Goal: Task Accomplishment & Management: Manage account settings

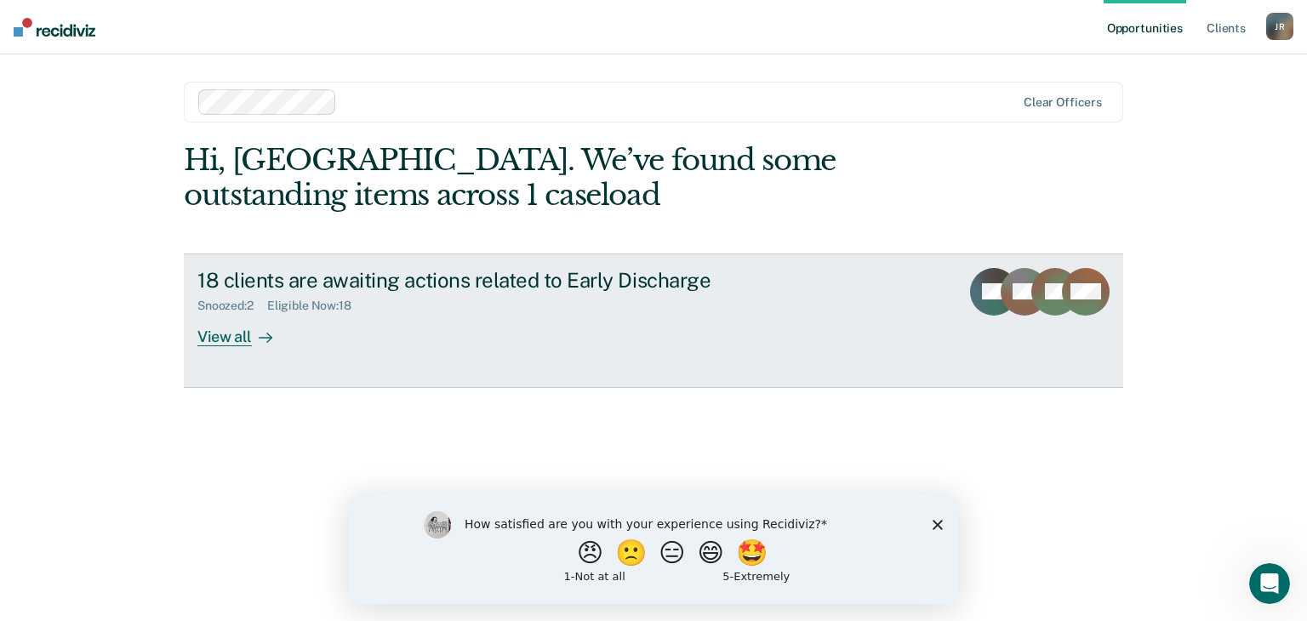
click at [242, 338] on div "View all" at bounding box center [244, 329] width 95 height 33
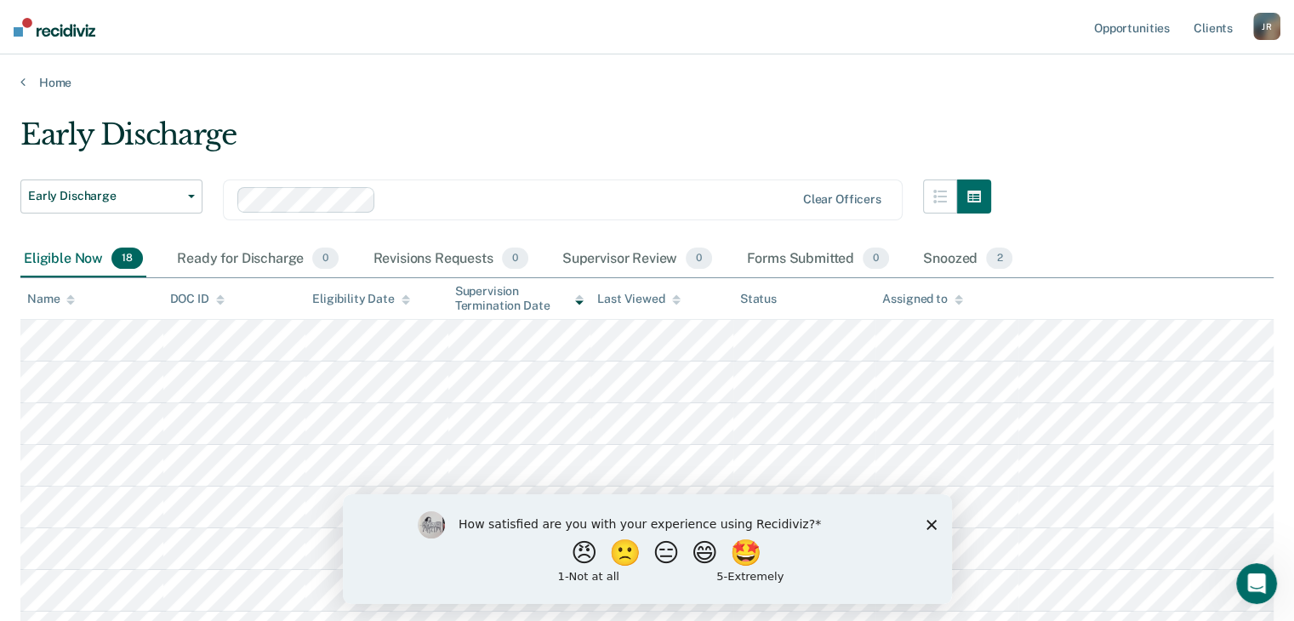
click at [931, 527] on icon "Close survey" at bounding box center [931, 524] width 10 height 10
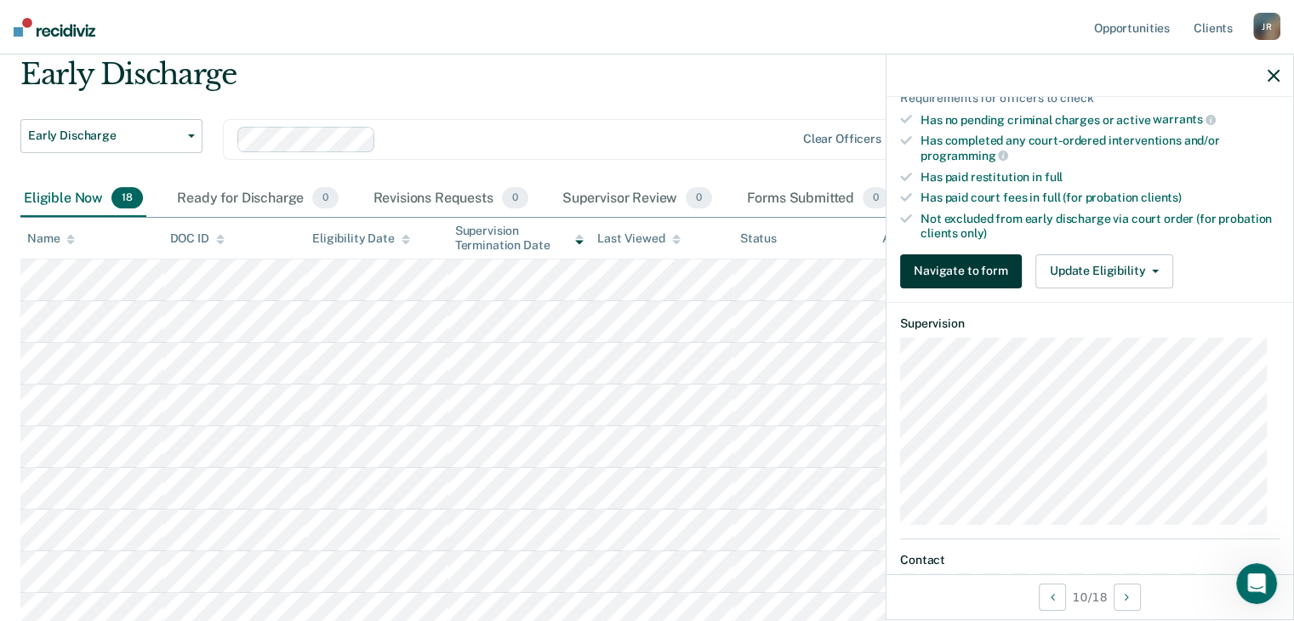
scroll to position [425, 0]
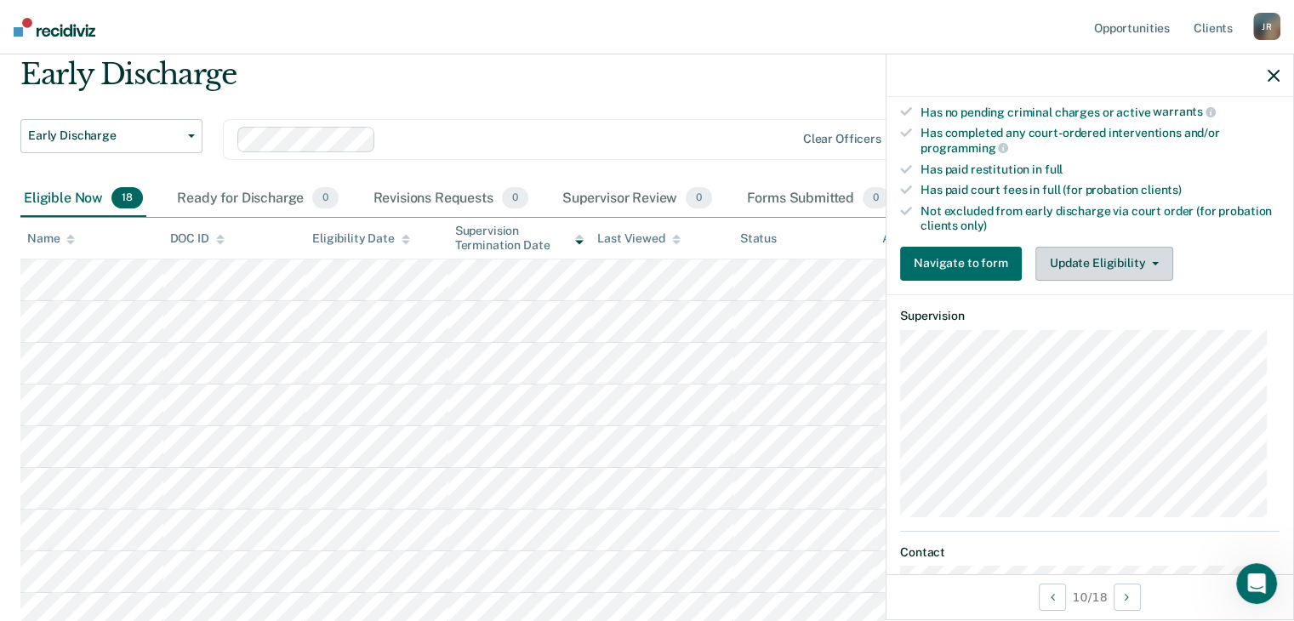
click at [1152, 262] on icon "button" at bounding box center [1155, 263] width 7 height 3
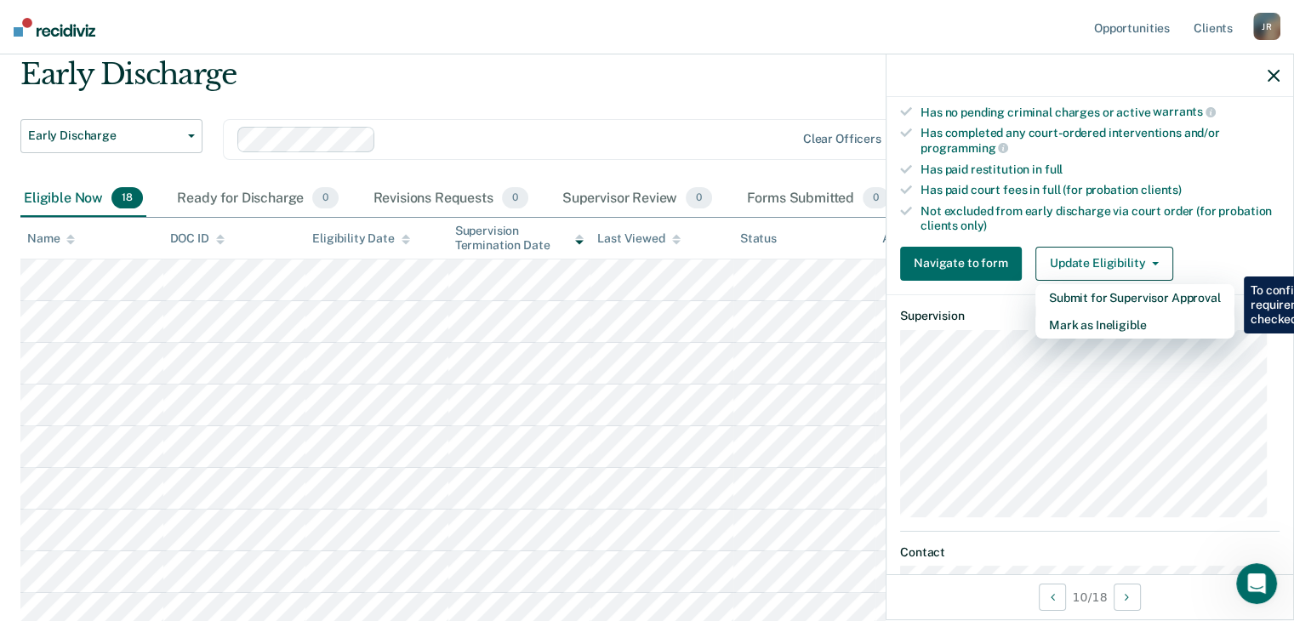
click at [1081, 164] on div "Has paid restitution in full" at bounding box center [1100, 169] width 359 height 14
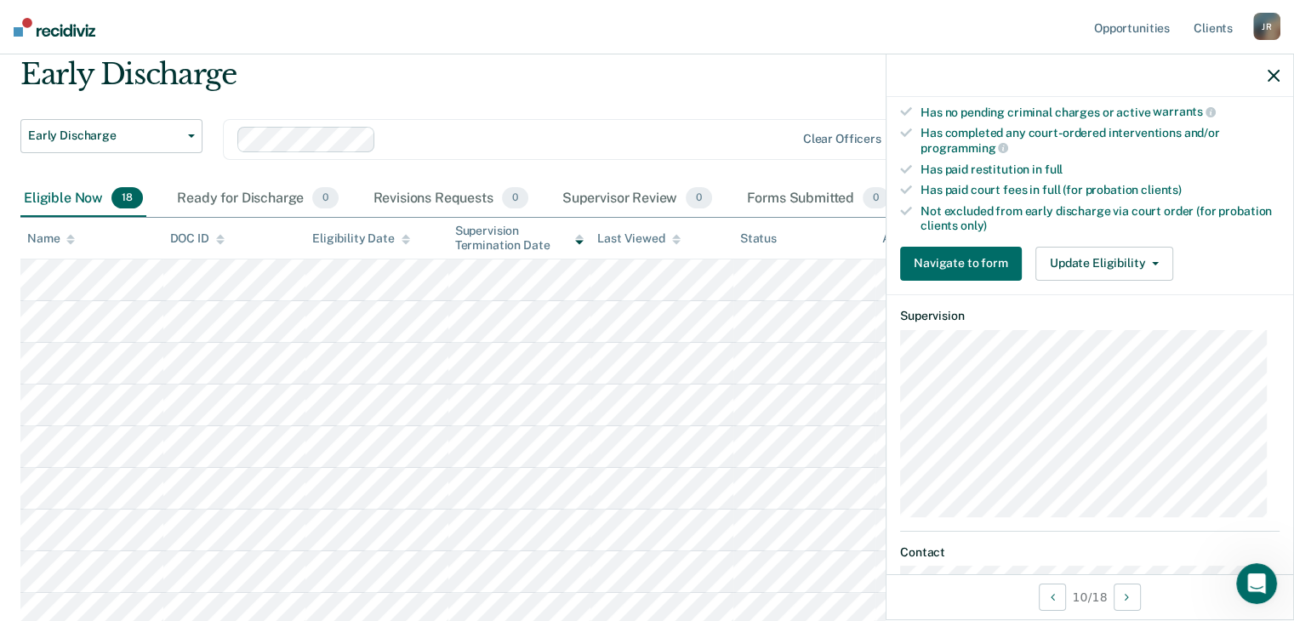
scroll to position [170, 0]
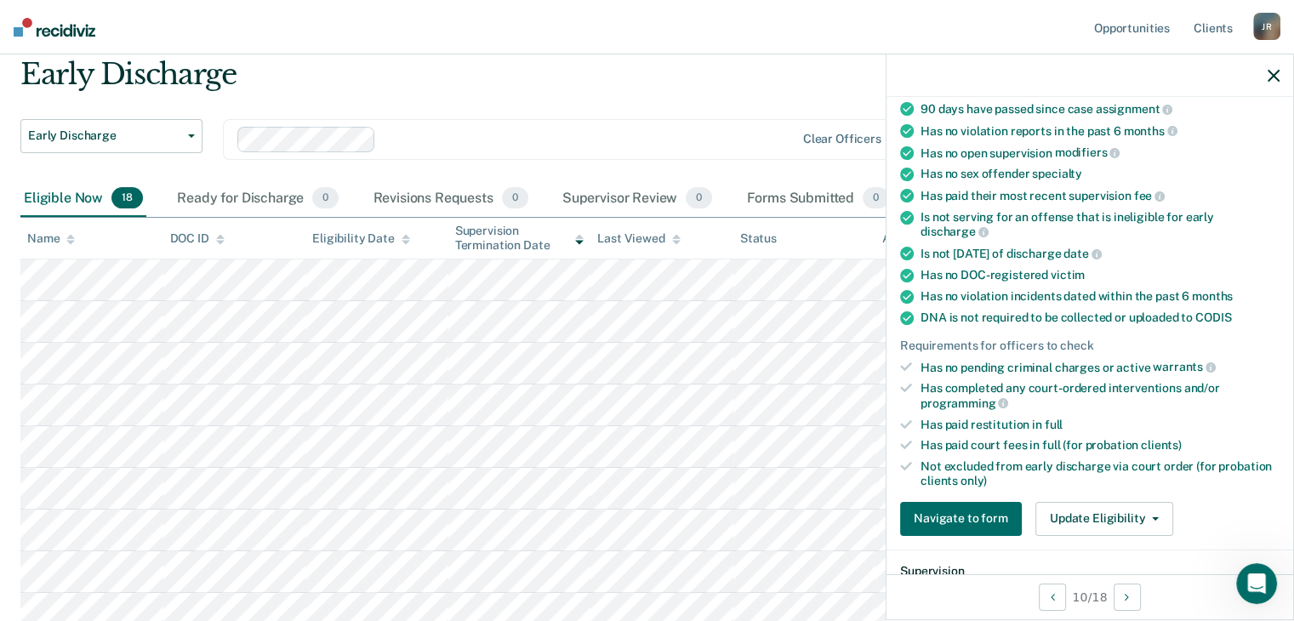
click at [1273, 72] on icon "button" at bounding box center [1274, 76] width 12 height 12
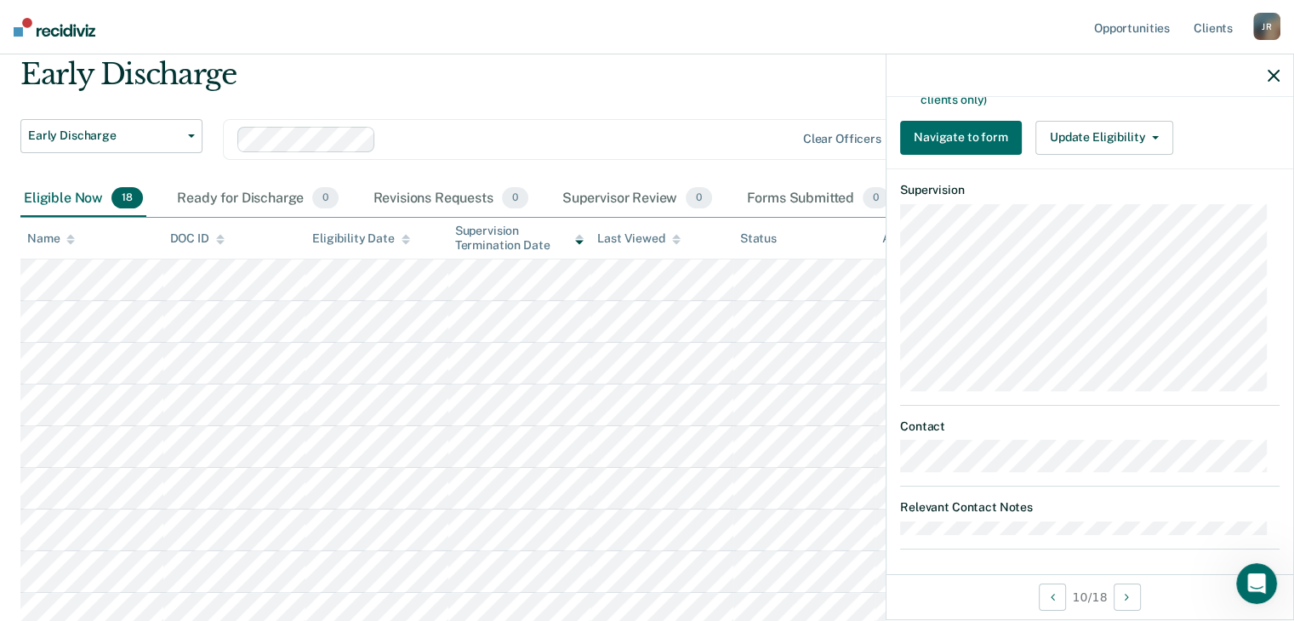
scroll to position [552, 0]
click at [1146, 134] on button "Update Eligibility" at bounding box center [1104, 137] width 138 height 34
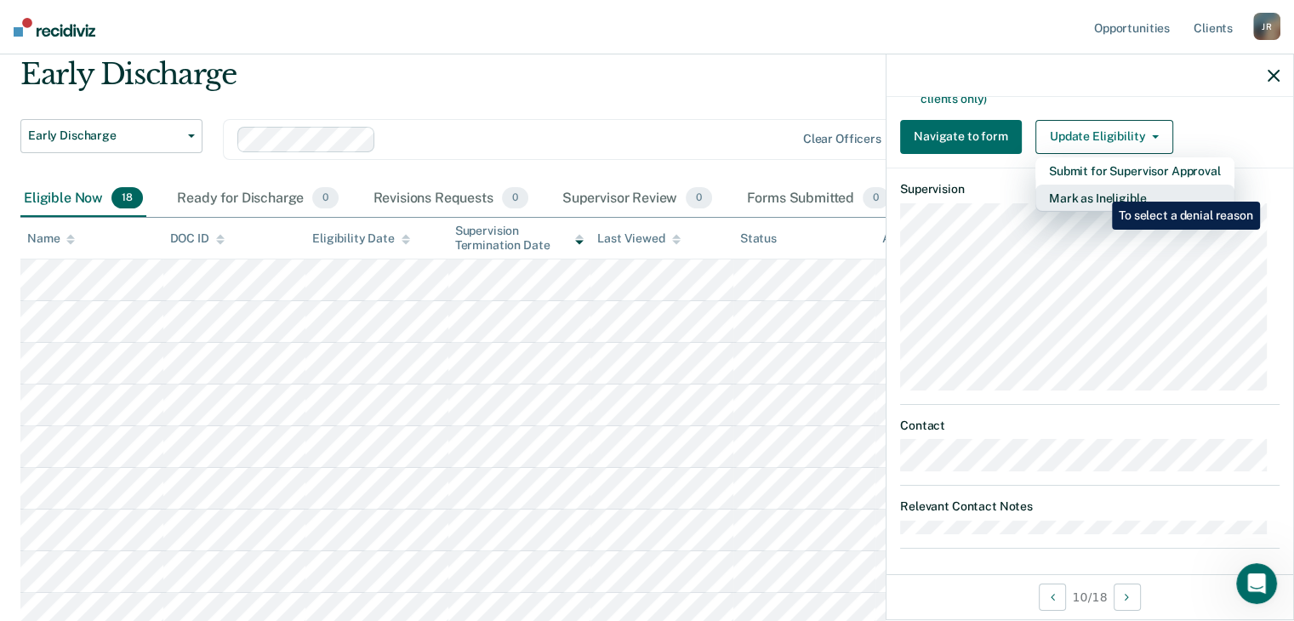
click at [1099, 189] on button "Mark as Ineligible" at bounding box center [1134, 198] width 199 height 27
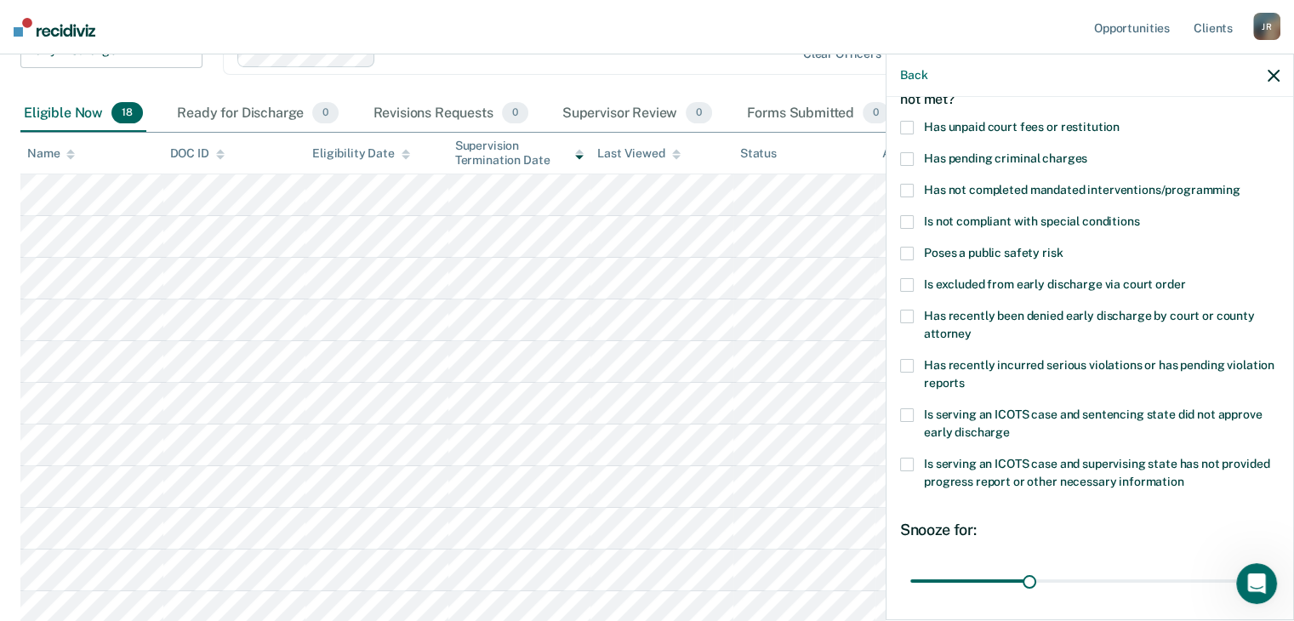
scroll to position [76, 0]
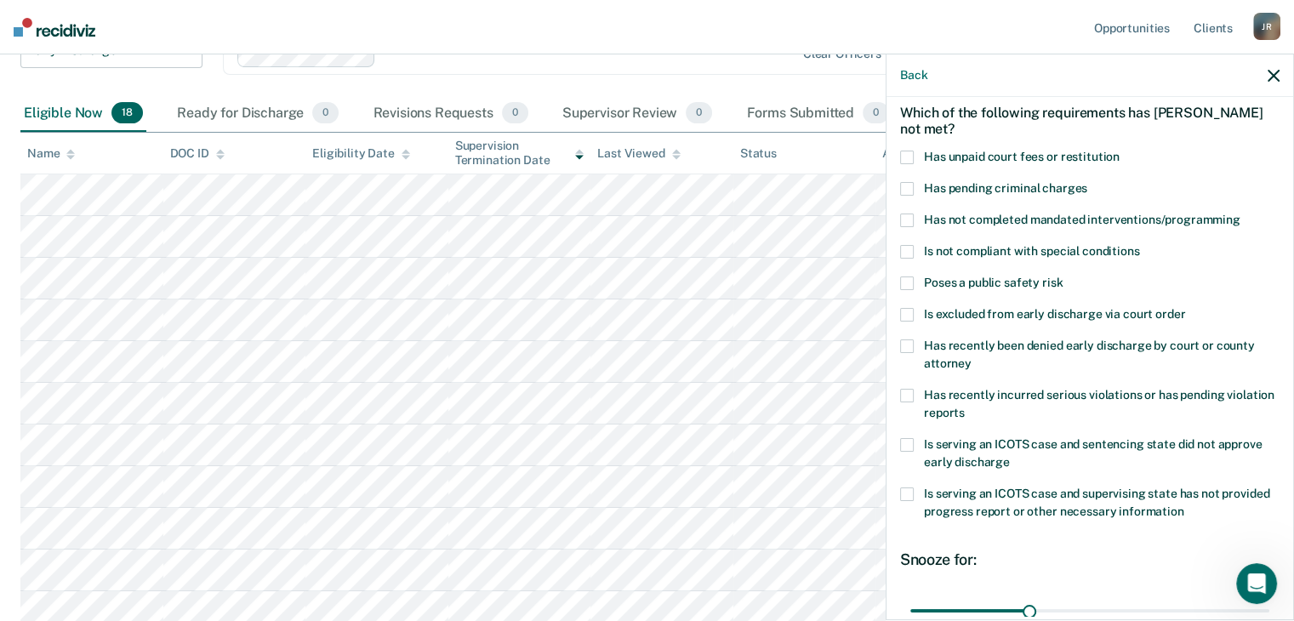
click at [1272, 76] on icon "button" at bounding box center [1274, 76] width 12 height 12
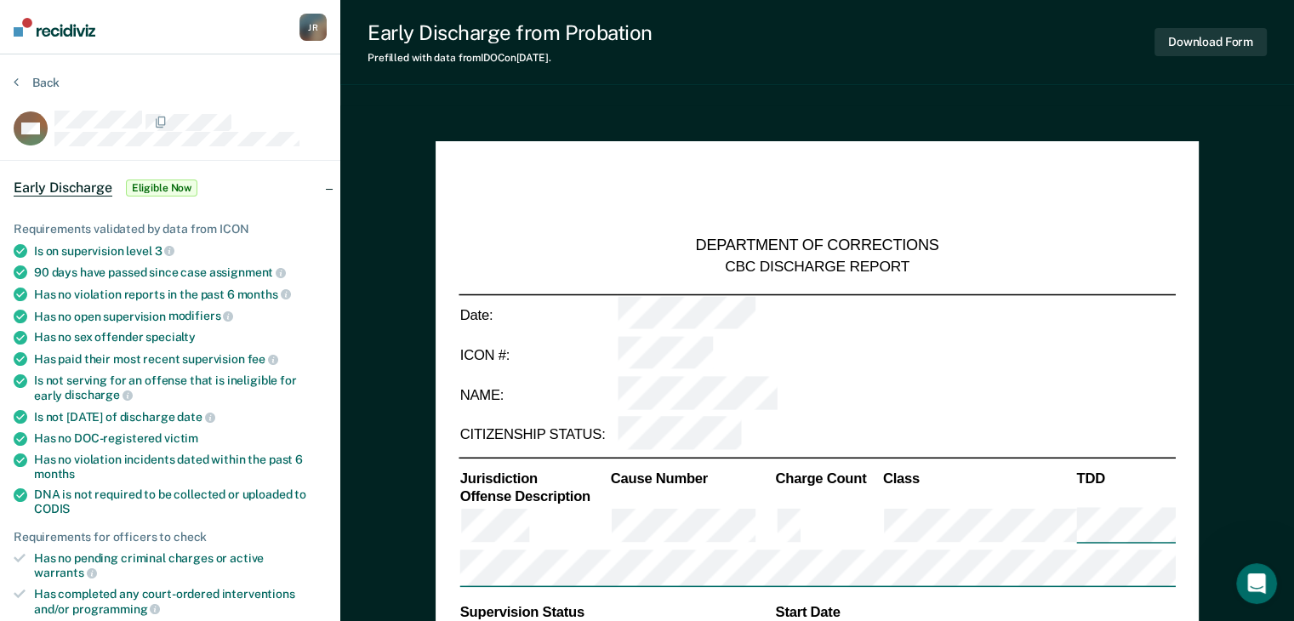
type textarea "x"
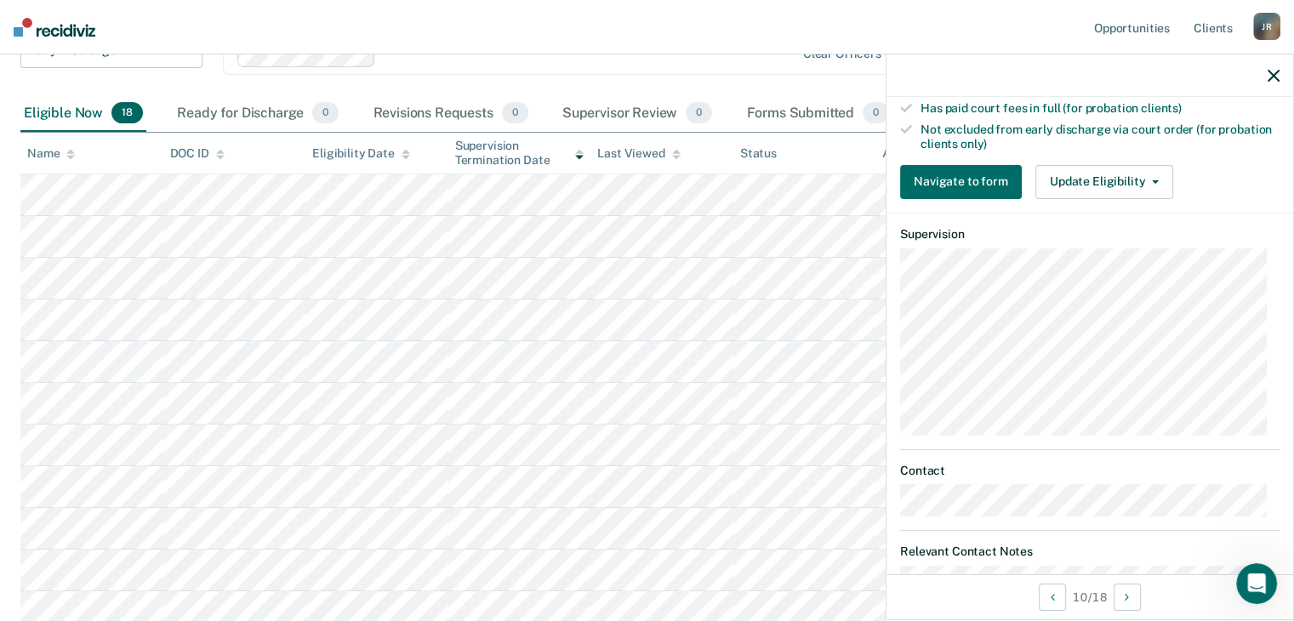
scroll to position [510, 0]
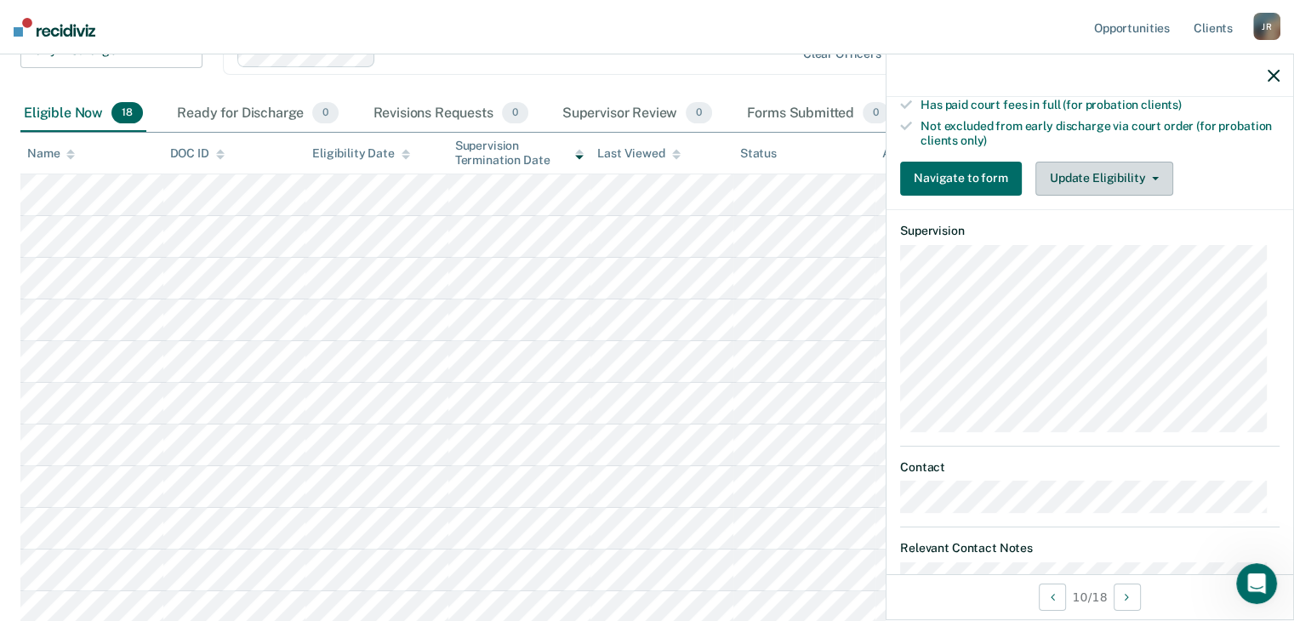
click at [1150, 174] on button "Update Eligibility" at bounding box center [1104, 179] width 138 height 34
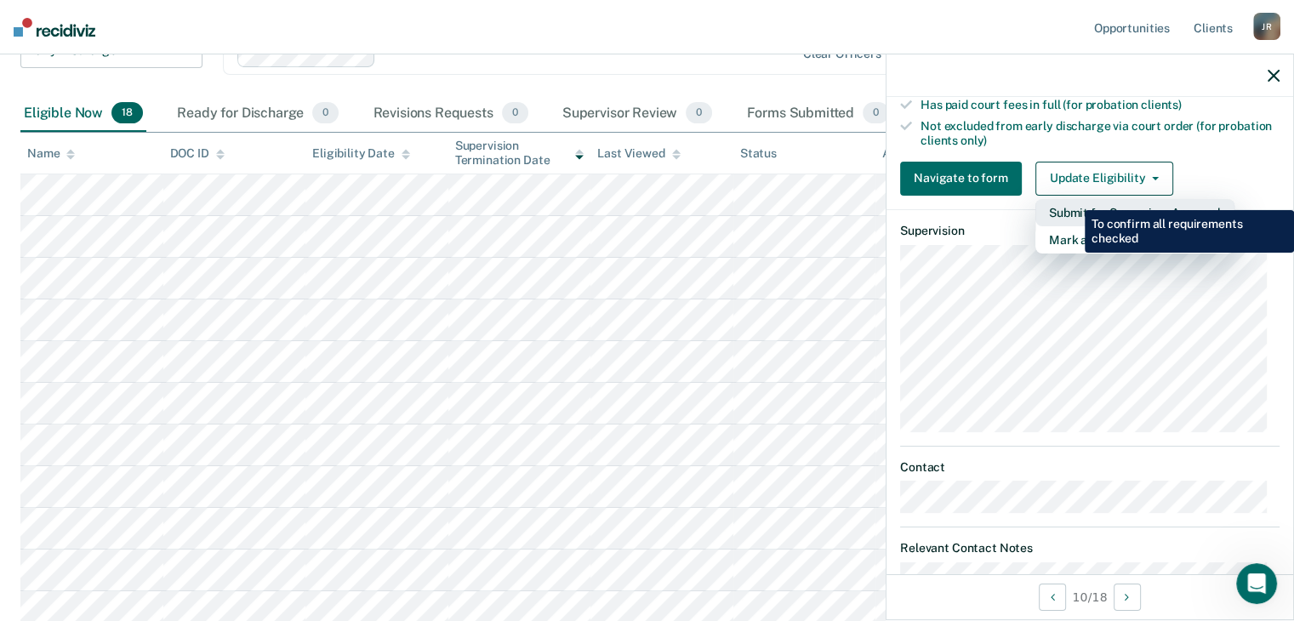
click at [1072, 199] on button "Submit for Supervisor Approval" at bounding box center [1134, 212] width 199 height 27
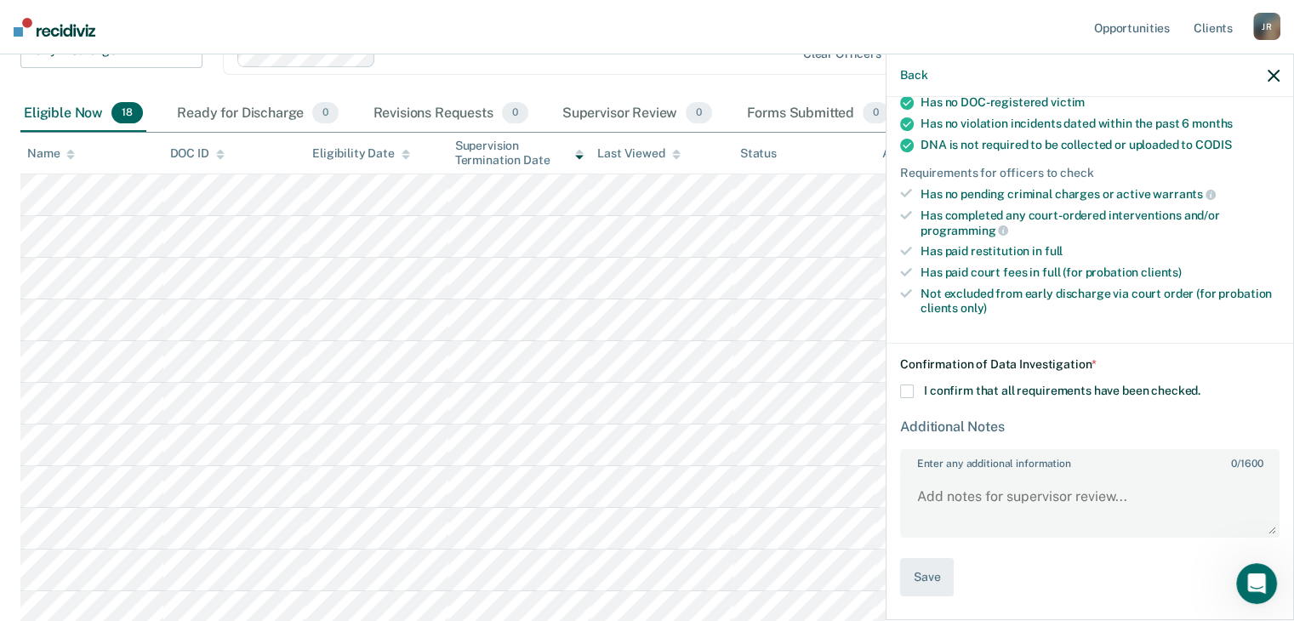
scroll to position [334, 0]
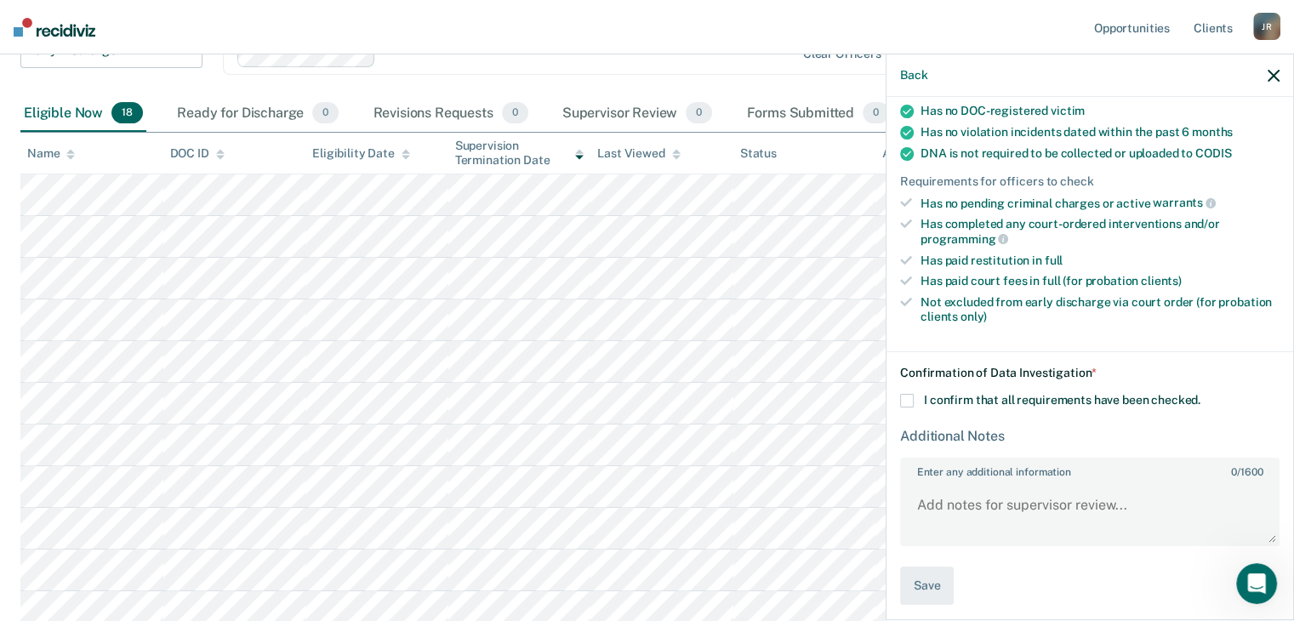
click at [909, 394] on span at bounding box center [907, 401] width 14 height 14
click at [1200, 394] on input "I confirm that all requirements have been checked." at bounding box center [1200, 394] width 0 height 0
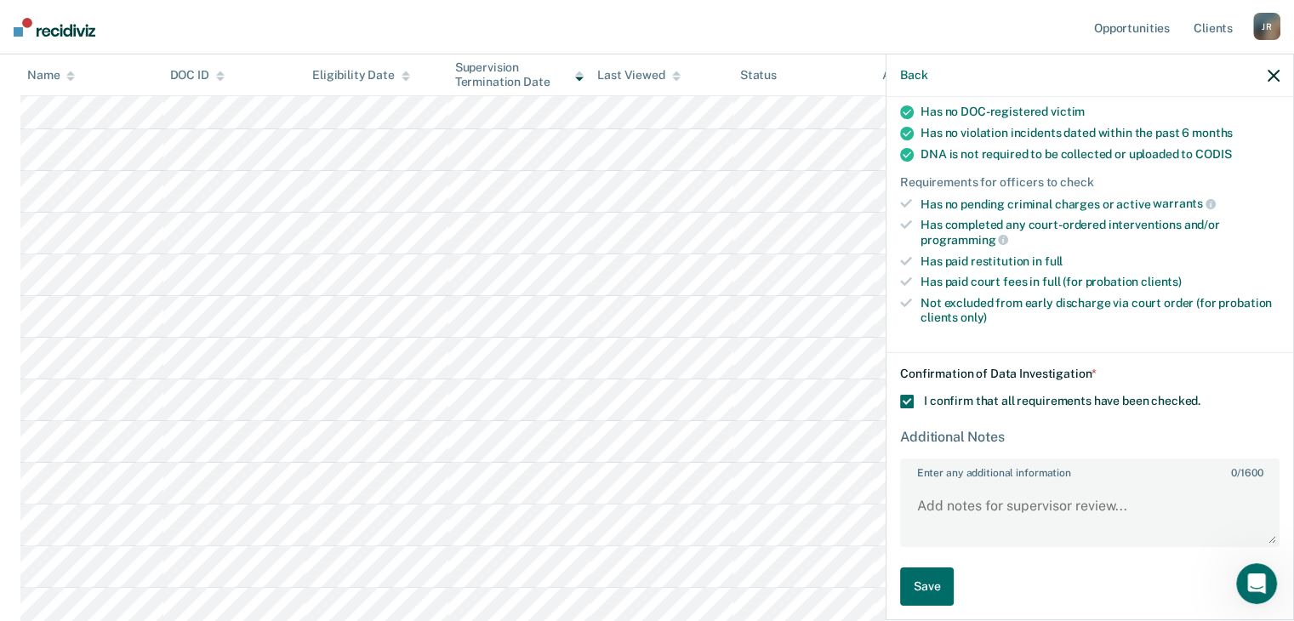
scroll to position [401, 0]
click at [932, 579] on button "Save" at bounding box center [927, 586] width 54 height 38
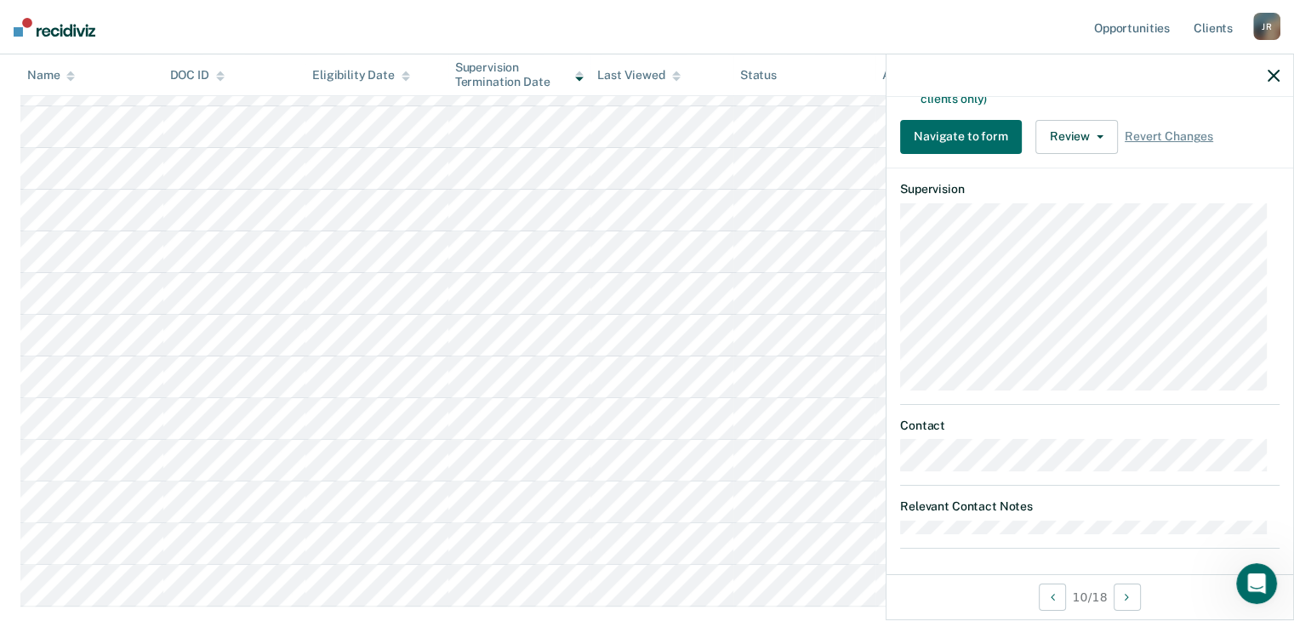
scroll to position [529, 0]
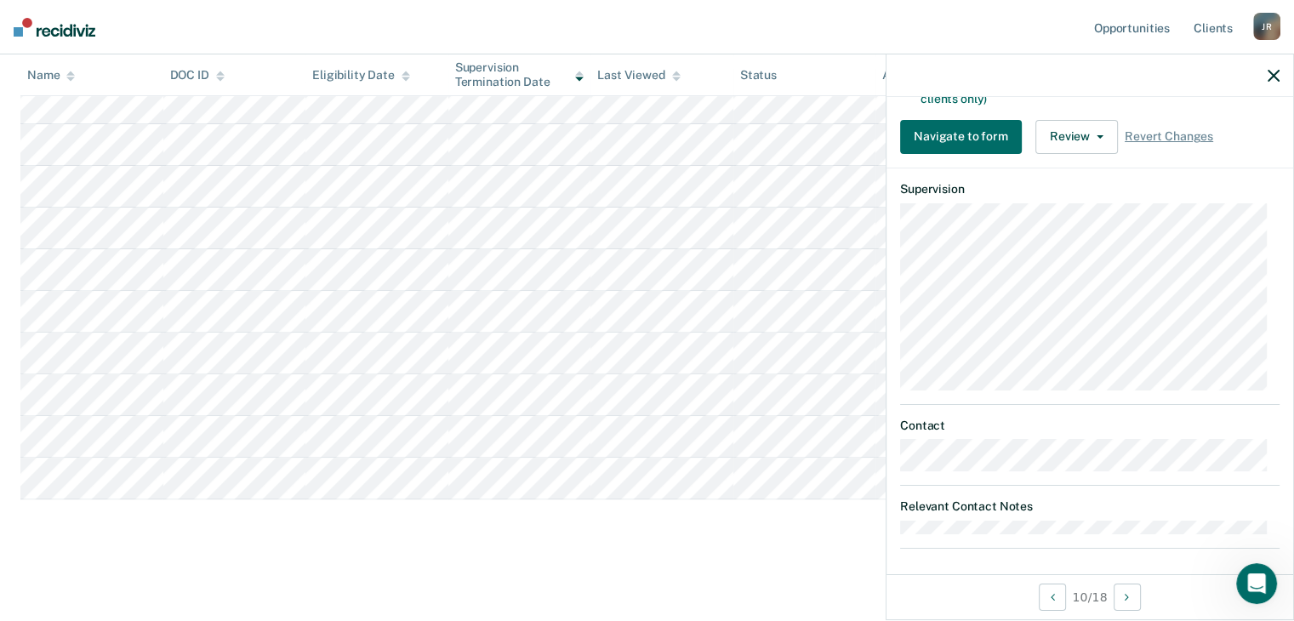
click at [1276, 76] on icon "button" at bounding box center [1274, 76] width 12 height 12
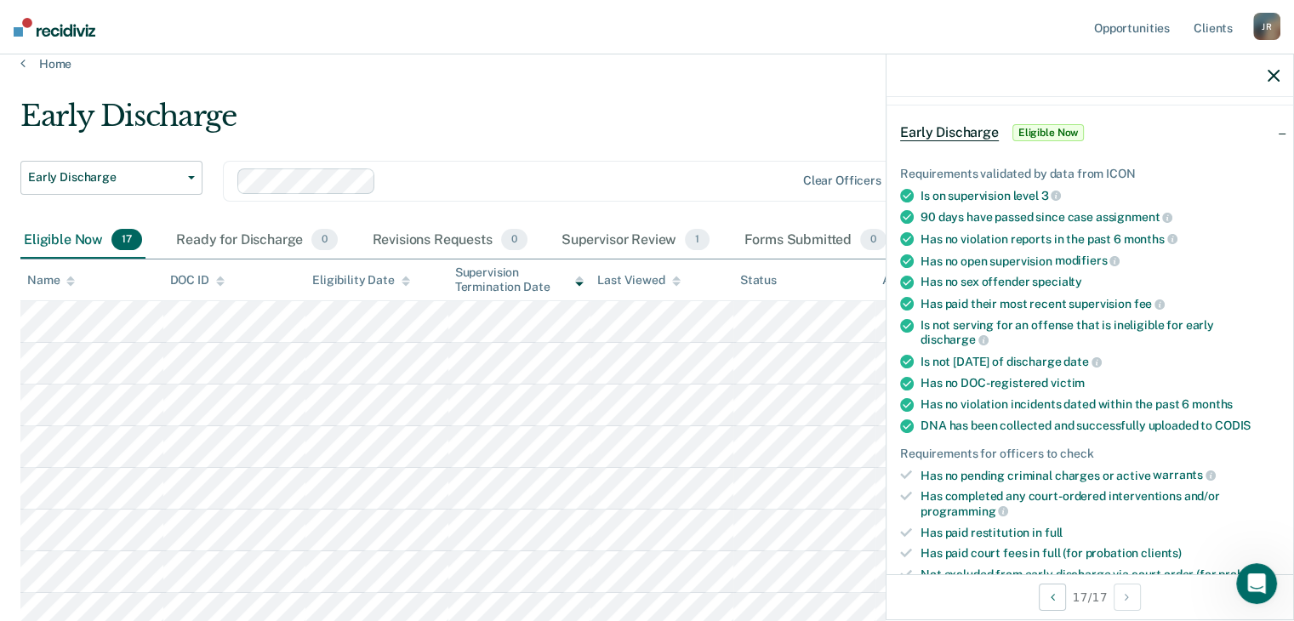
scroll to position [0, 0]
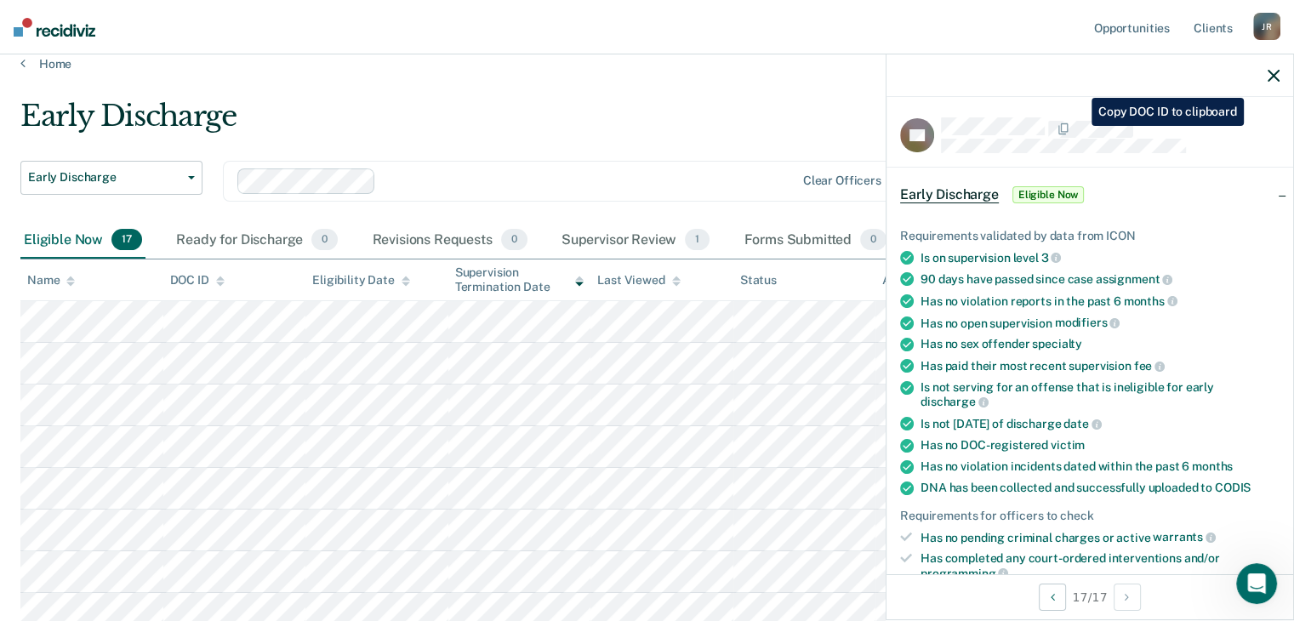
drag, startPoint x: 1046, startPoint y: 120, endPoint x: 1180, endPoint y: 208, distance: 160.2
click at [1180, 208] on div "Early Discharge Eligible Now" at bounding box center [1089, 195] width 407 height 54
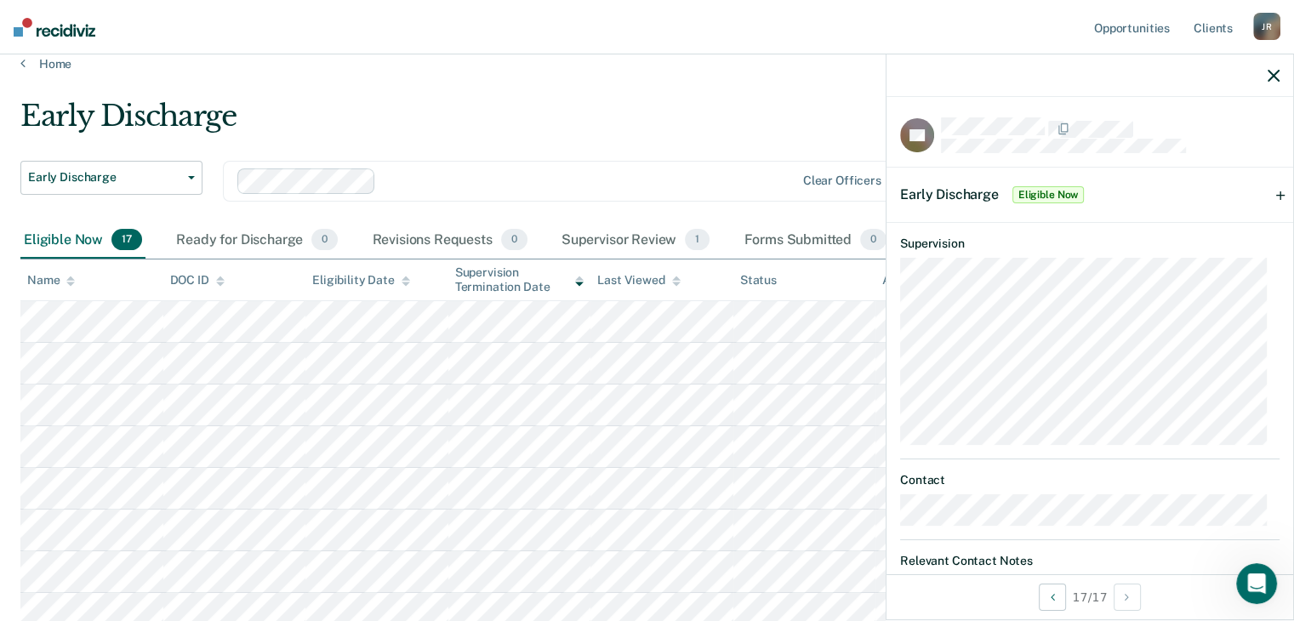
click at [1274, 74] on icon "button" at bounding box center [1274, 76] width 12 height 12
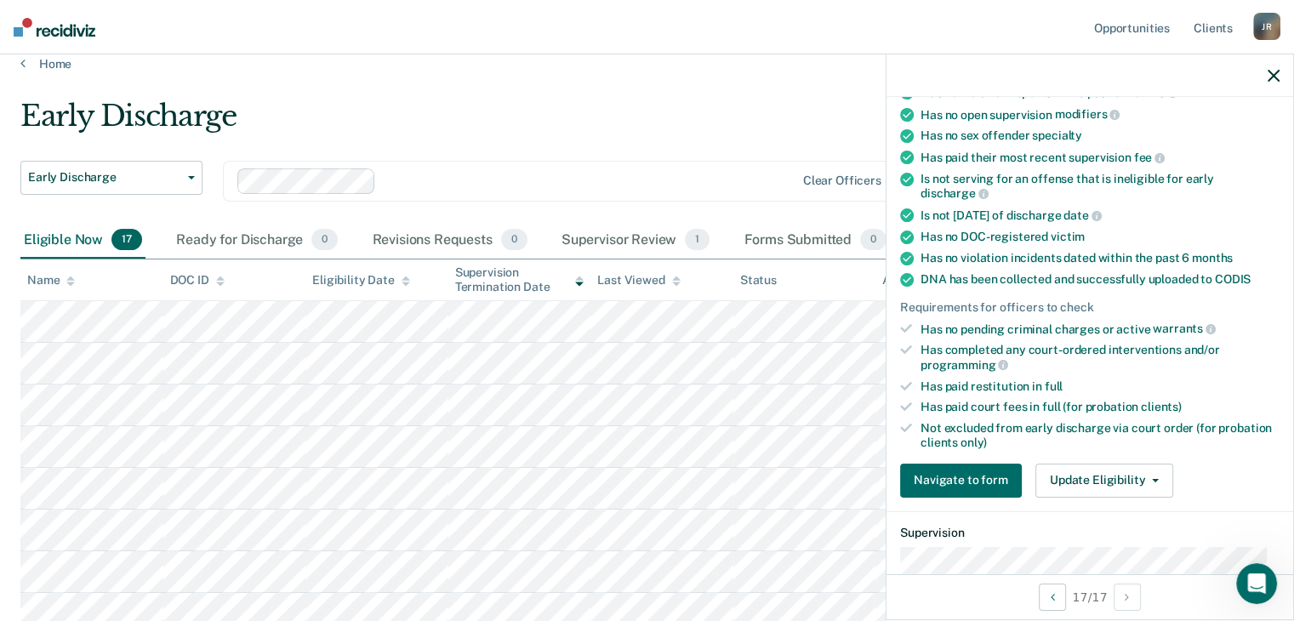
scroll to position [552, 0]
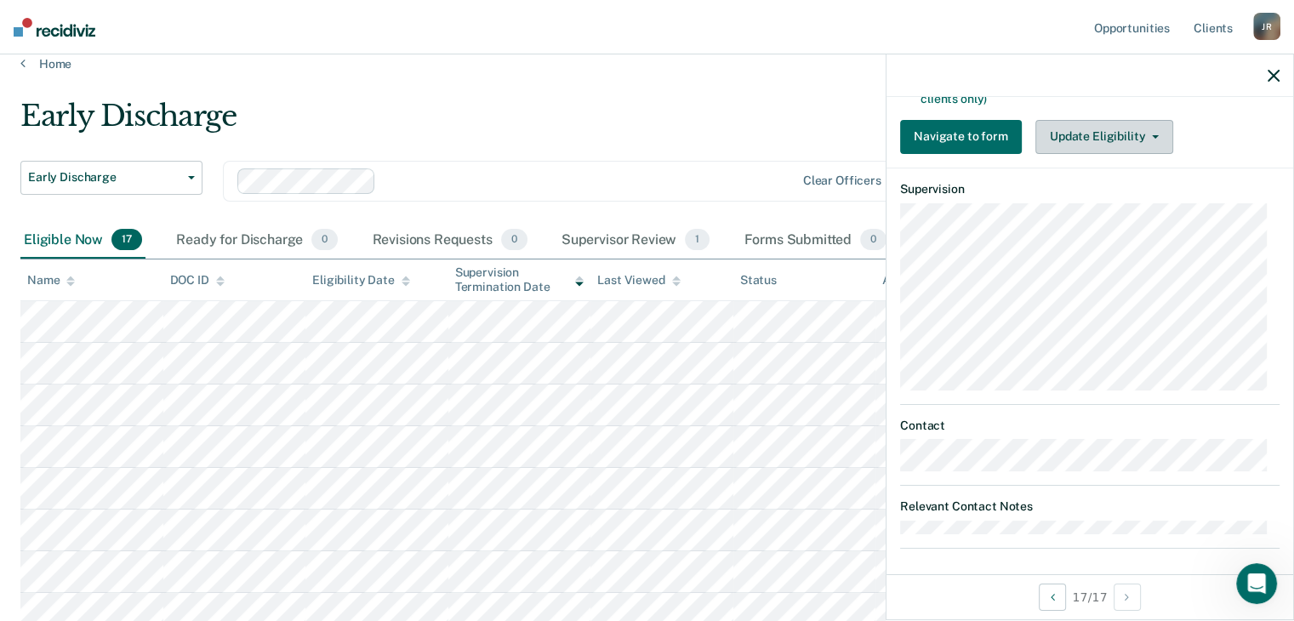
click at [1114, 128] on button "Update Eligibility" at bounding box center [1104, 137] width 138 height 34
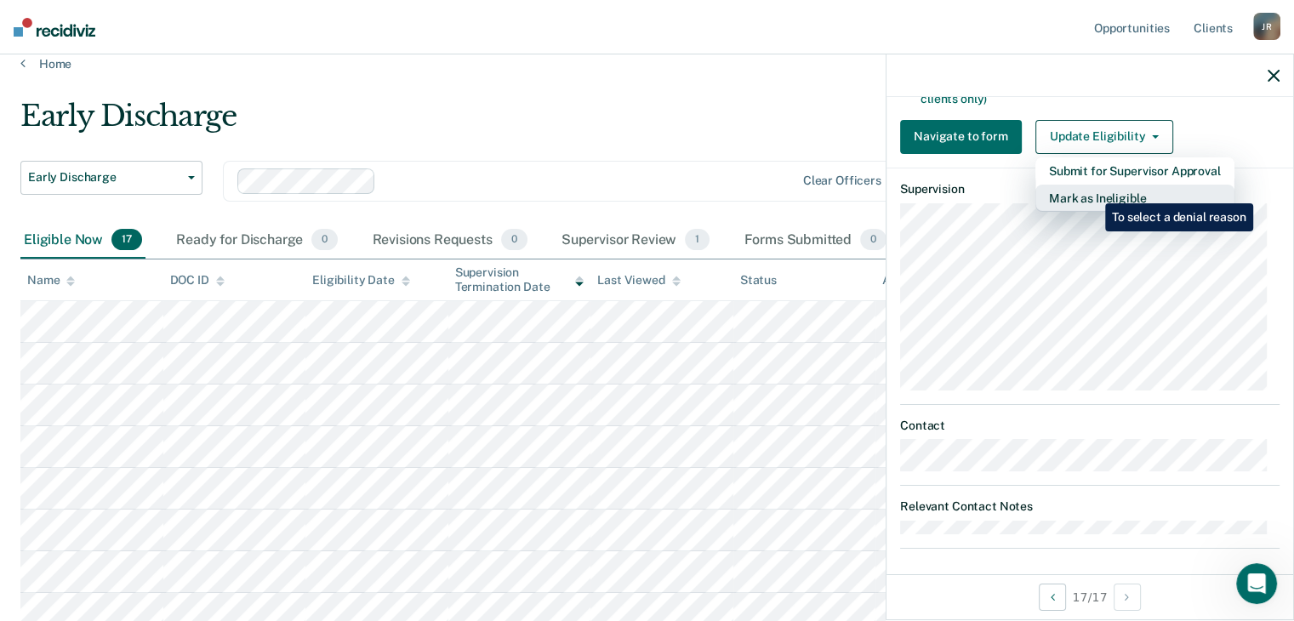
click at [1092, 191] on button "Mark as Ineligible" at bounding box center [1134, 198] width 199 height 27
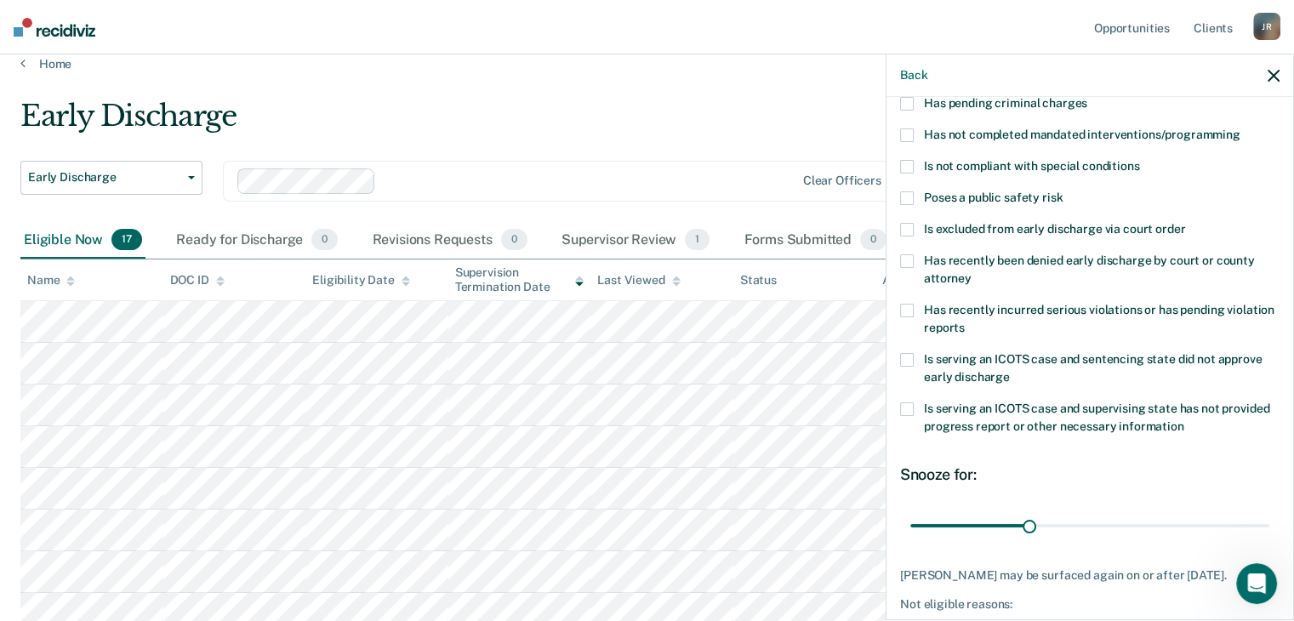
scroll to position [76, 0]
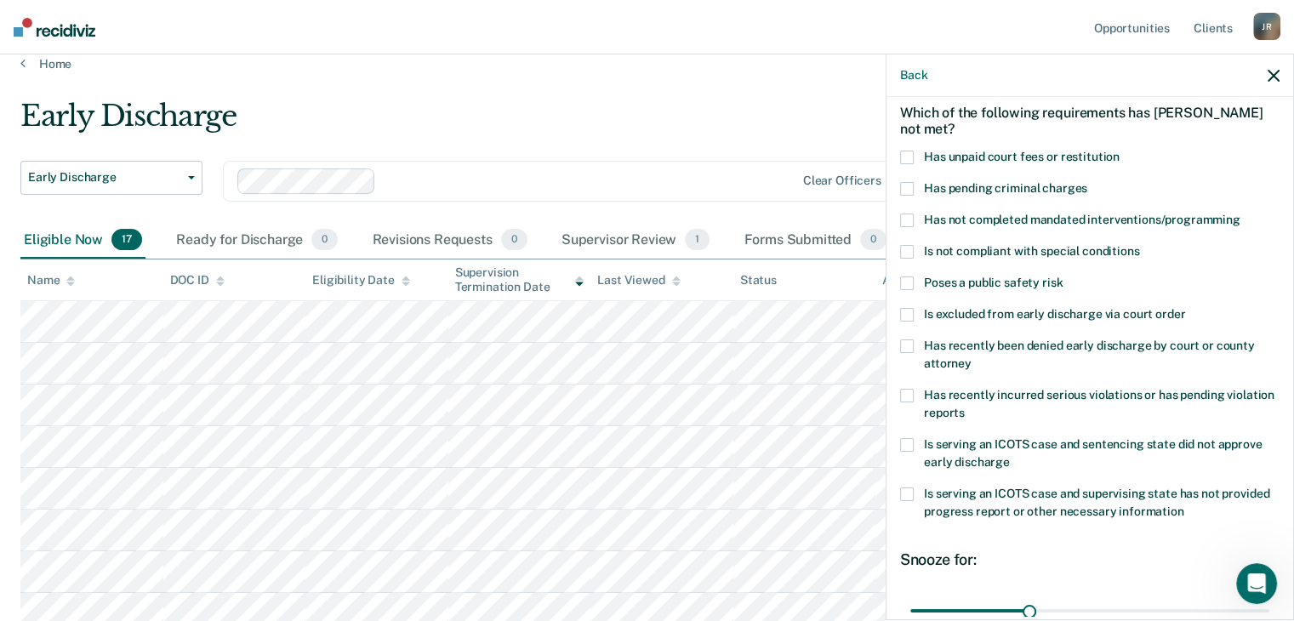
click at [907, 218] on span at bounding box center [907, 221] width 14 height 14
click at [909, 156] on span at bounding box center [907, 158] width 14 height 14
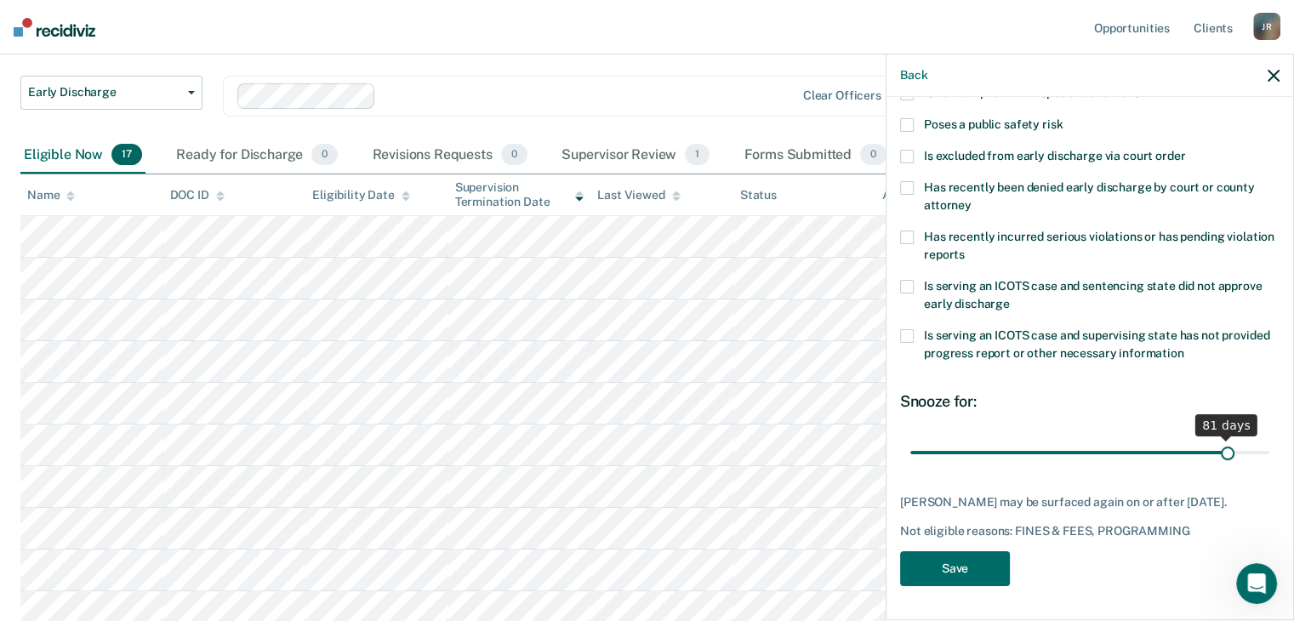
scroll to position [246, 0]
drag, startPoint x: 1028, startPoint y: 440, endPoint x: 1259, endPoint y: 440, distance: 231.4
type input "90"
click at [1259, 440] on input "range" at bounding box center [1089, 453] width 359 height 30
click at [971, 570] on button "Save" at bounding box center [955, 568] width 110 height 35
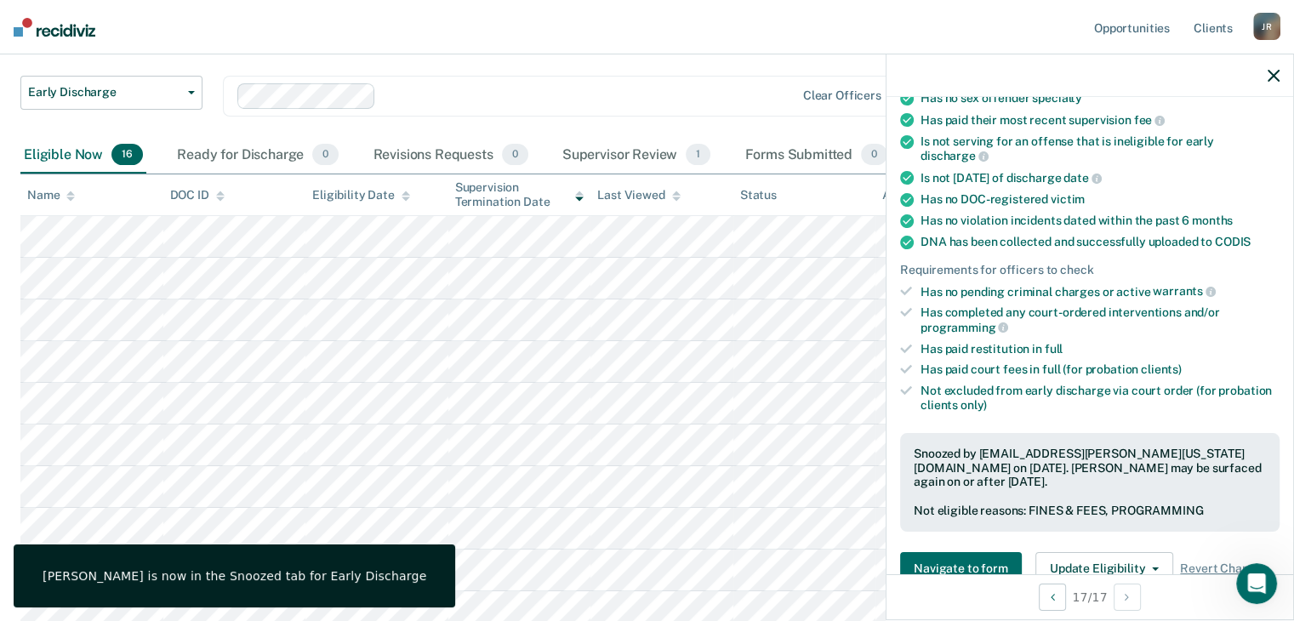
click at [1273, 76] on icon "button" at bounding box center [1274, 76] width 12 height 12
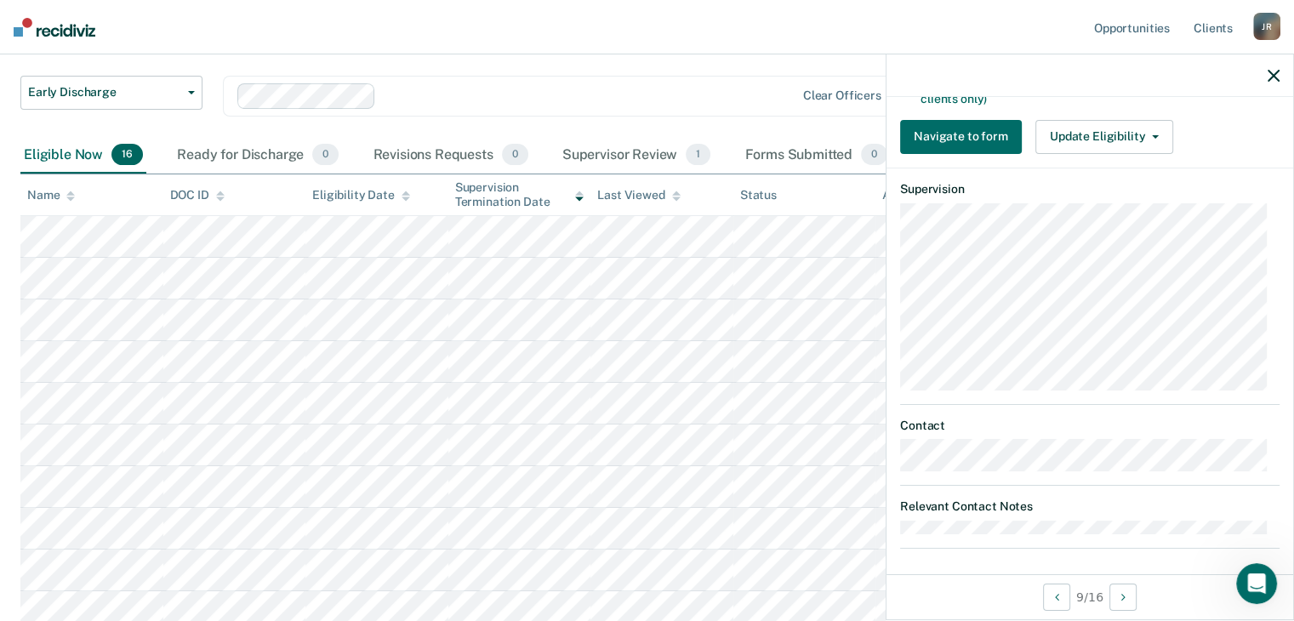
scroll to position [382, 0]
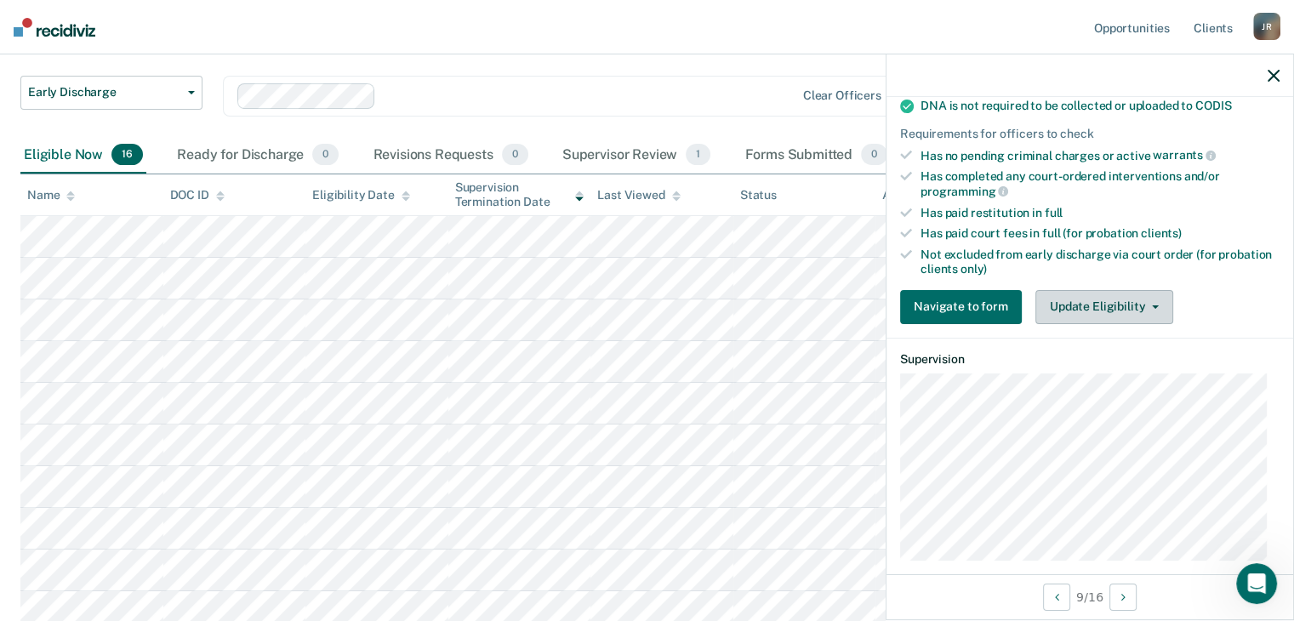
click at [1095, 294] on button "Update Eligibility" at bounding box center [1104, 307] width 138 height 34
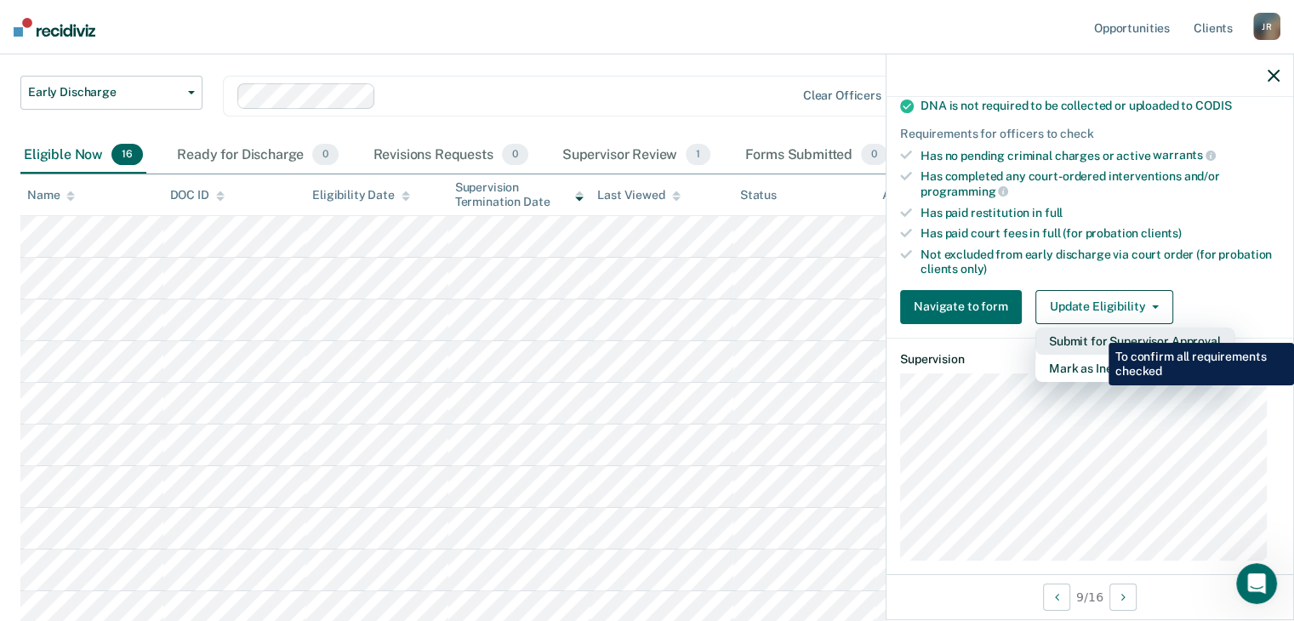
click at [1096, 330] on button "Submit for Supervisor Approval" at bounding box center [1134, 341] width 199 height 27
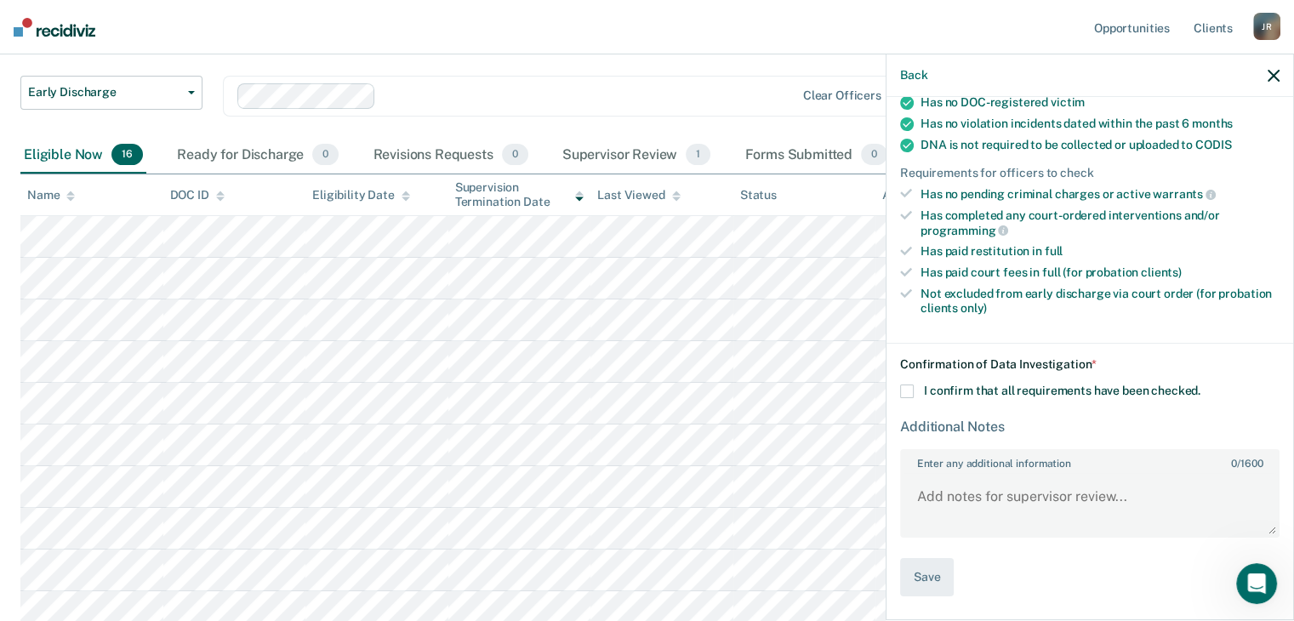
scroll to position [334, 0]
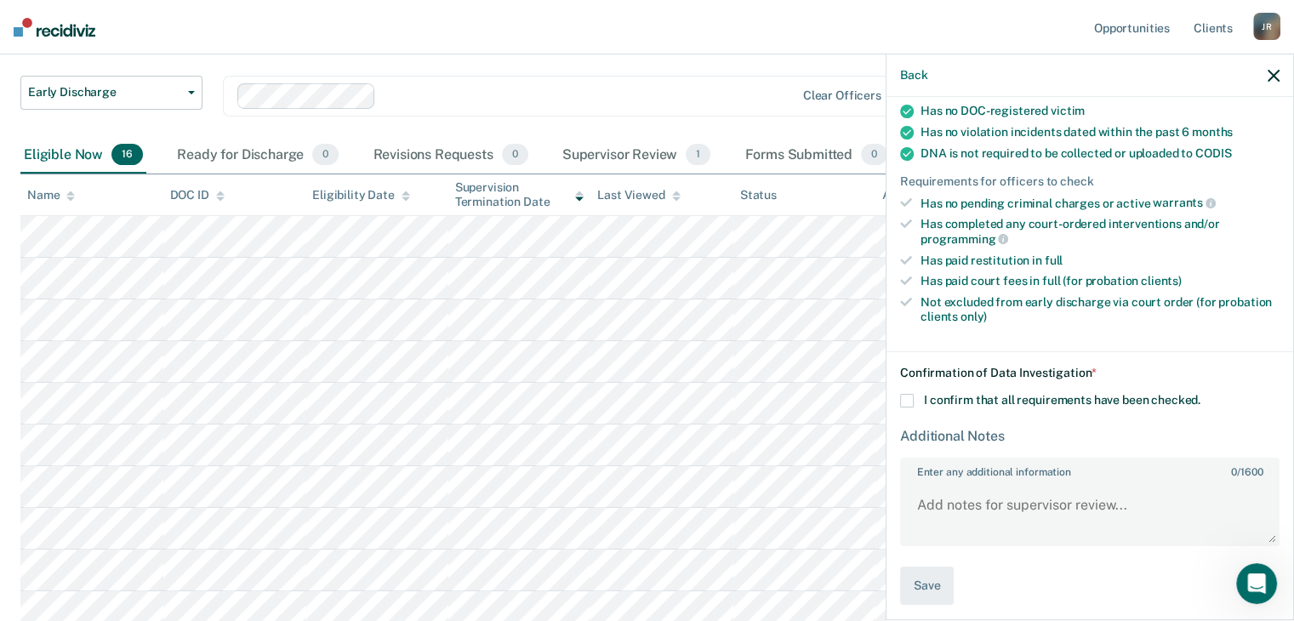
click at [901, 394] on span at bounding box center [907, 401] width 14 height 14
click at [1200, 394] on input "I confirm that all requirements have been checked." at bounding box center [1200, 394] width 0 height 0
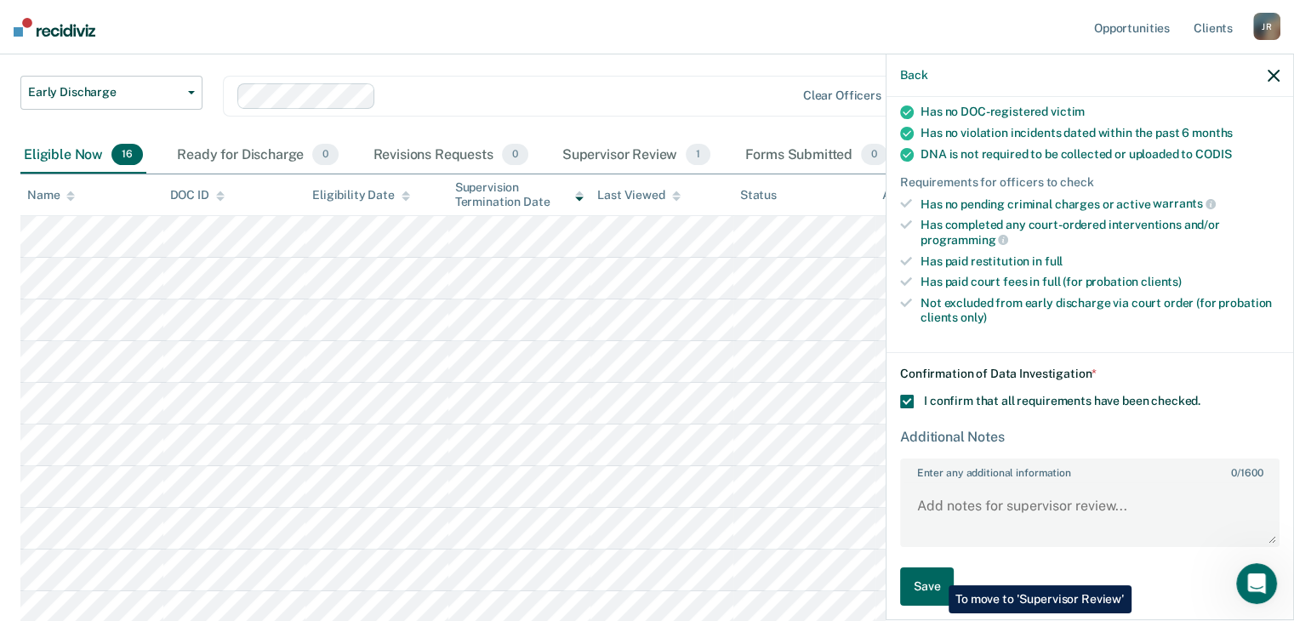
click at [936, 573] on button "Save" at bounding box center [927, 586] width 54 height 38
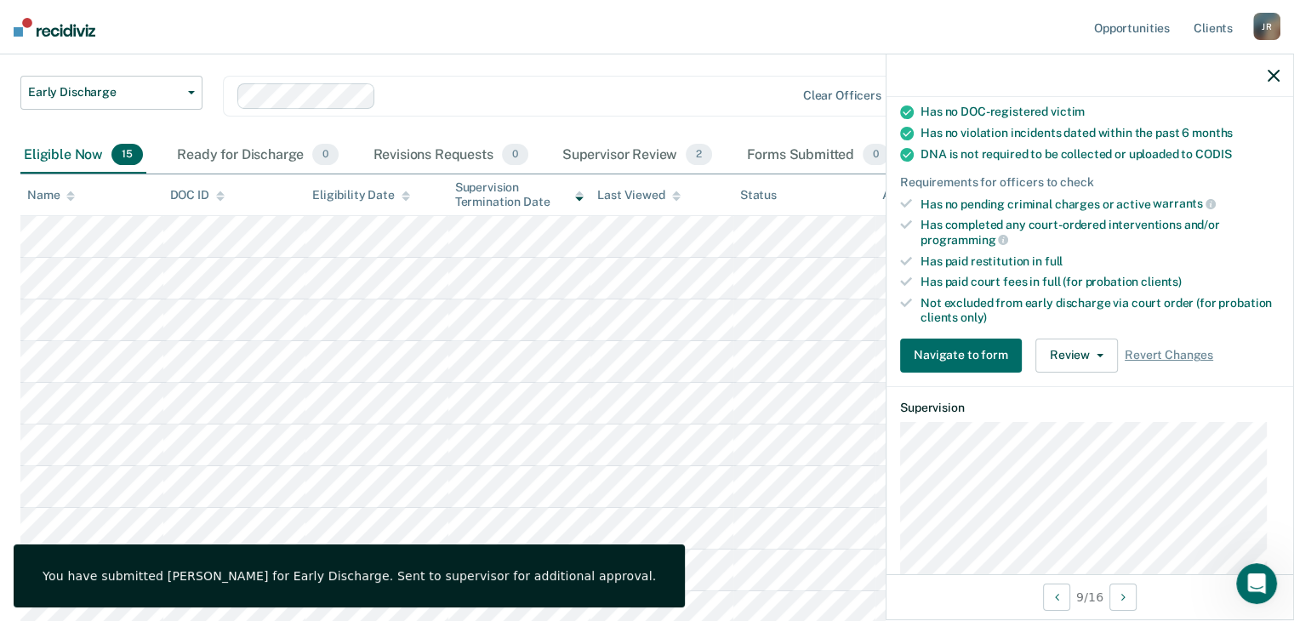
click at [1266, 77] on div at bounding box center [1089, 75] width 407 height 43
click at [1274, 73] on icon "button" at bounding box center [1274, 76] width 12 height 12
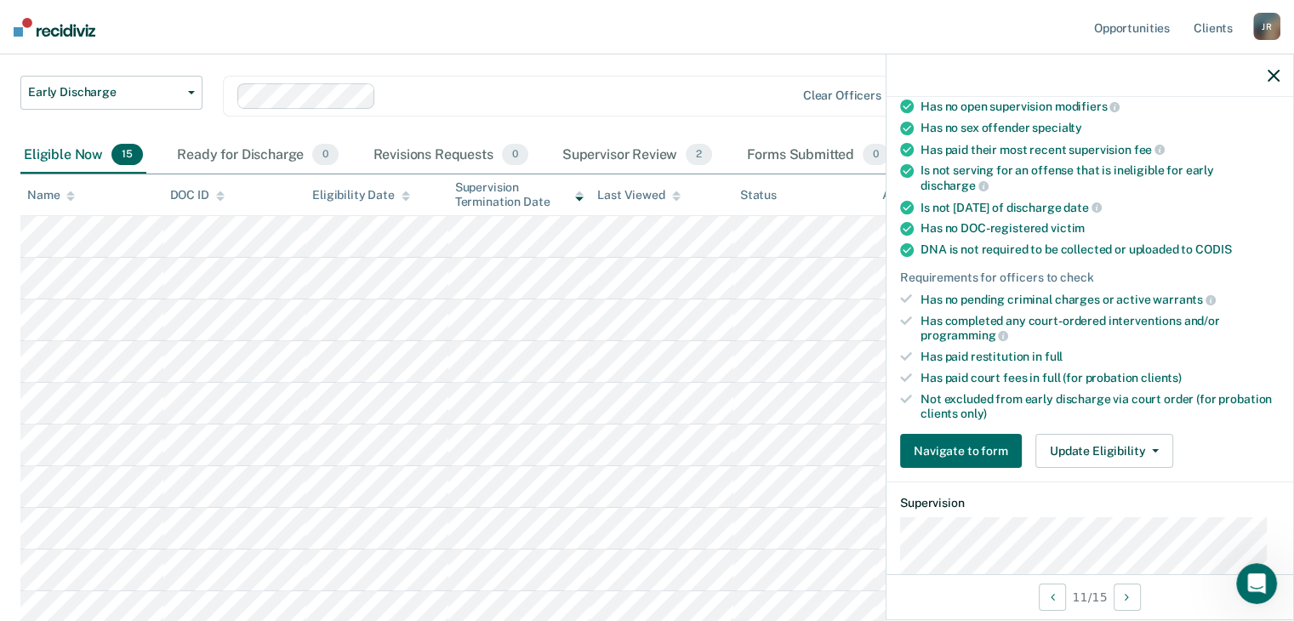
scroll to position [510, 0]
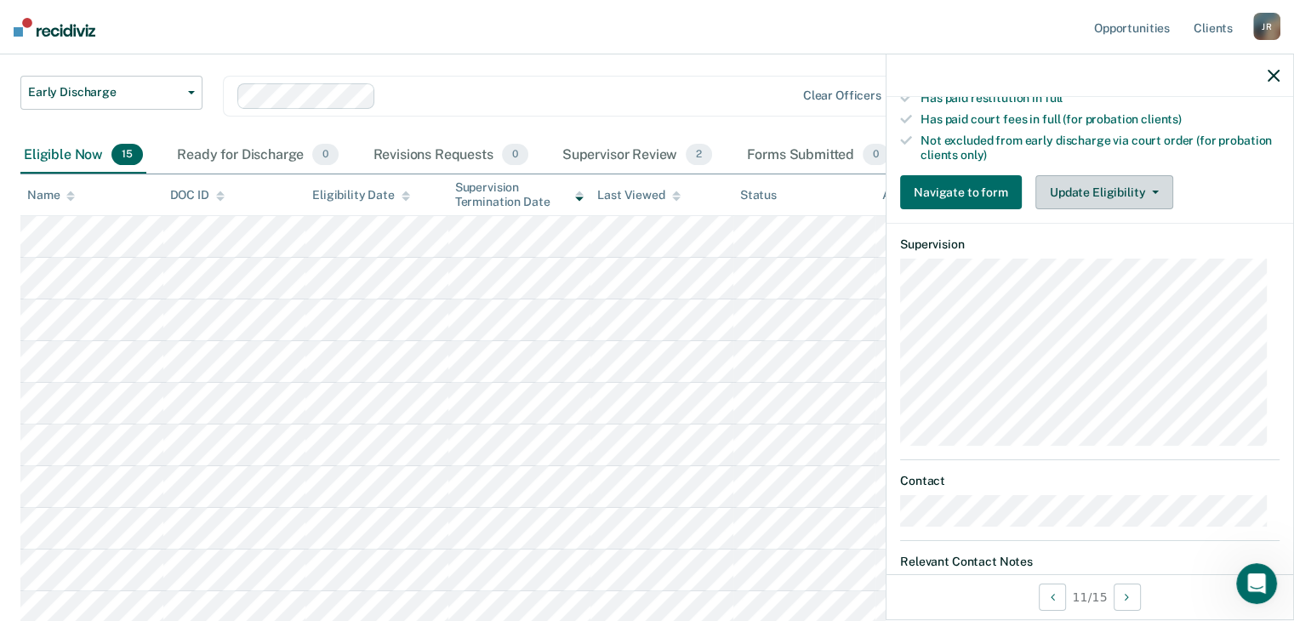
click at [1145, 190] on button "Update Eligibility" at bounding box center [1104, 192] width 138 height 34
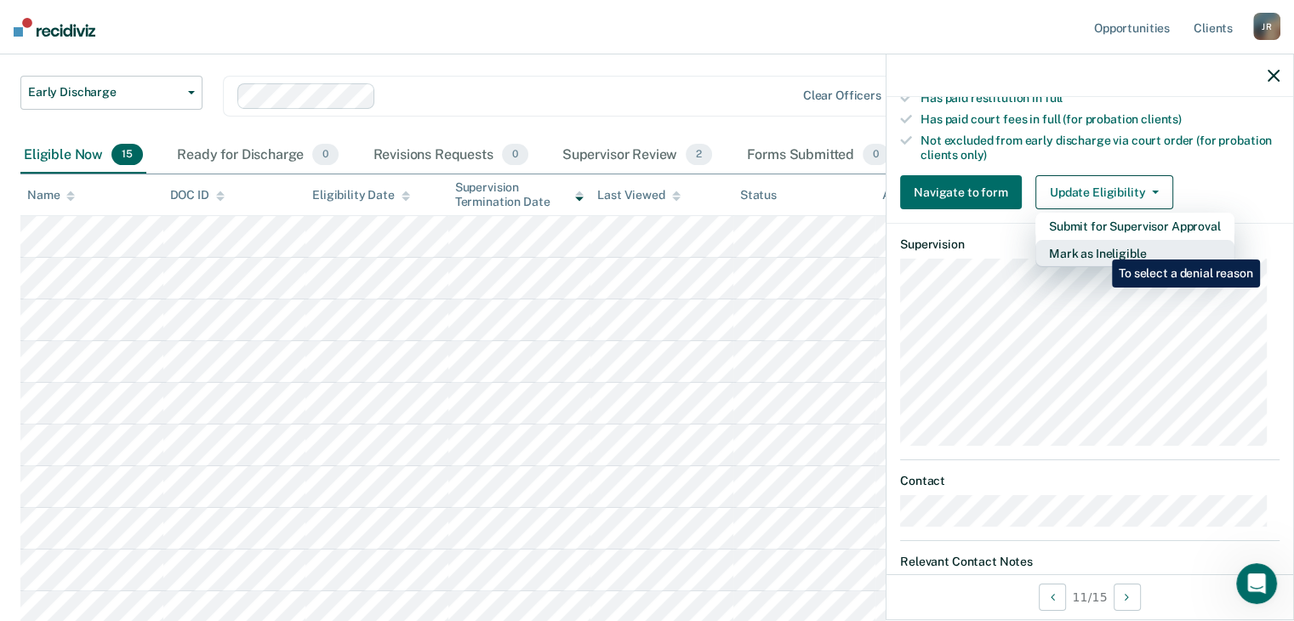
click at [1099, 247] on button "Mark as Ineligible" at bounding box center [1134, 253] width 199 height 27
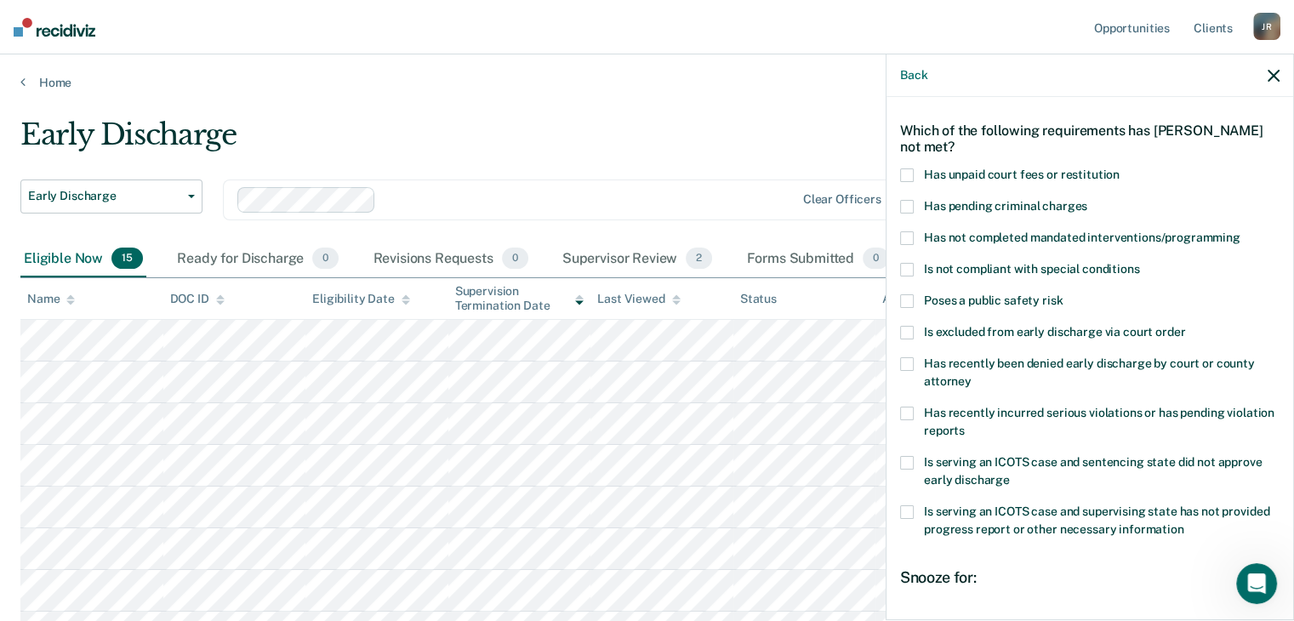
scroll to position [85, 0]
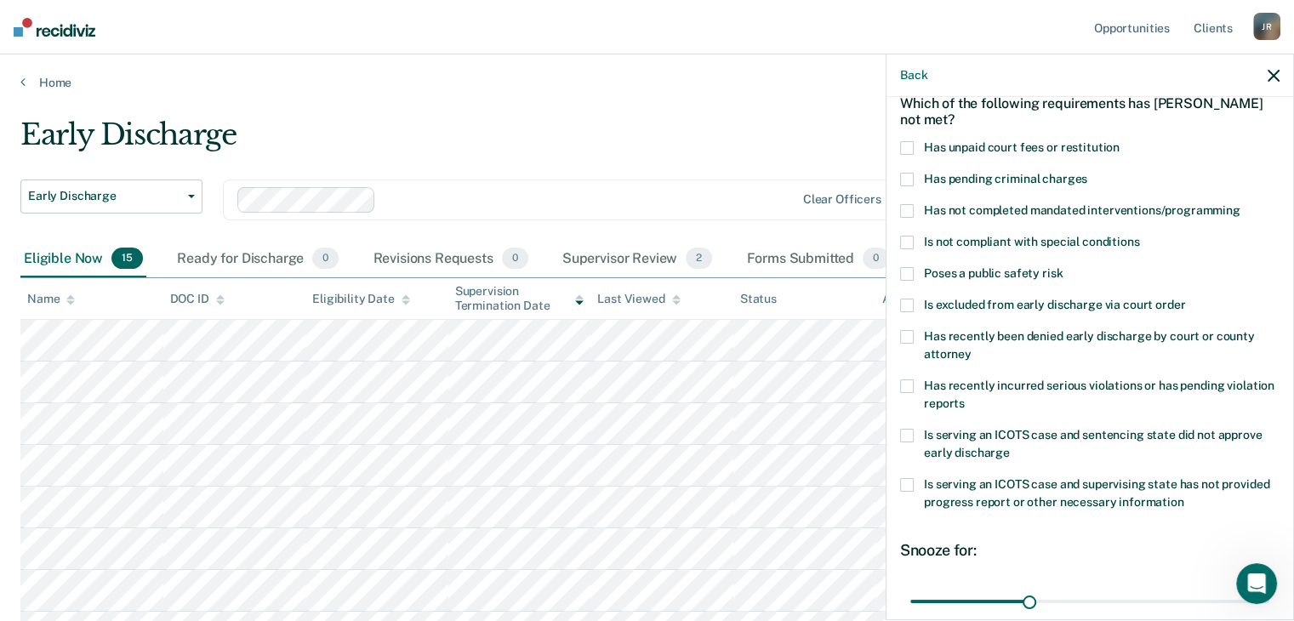
click at [911, 385] on span at bounding box center [907, 386] width 14 height 14
drag, startPoint x: 1026, startPoint y: 600, endPoint x: 14, endPoint y: 39, distance: 1157.3
type input "90"
click at [1258, 600] on input "range" at bounding box center [1089, 602] width 359 height 30
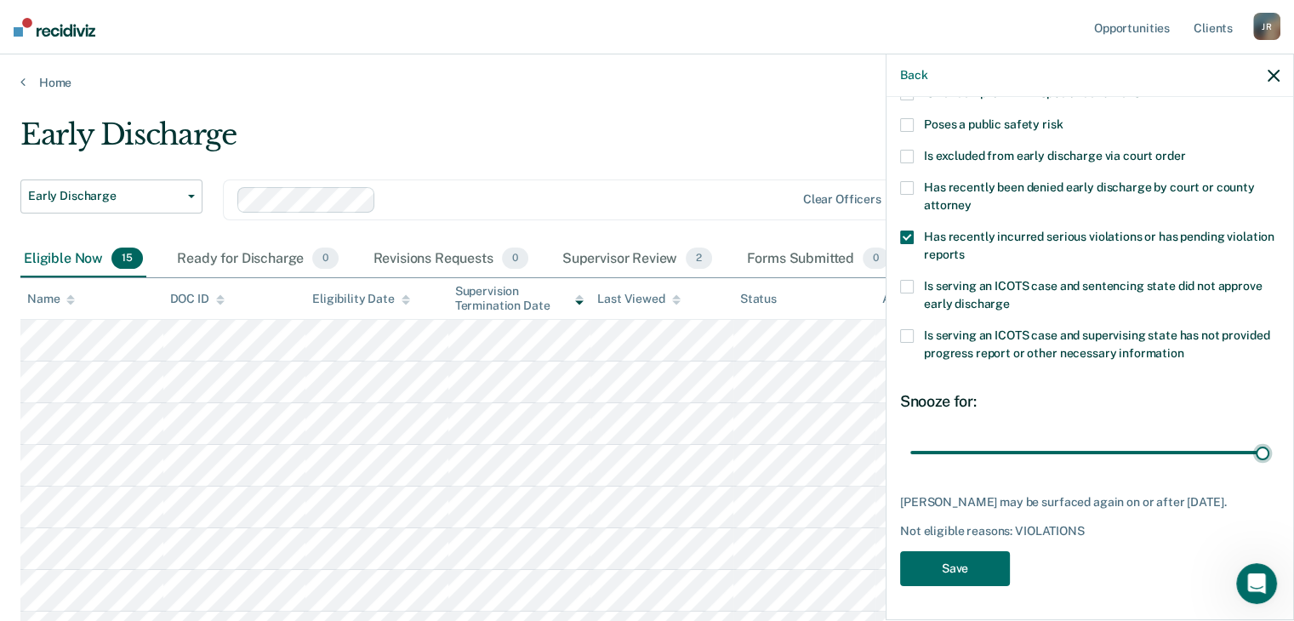
scroll to position [246, 0]
click at [974, 563] on button "Save" at bounding box center [955, 568] width 110 height 35
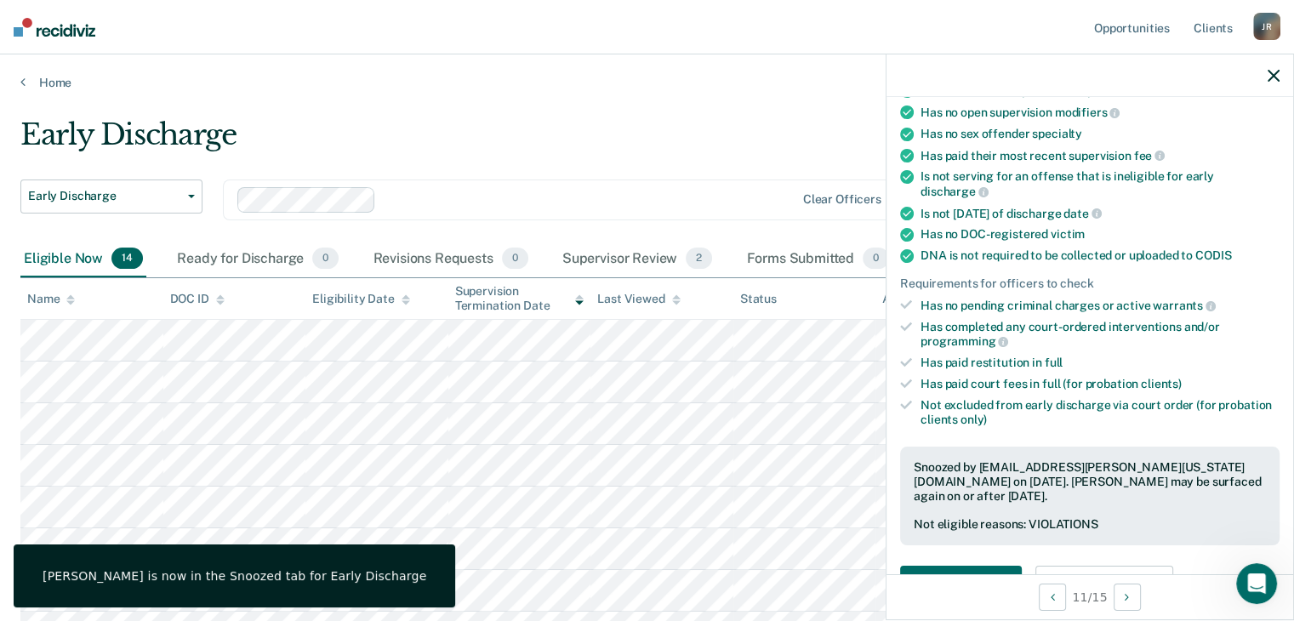
click at [1268, 75] on icon "button" at bounding box center [1274, 76] width 12 height 12
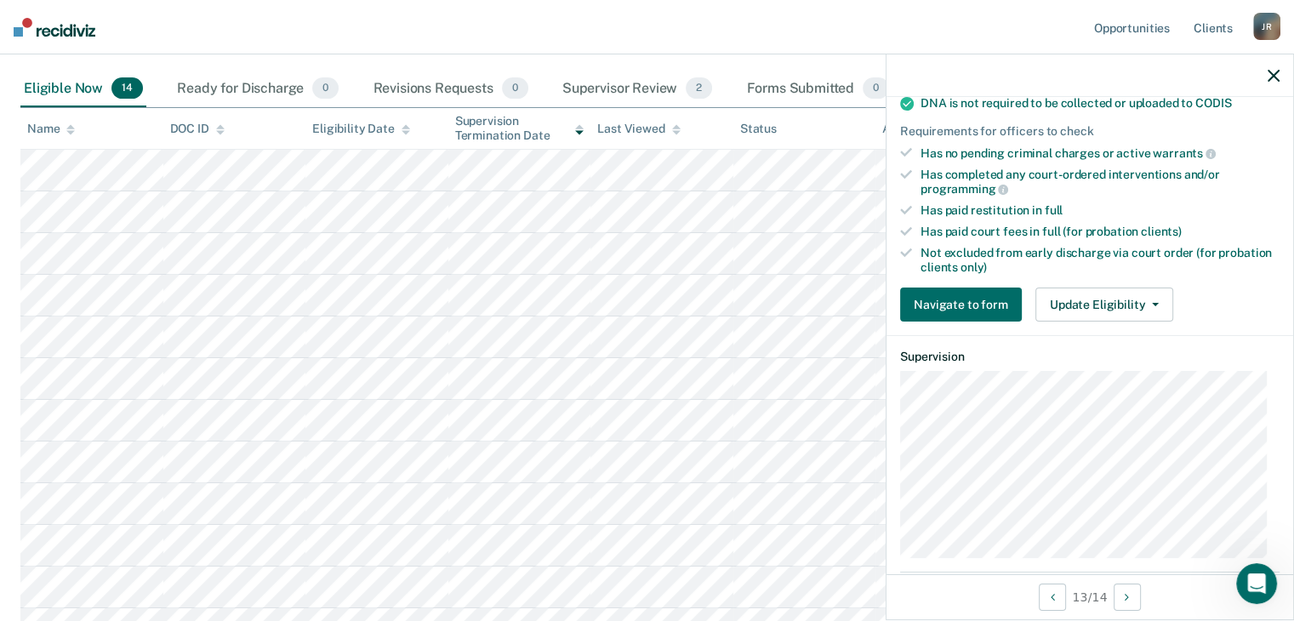
scroll to position [425, 0]
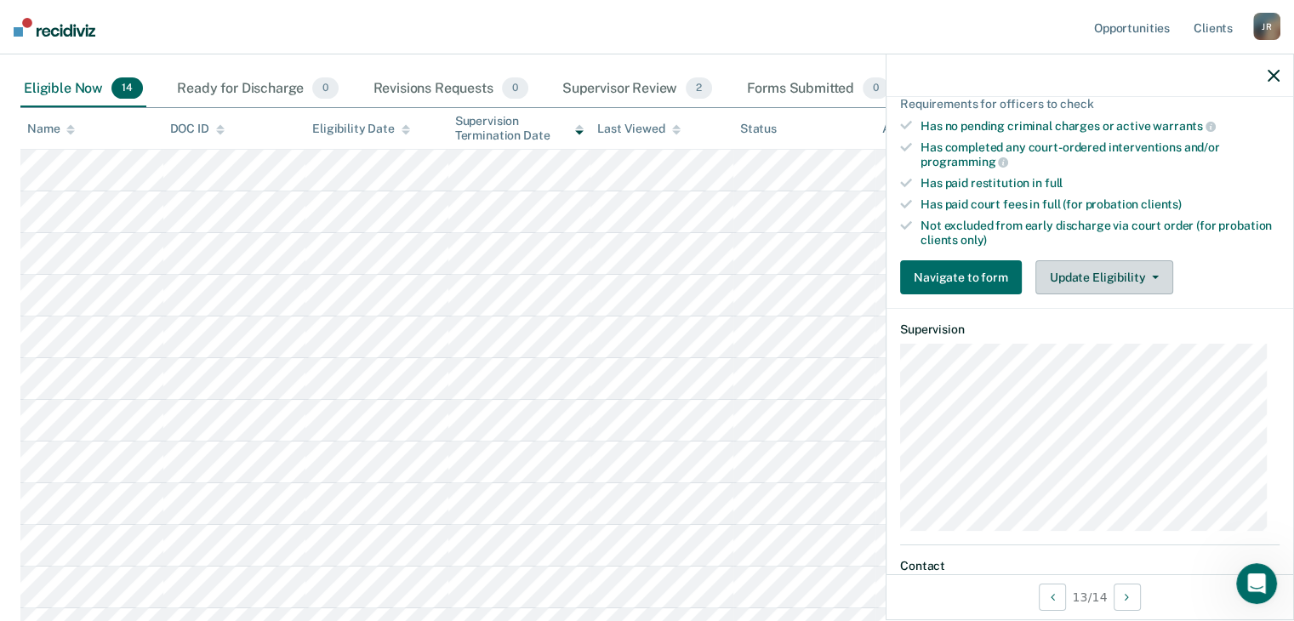
click at [1145, 276] on span "button" at bounding box center [1152, 277] width 14 height 3
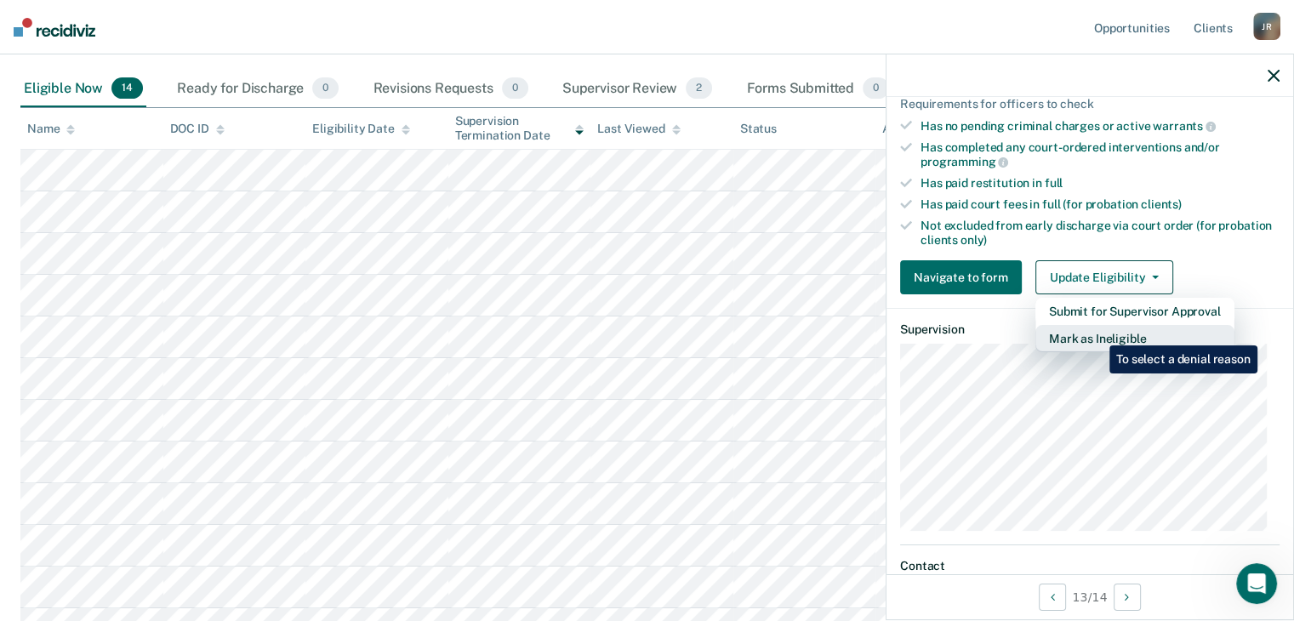
click at [1097, 333] on button "Mark as Ineligible" at bounding box center [1134, 338] width 199 height 27
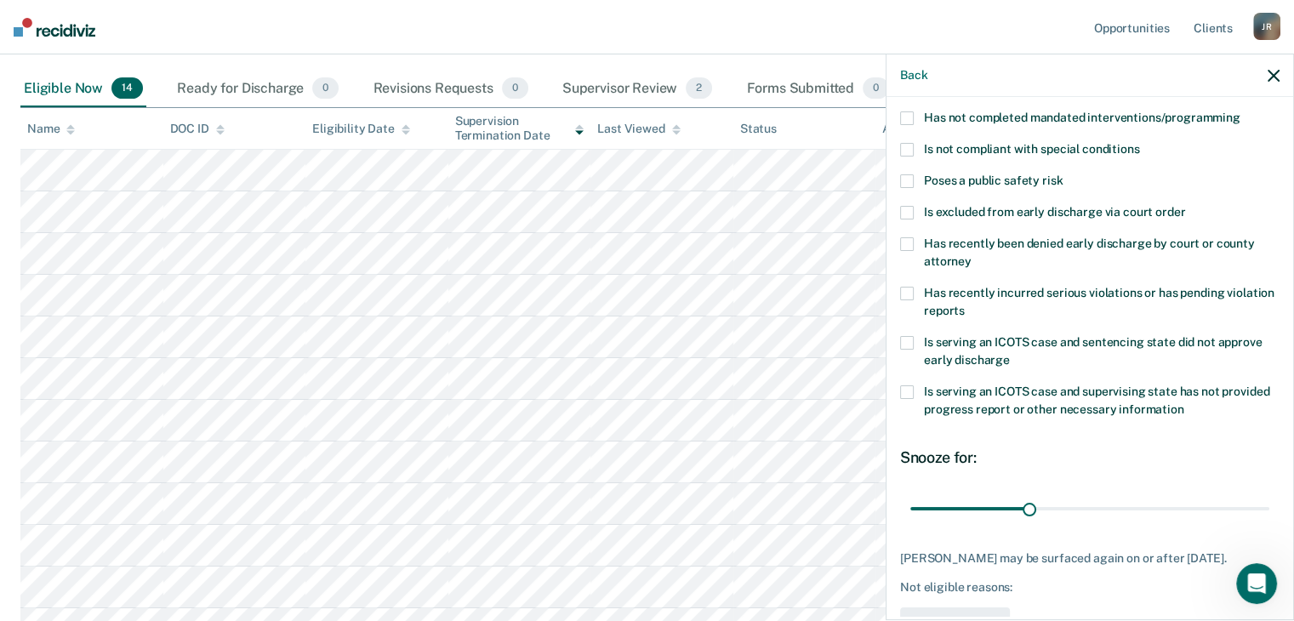
scroll to position [76, 0]
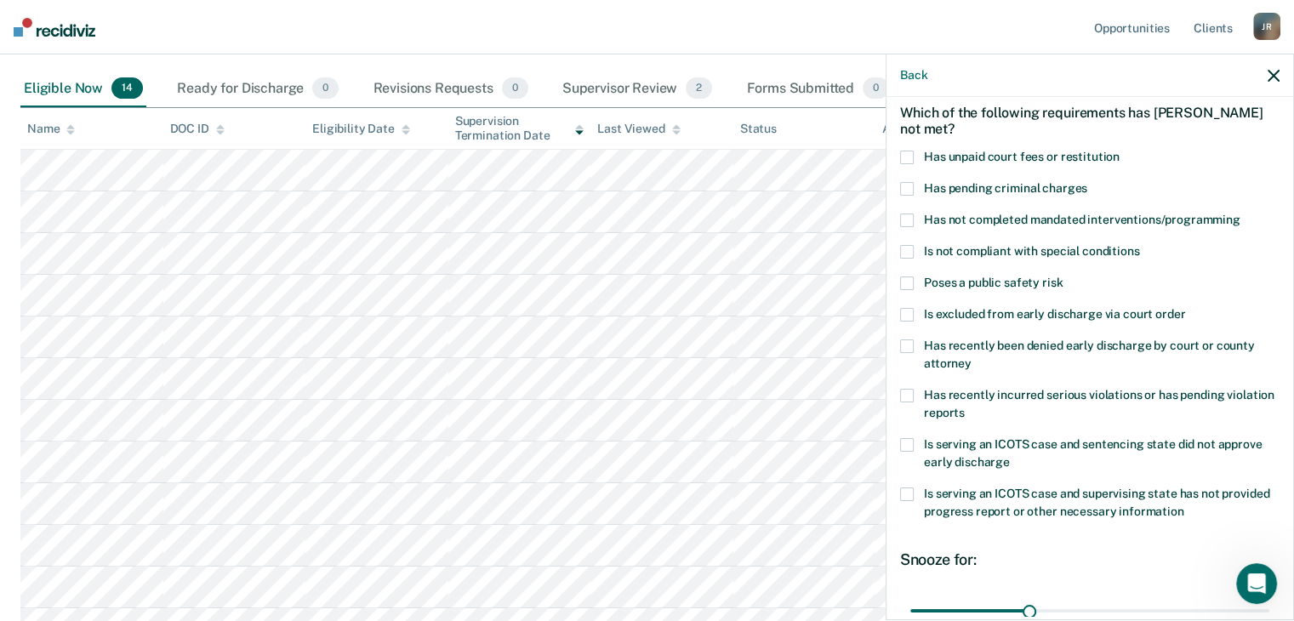
click at [909, 394] on span at bounding box center [907, 396] width 14 height 14
drag, startPoint x: 1018, startPoint y: 608, endPoint x: 1273, endPoint y: 621, distance: 255.5
type input "90"
click at [1269, 620] on input "range" at bounding box center [1089, 611] width 359 height 30
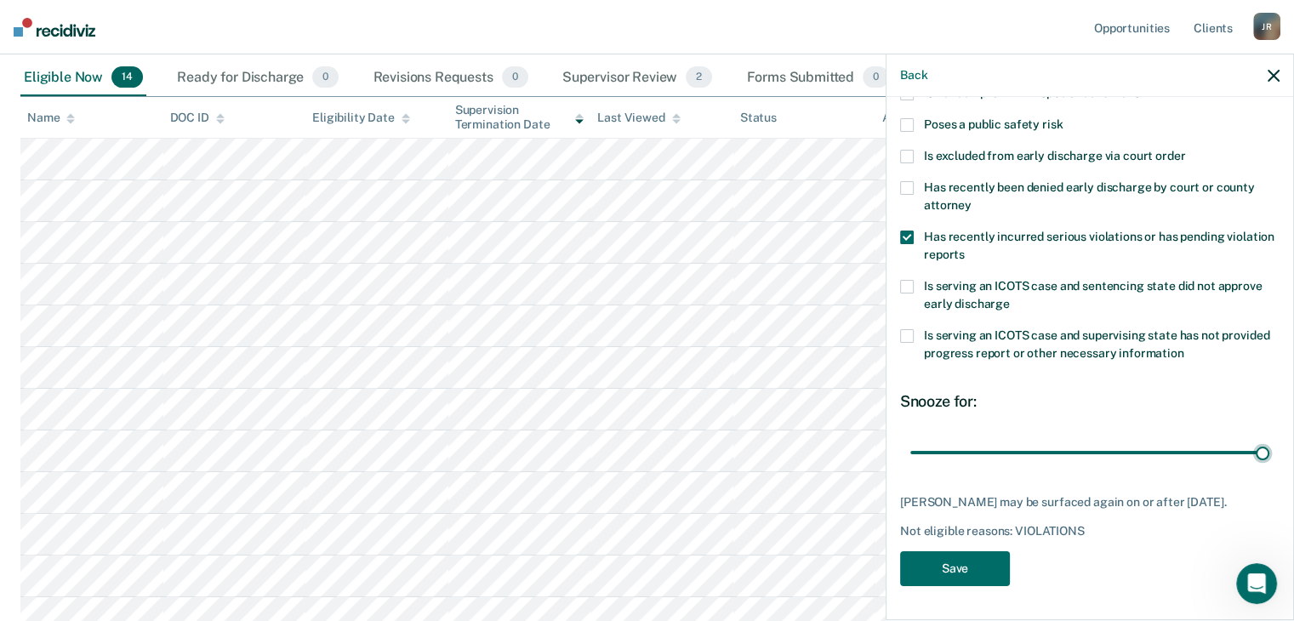
scroll to position [340, 0]
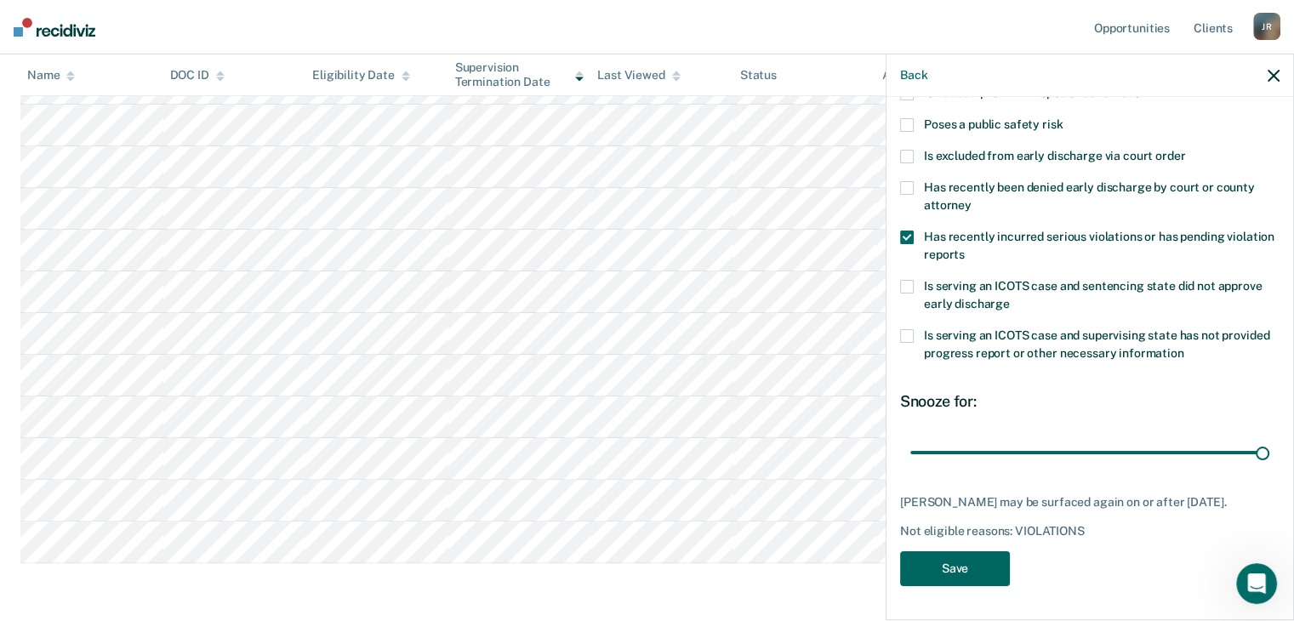
click at [970, 566] on button "Save" at bounding box center [955, 568] width 110 height 35
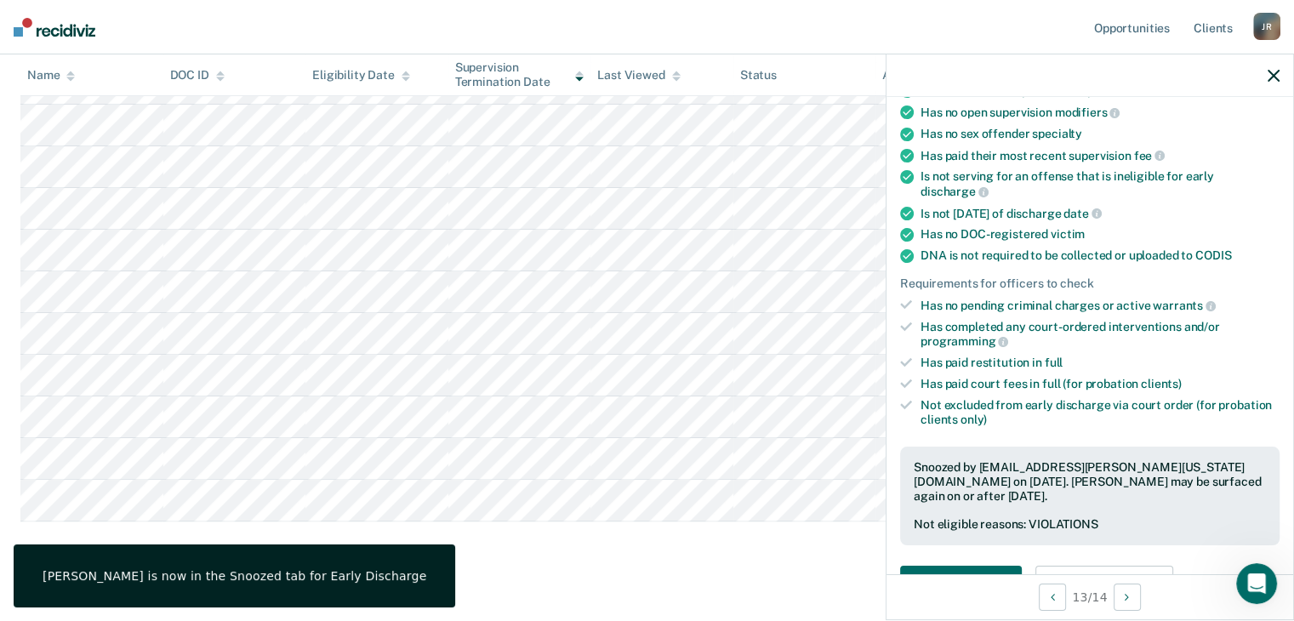
click at [1278, 76] on icon "button" at bounding box center [1274, 76] width 12 height 12
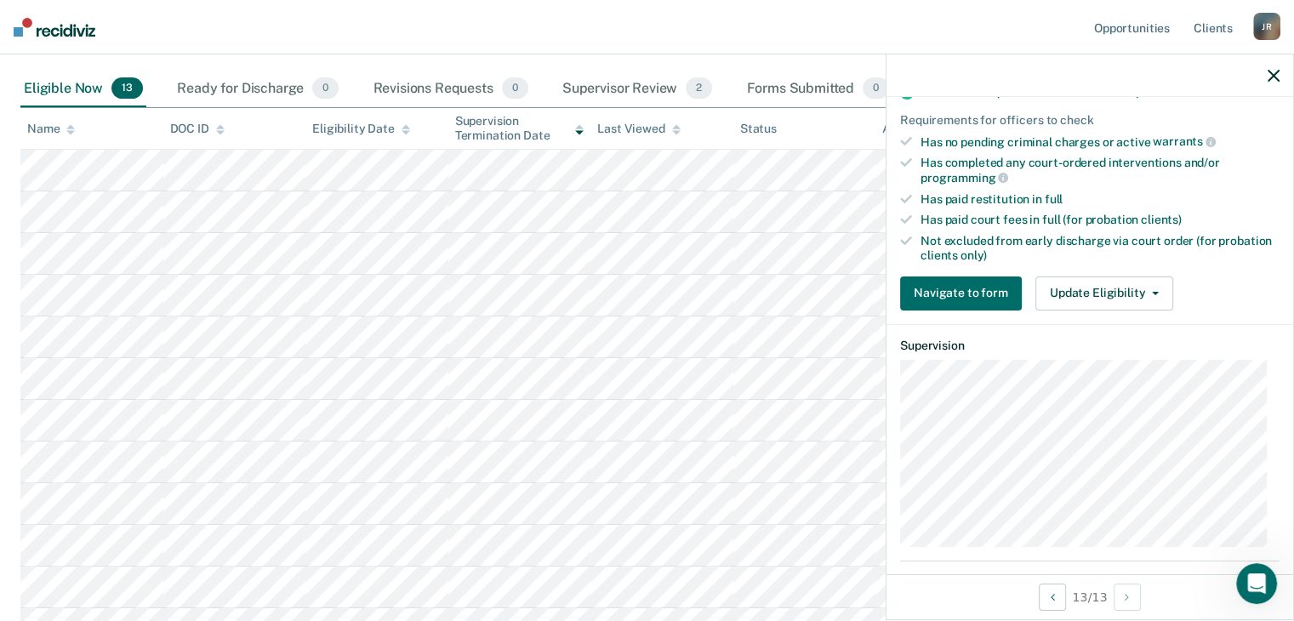
scroll to position [510, 0]
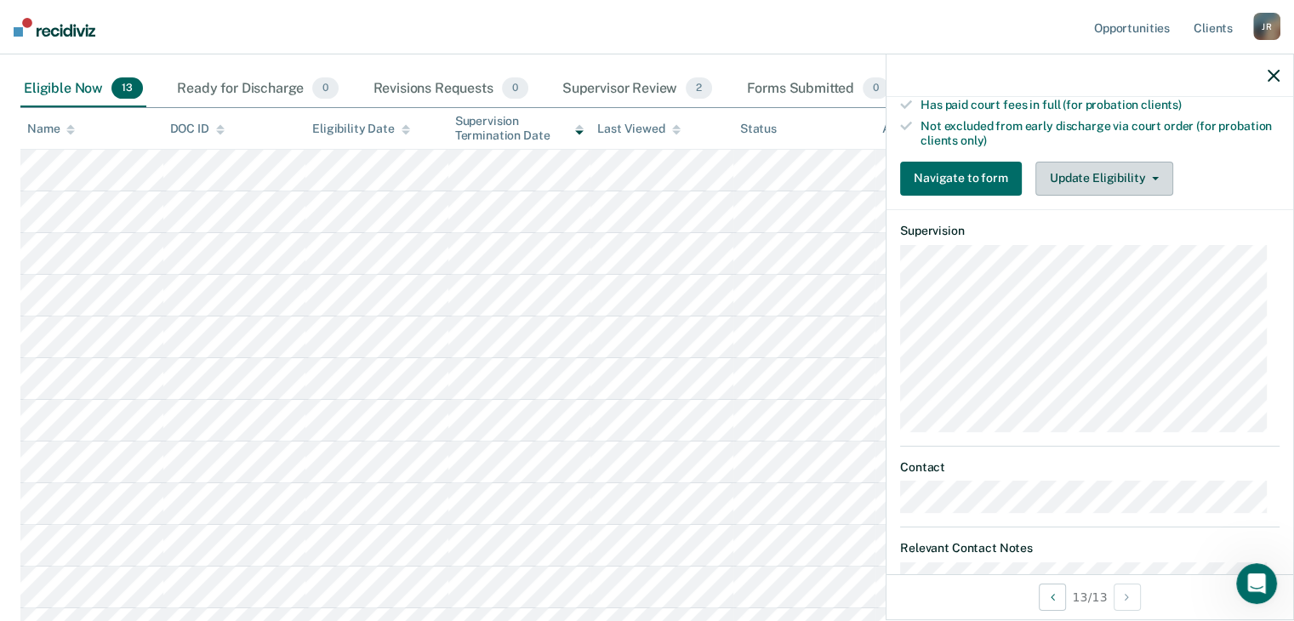
click at [1152, 177] on icon "button" at bounding box center [1155, 178] width 7 height 3
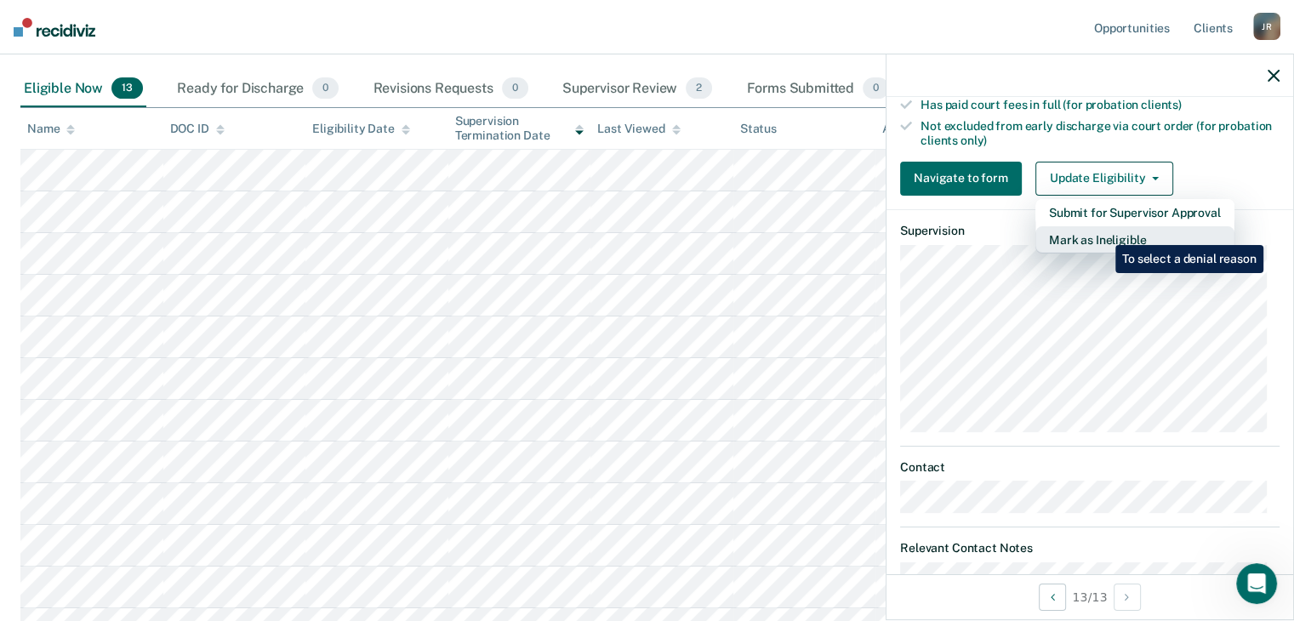
click at [1103, 232] on button "Mark as Ineligible" at bounding box center [1134, 239] width 199 height 27
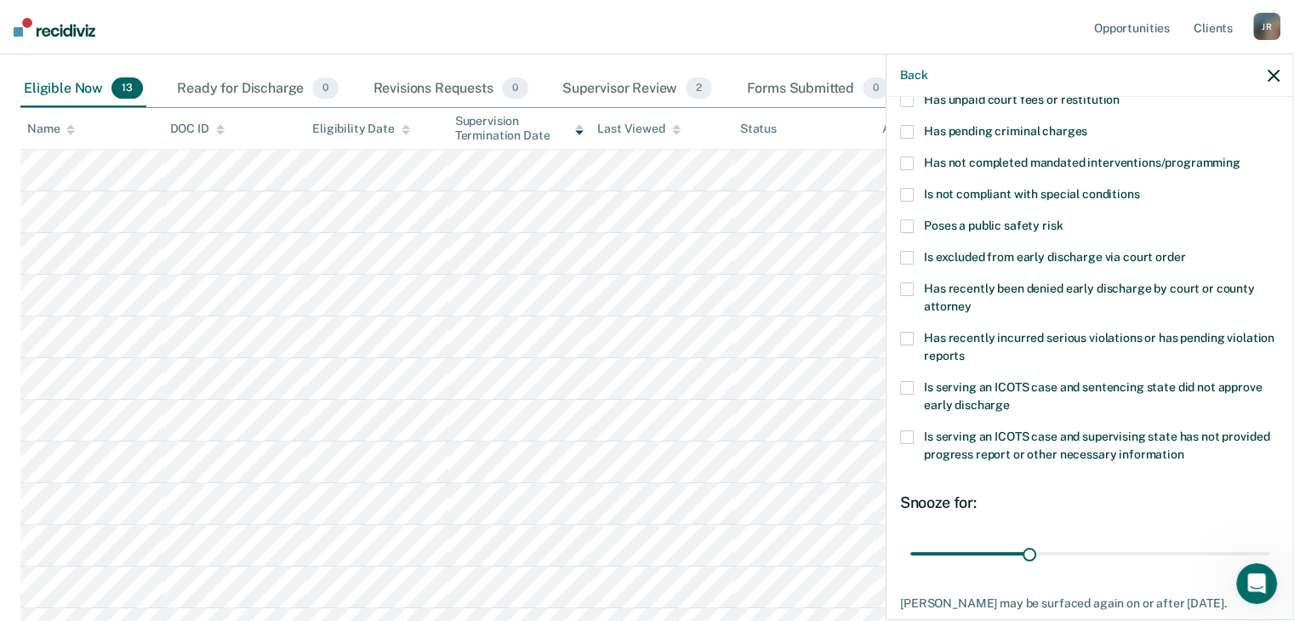
scroll to position [170, 0]
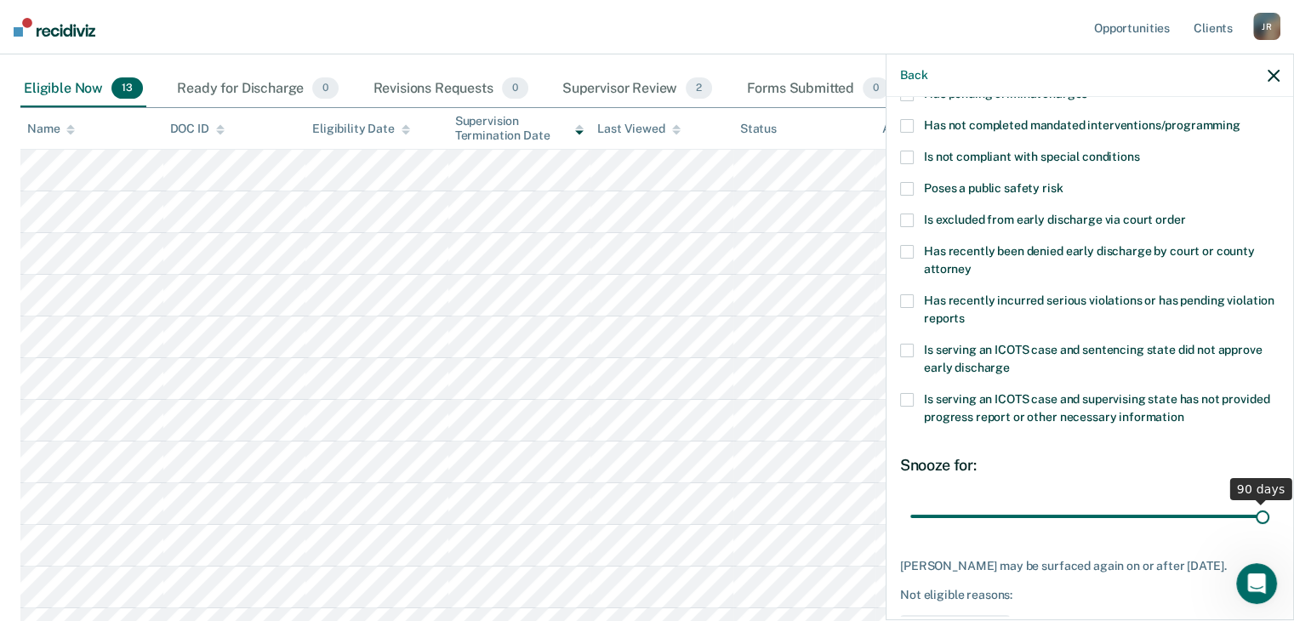
drag, startPoint x: 1026, startPoint y: 515, endPoint x: 1255, endPoint y: 511, distance: 228.9
type input "90"
click at [1255, 511] on input "range" at bounding box center [1089, 517] width 359 height 30
click at [909, 188] on span at bounding box center [907, 189] width 14 height 14
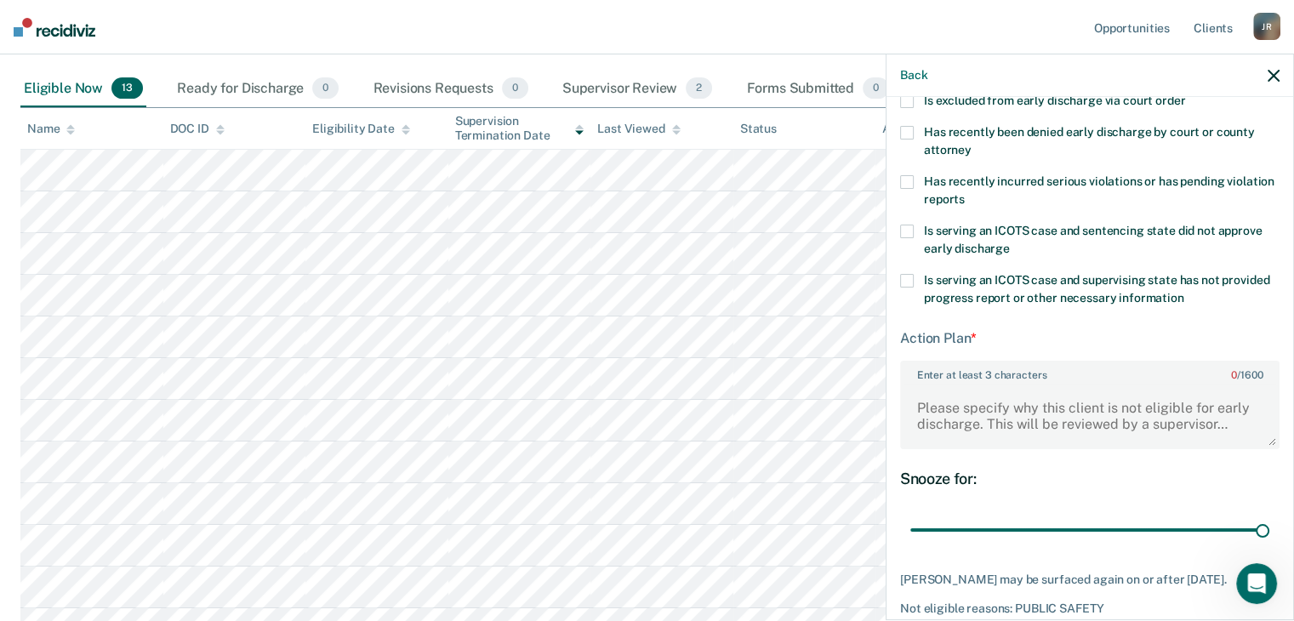
scroll to position [85, 0]
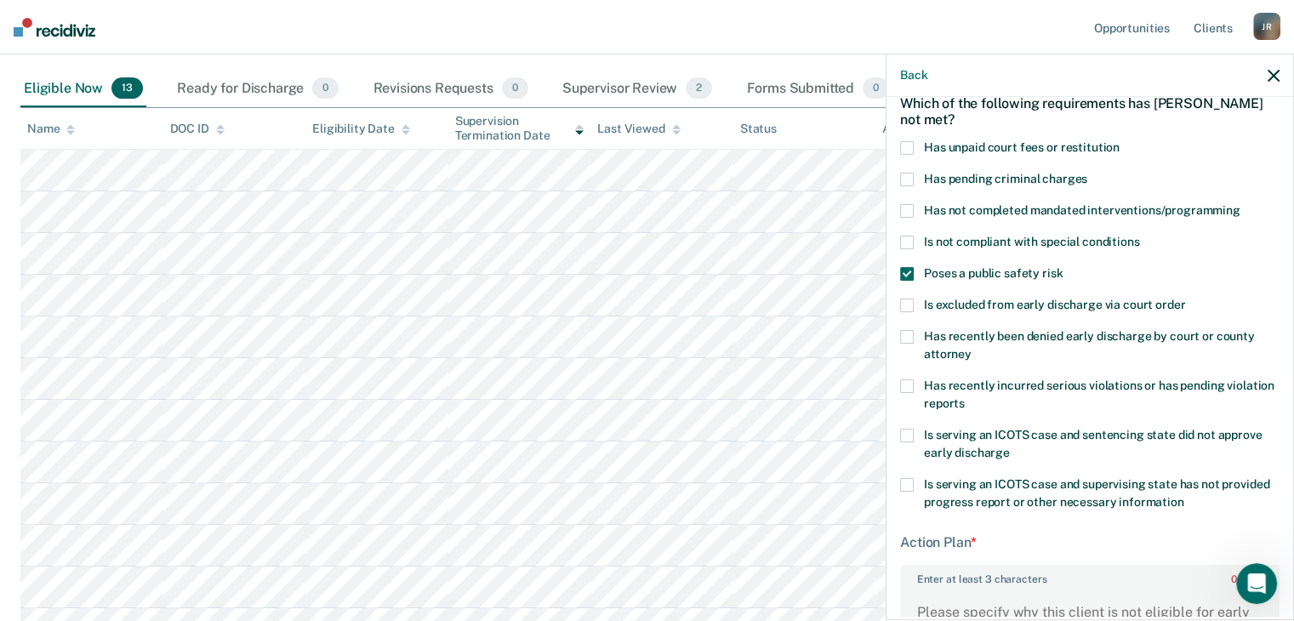
click at [909, 275] on span at bounding box center [907, 274] width 14 height 14
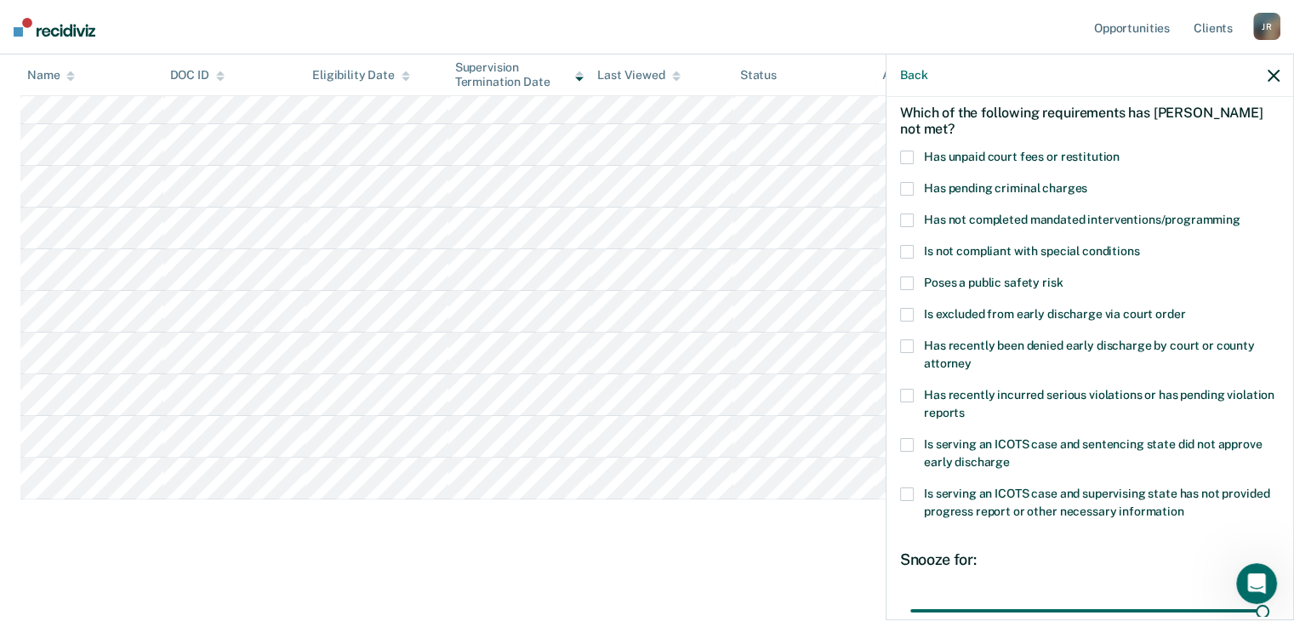
scroll to position [0, 0]
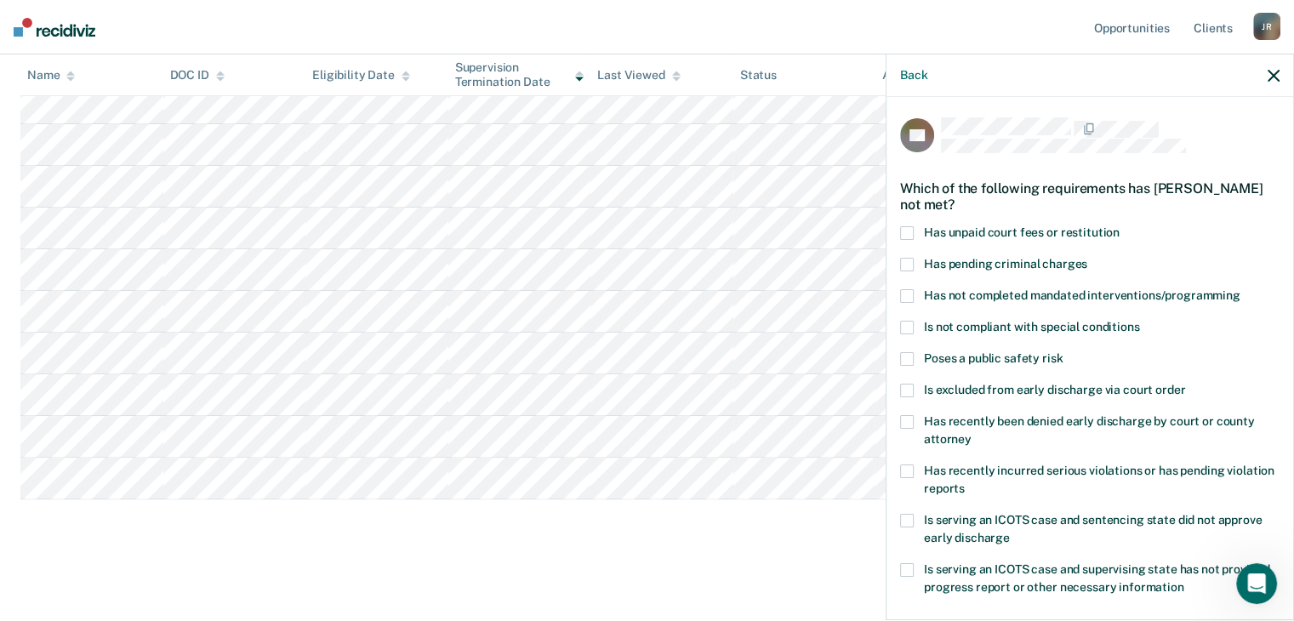
click at [909, 356] on span at bounding box center [907, 359] width 14 height 14
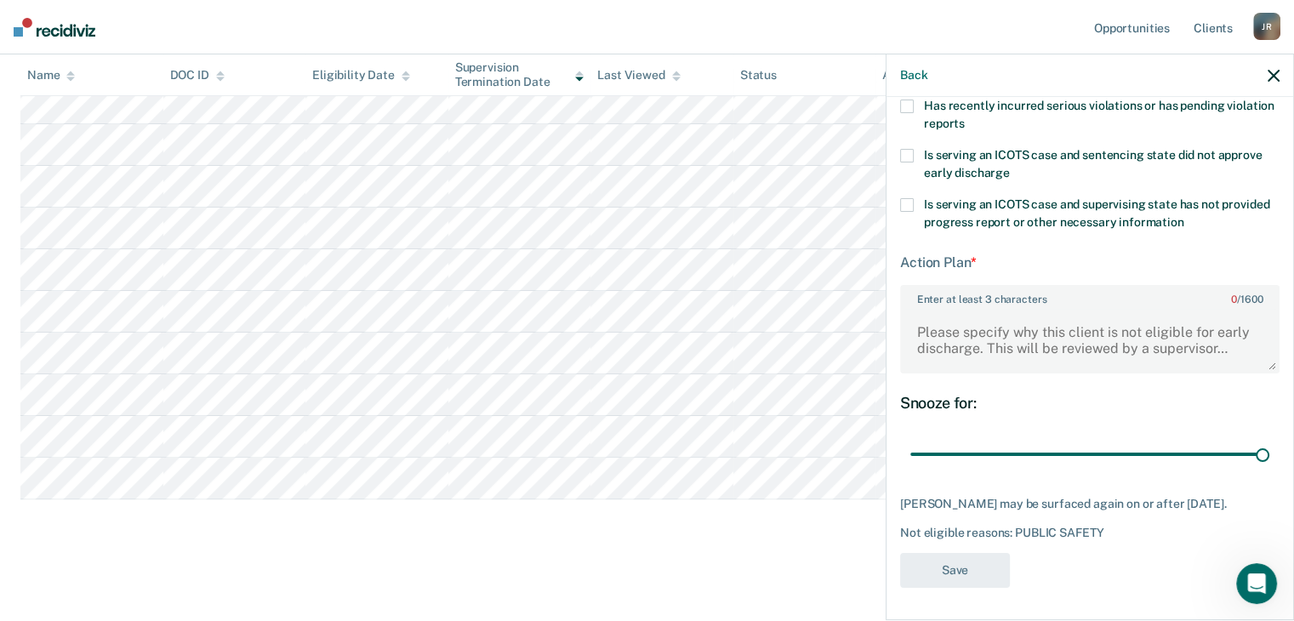
scroll to position [378, 0]
click at [947, 323] on textarea "Enter at least 3 characters 0 / 1600" at bounding box center [1090, 338] width 376 height 63
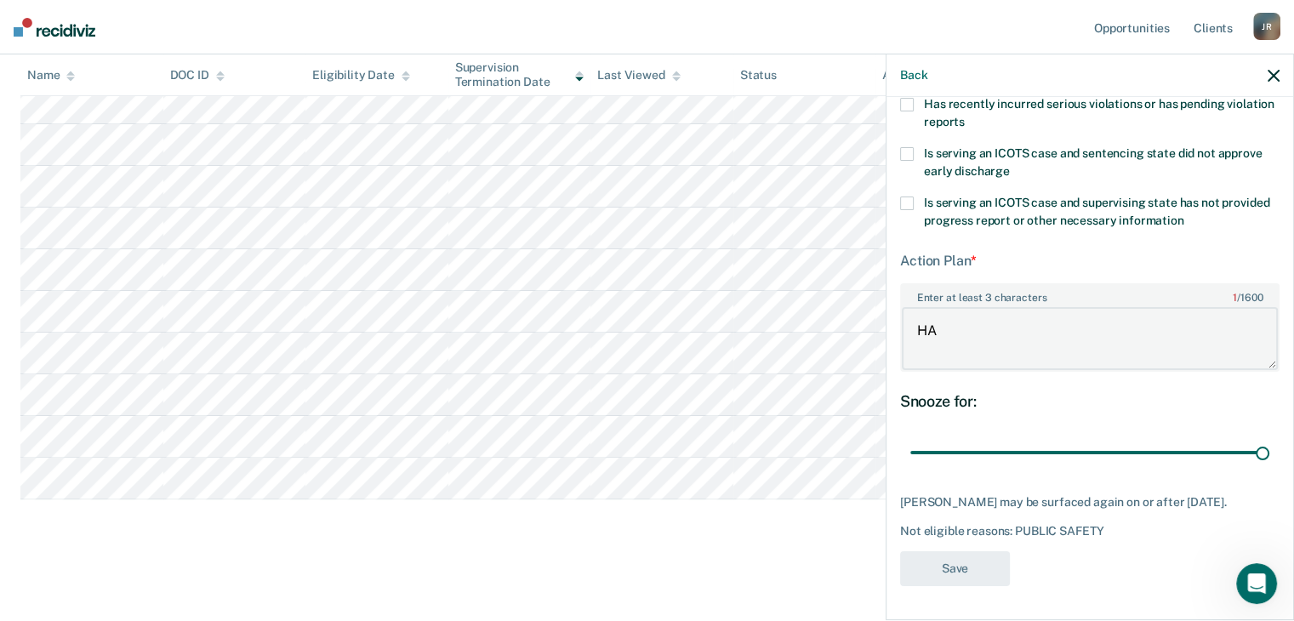
type textarea "H"
type textarea "The client has a NCO."
click at [961, 568] on button "Save" at bounding box center [955, 568] width 110 height 35
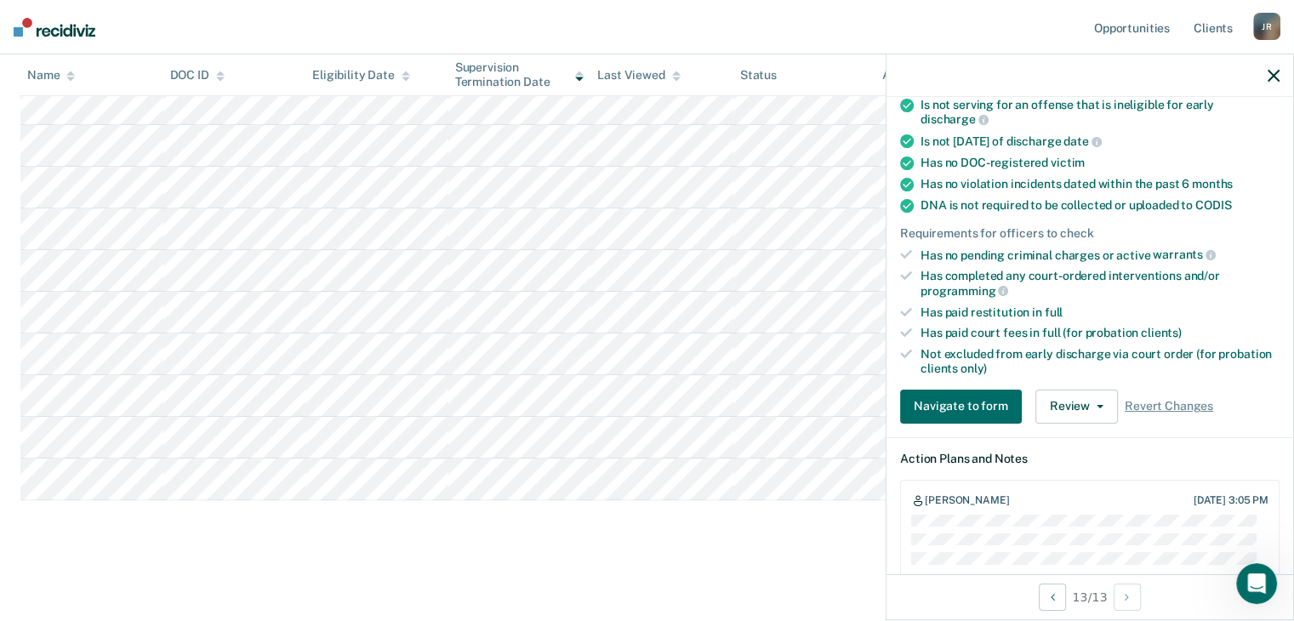
scroll to position [282, 0]
click at [1273, 72] on icon "button" at bounding box center [1274, 76] width 12 height 12
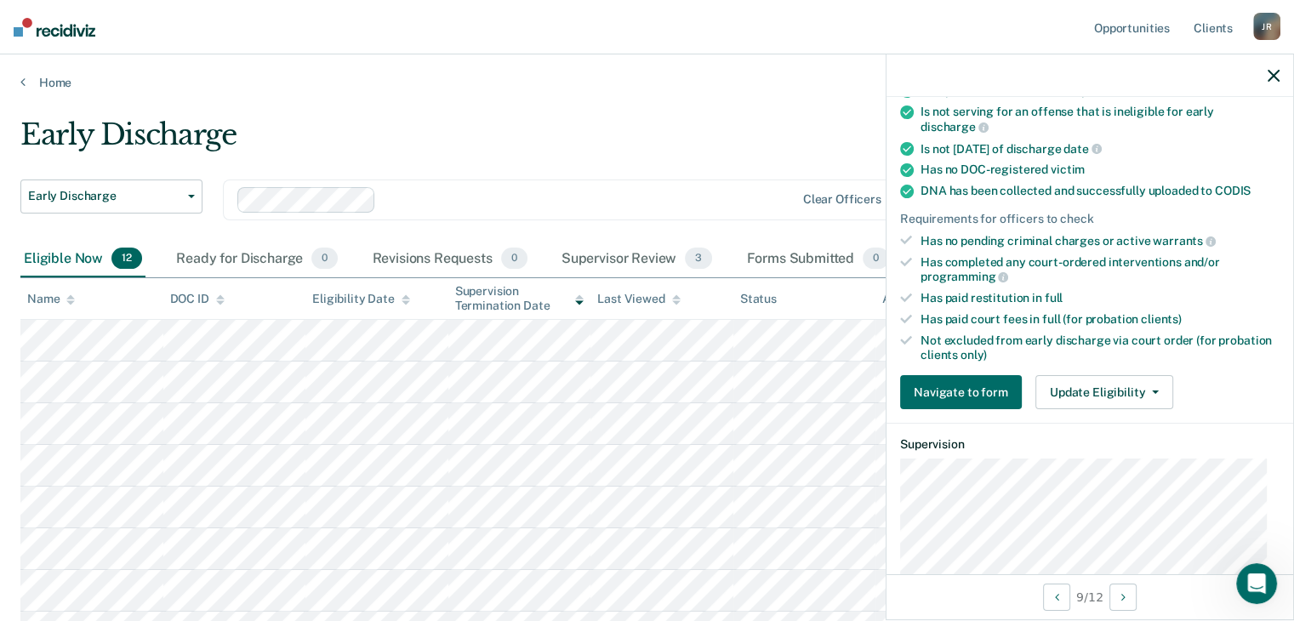
scroll to position [340, 0]
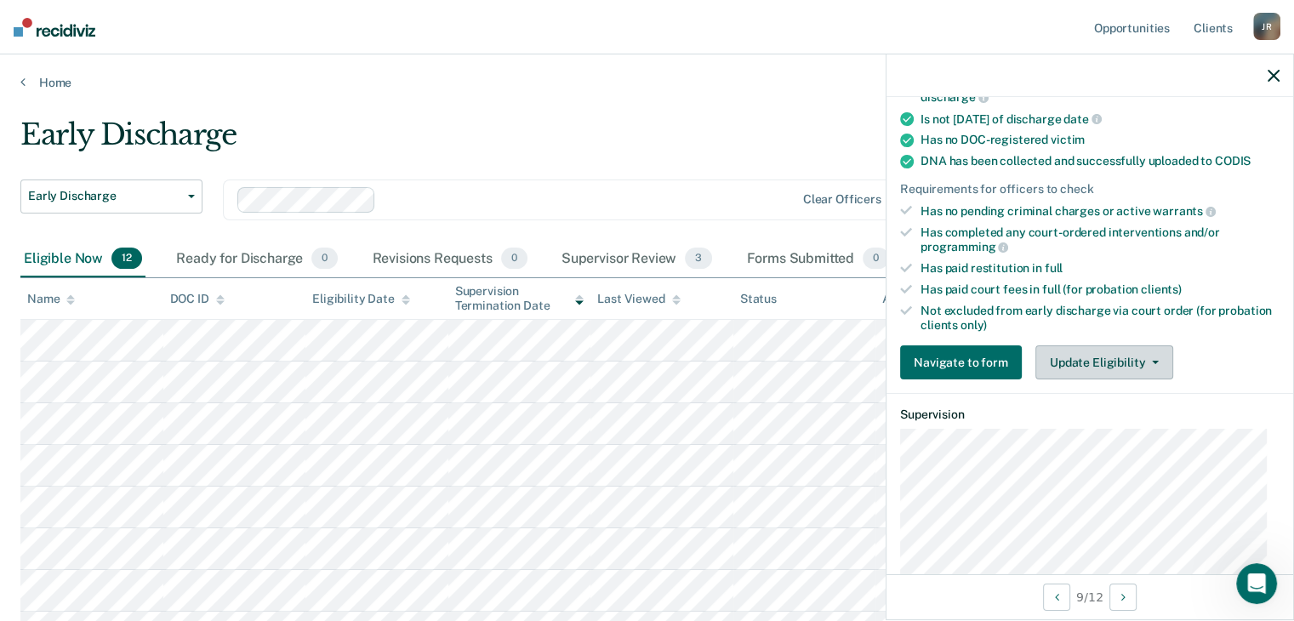
click at [1124, 358] on button "Update Eligibility" at bounding box center [1104, 362] width 138 height 34
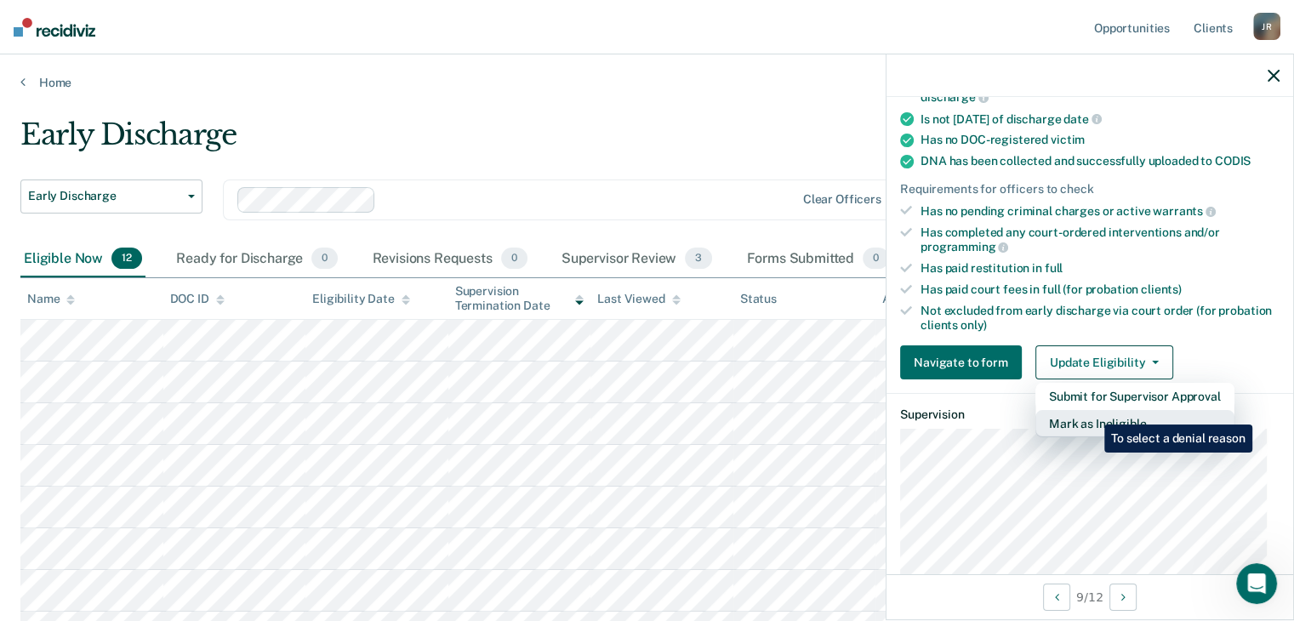
click at [1092, 412] on button "Mark as Ineligible" at bounding box center [1134, 423] width 199 height 27
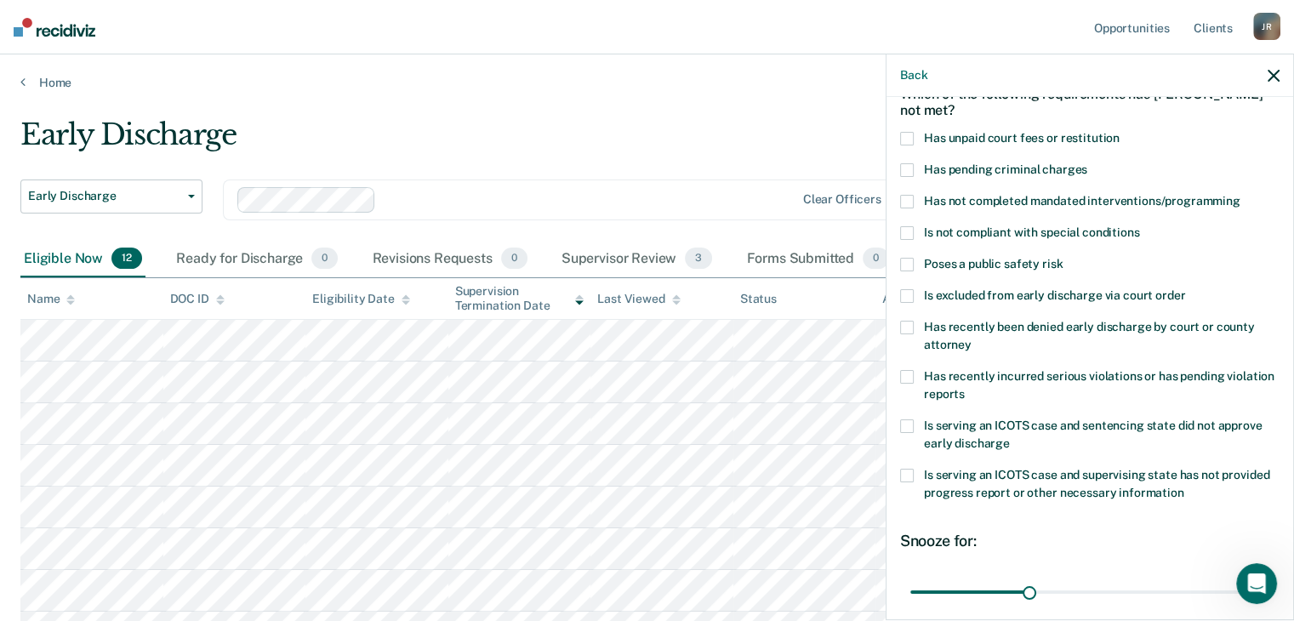
scroll to position [0, 0]
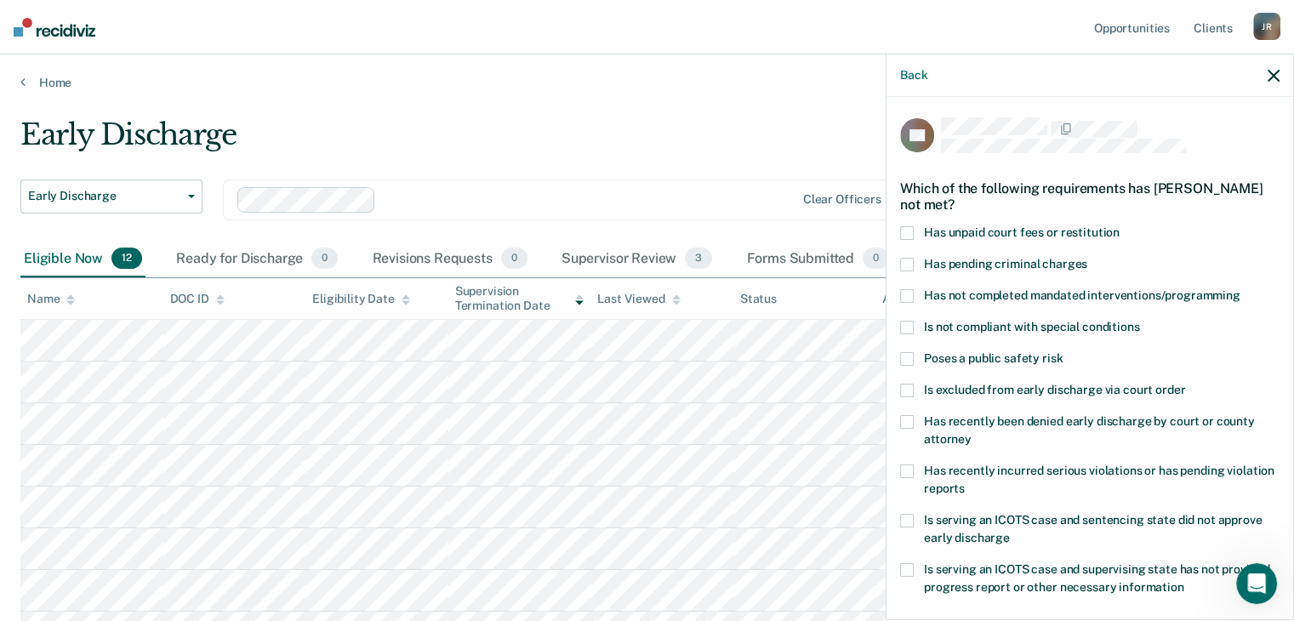
click at [911, 467] on span at bounding box center [907, 472] width 14 height 14
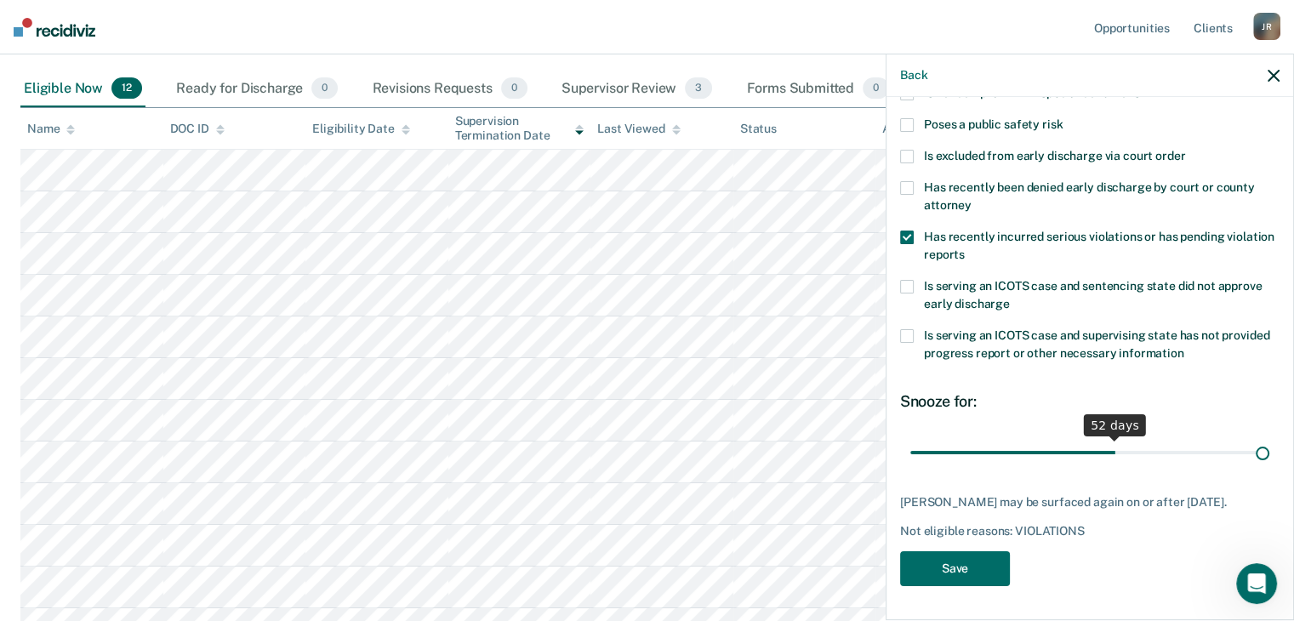
scroll to position [246, 0]
drag, startPoint x: 1024, startPoint y: 439, endPoint x: 1312, endPoint y: 430, distance: 287.7
type input "90"
click at [1269, 438] on input "range" at bounding box center [1089, 453] width 359 height 30
click at [973, 573] on button "Save" at bounding box center [955, 568] width 110 height 35
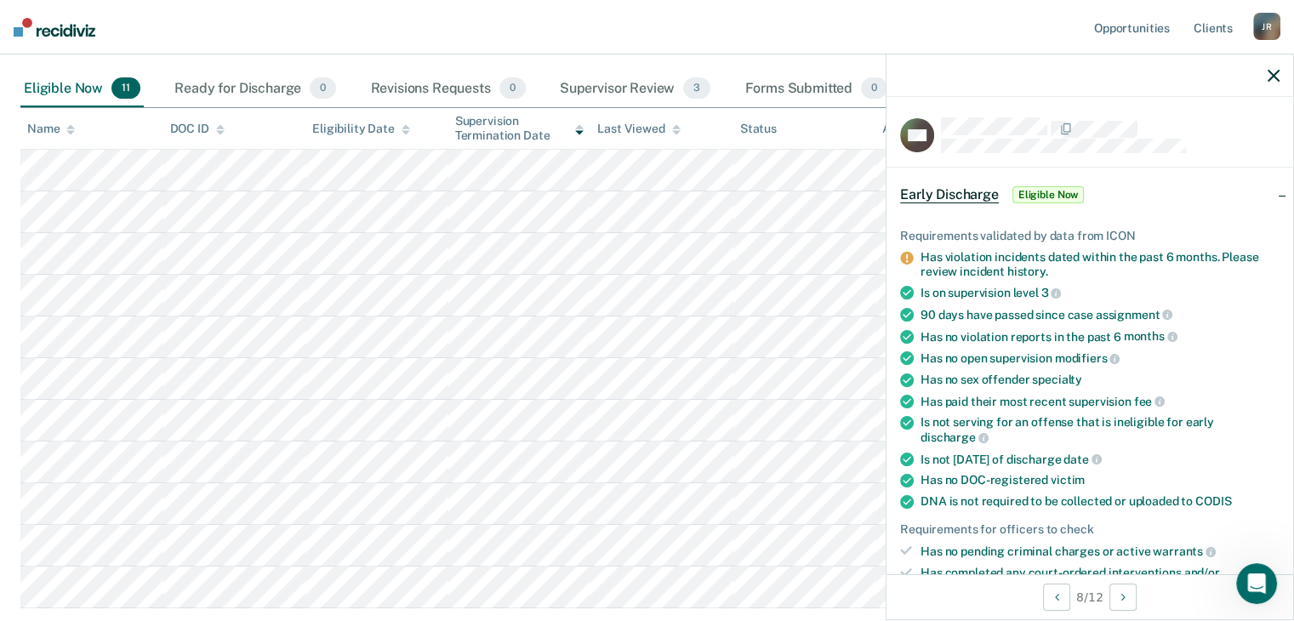
scroll to position [255, 0]
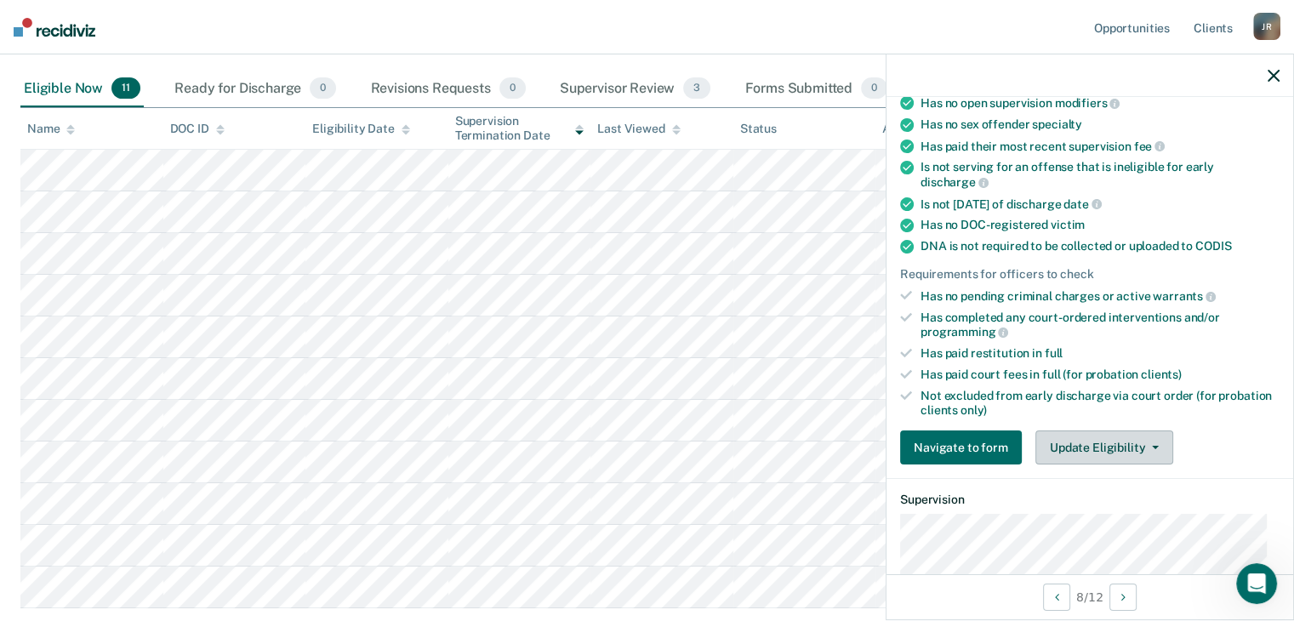
click at [1149, 445] on button "Update Eligibility" at bounding box center [1104, 447] width 138 height 34
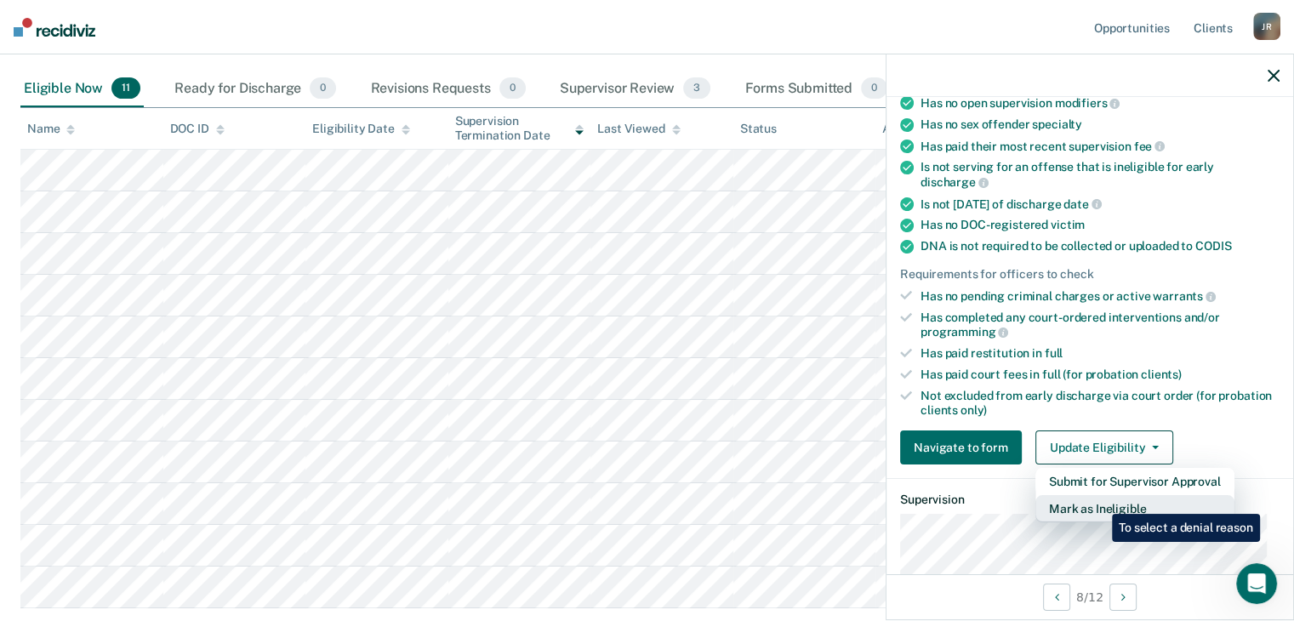
click at [1099, 501] on button "Mark as Ineligible" at bounding box center [1134, 508] width 199 height 27
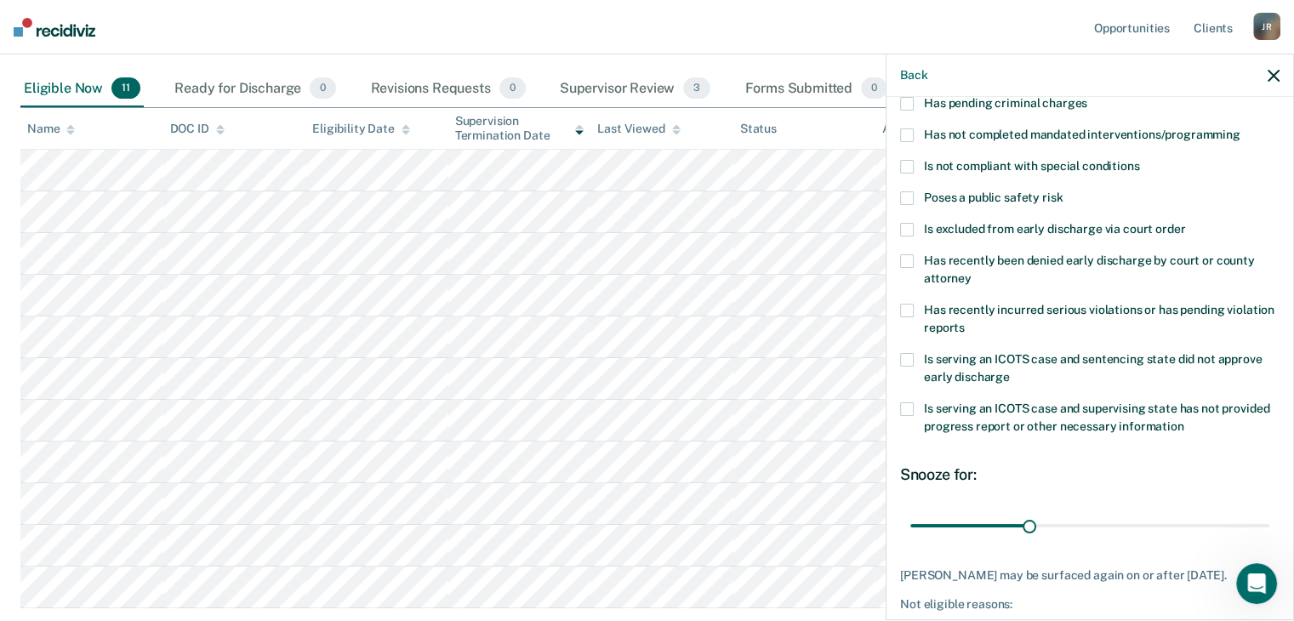
scroll to position [76, 0]
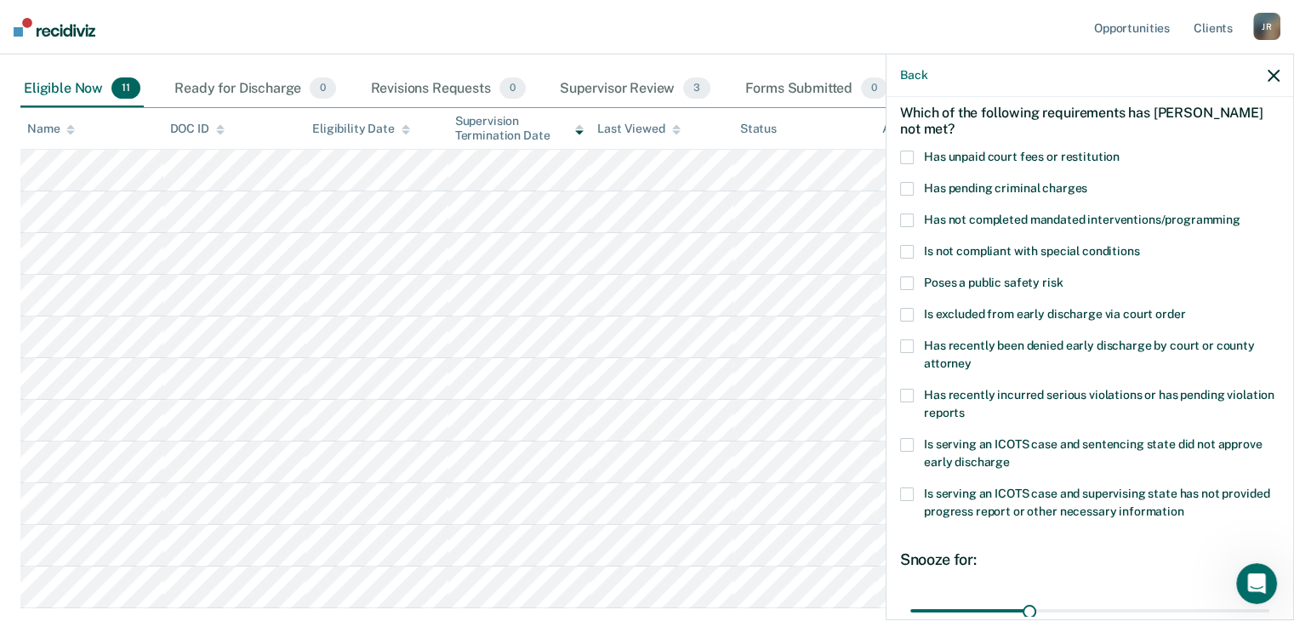
click at [909, 157] on span at bounding box center [907, 158] width 14 height 14
click at [905, 396] on span at bounding box center [907, 396] width 14 height 14
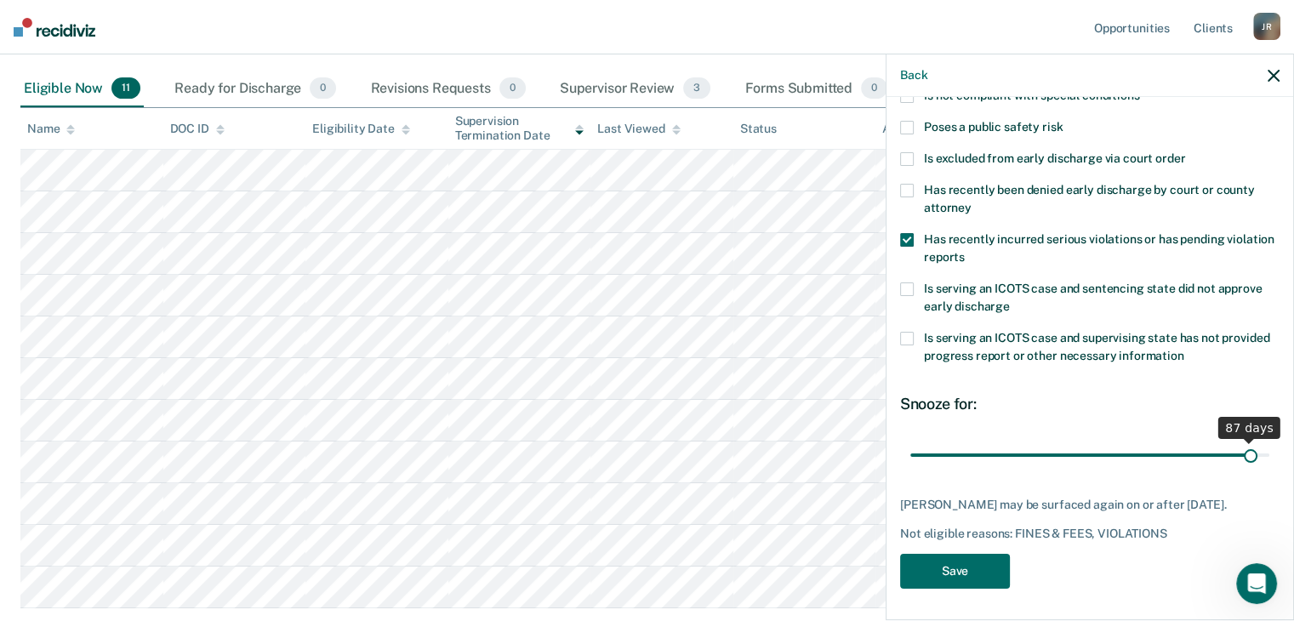
scroll to position [246, 0]
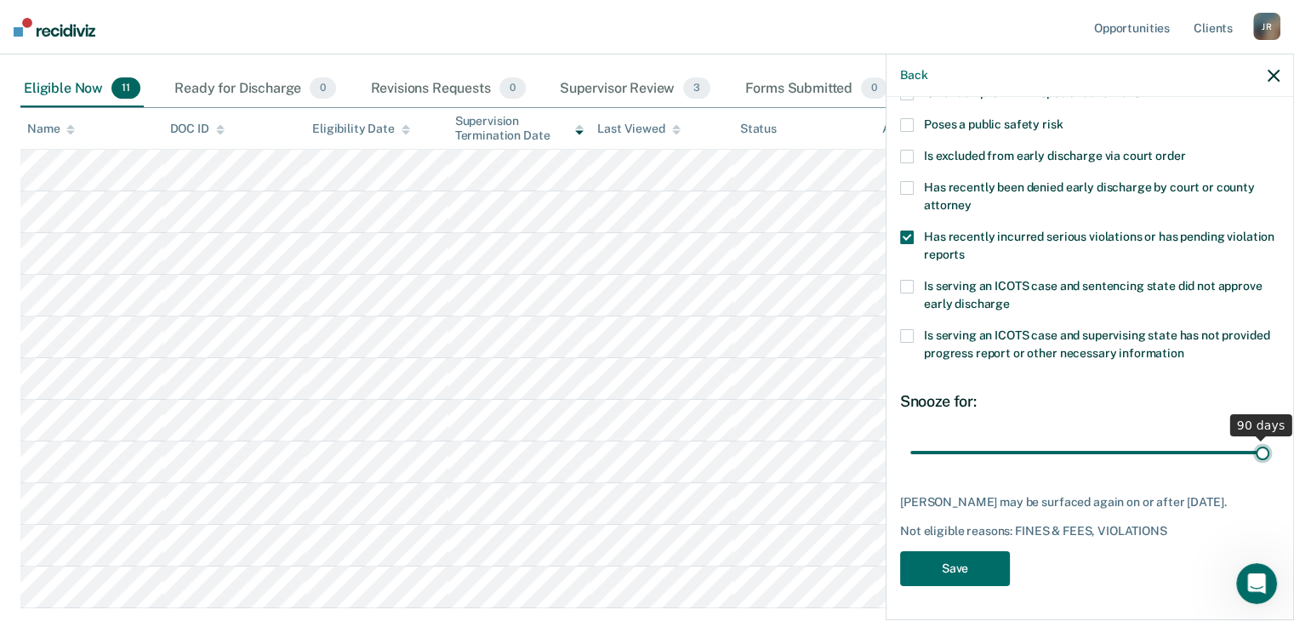
drag, startPoint x: 1022, startPoint y: 442, endPoint x: 1276, endPoint y: 458, distance: 254.8
type input "90"
click at [1269, 455] on input "range" at bounding box center [1089, 453] width 359 height 30
click at [934, 567] on button "Save" at bounding box center [955, 568] width 110 height 35
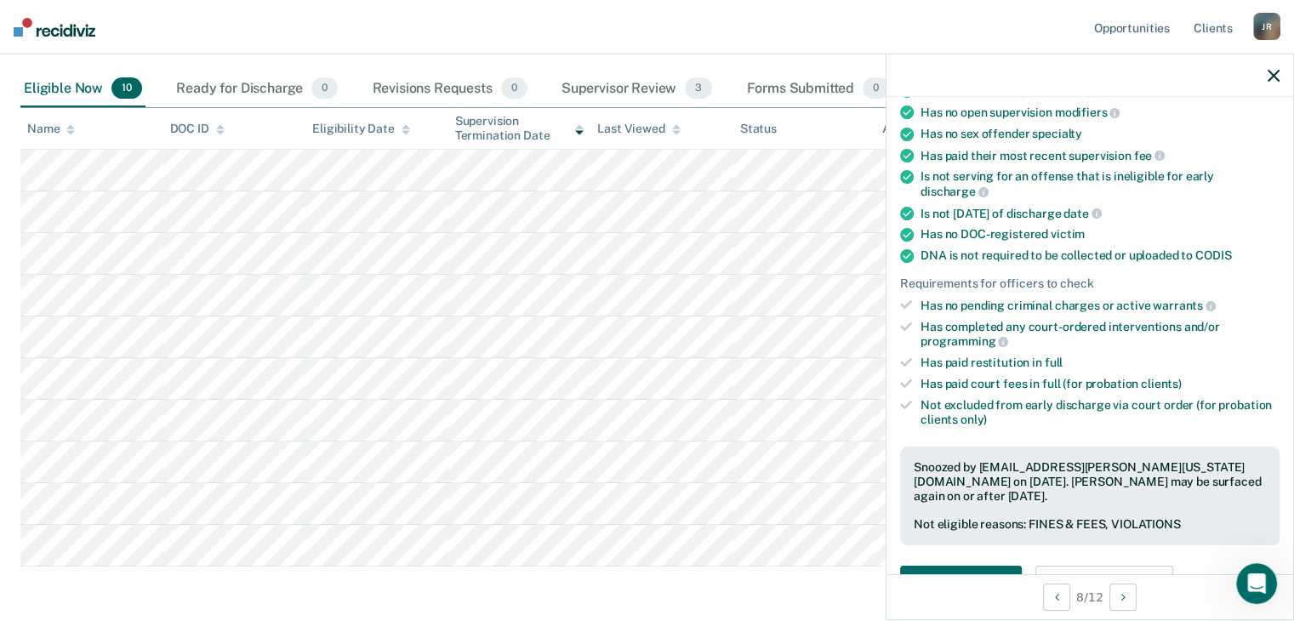
click at [1279, 81] on icon "button" at bounding box center [1274, 76] width 12 height 12
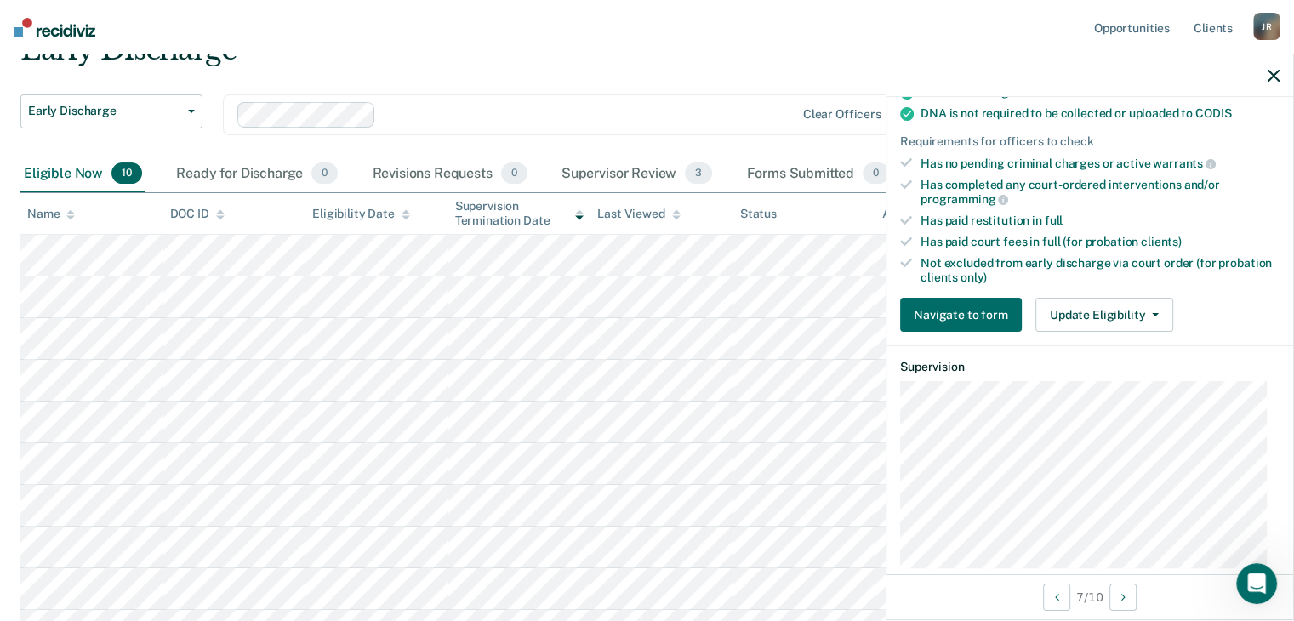
scroll to position [425, 0]
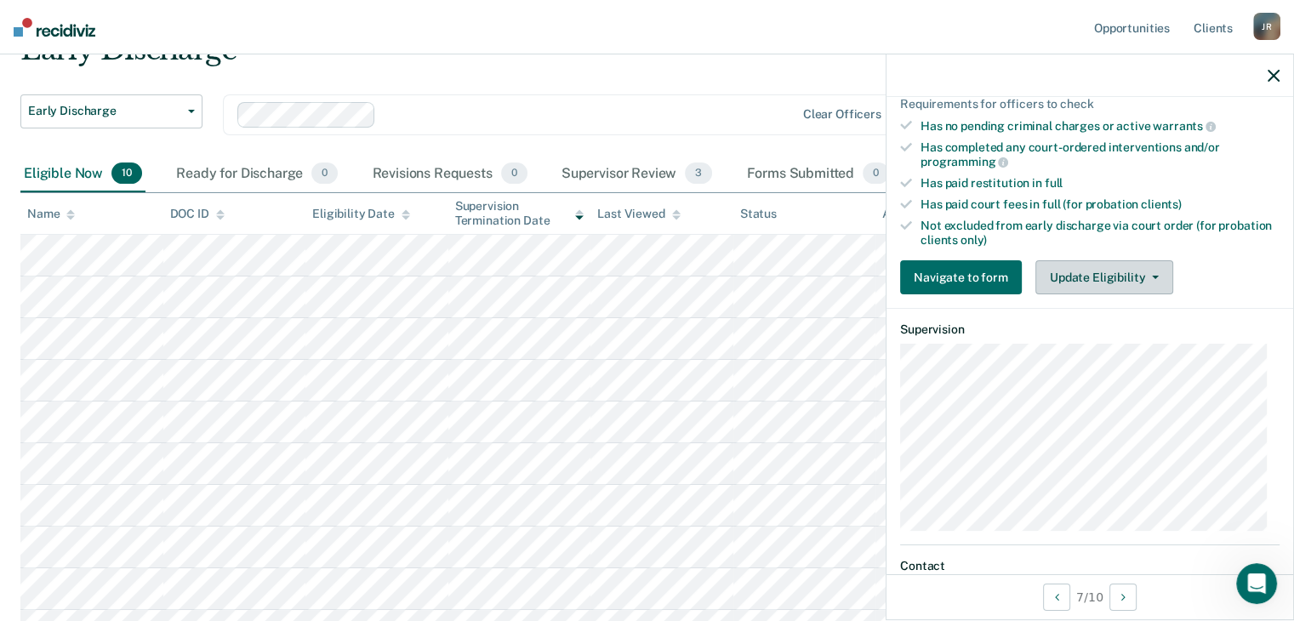
click at [1137, 271] on button "Update Eligibility" at bounding box center [1104, 277] width 138 height 34
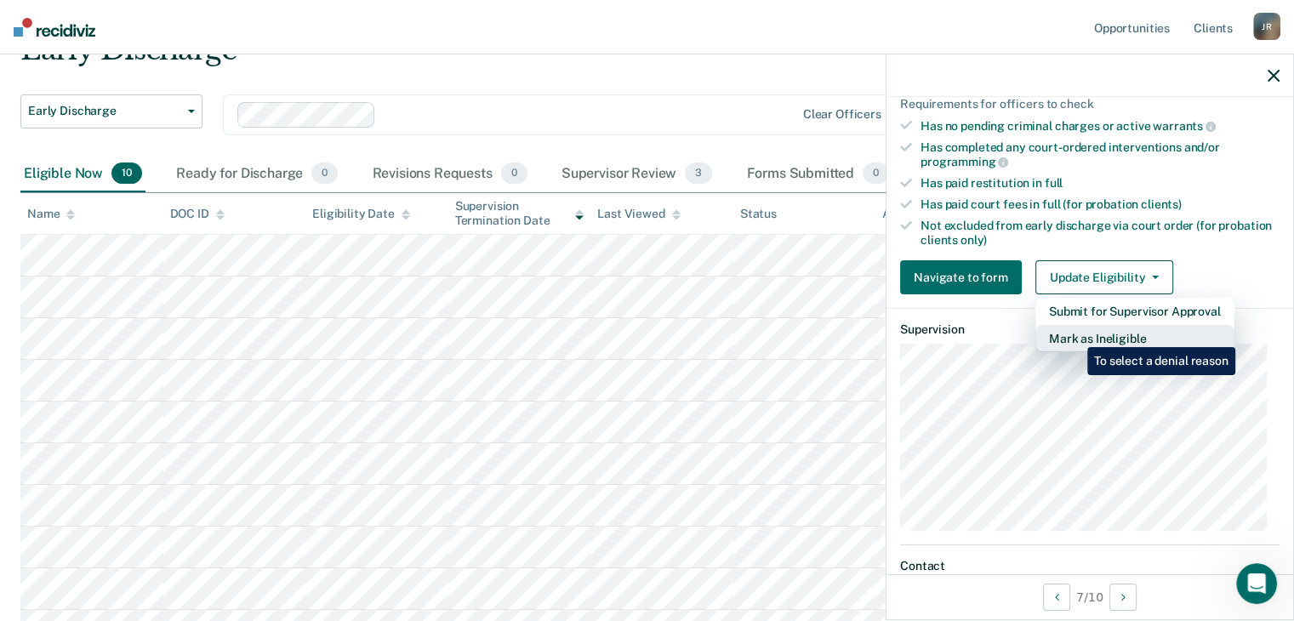
click at [1075, 334] on button "Mark as Ineligible" at bounding box center [1134, 338] width 199 height 27
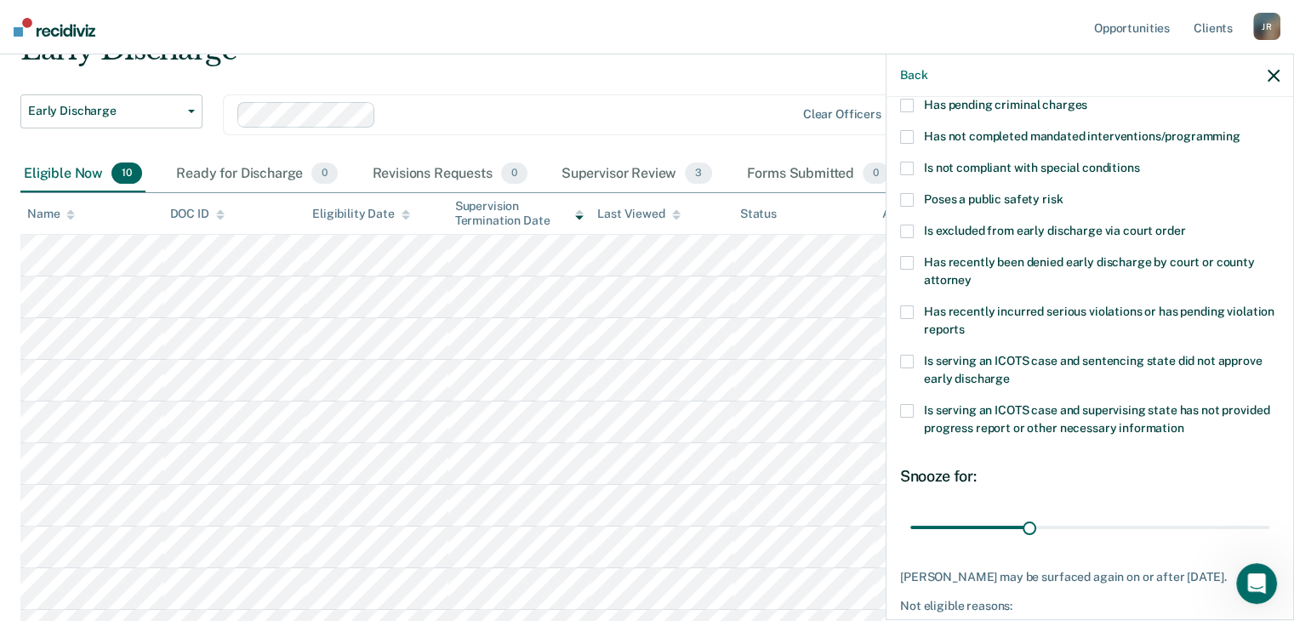
scroll to position [76, 0]
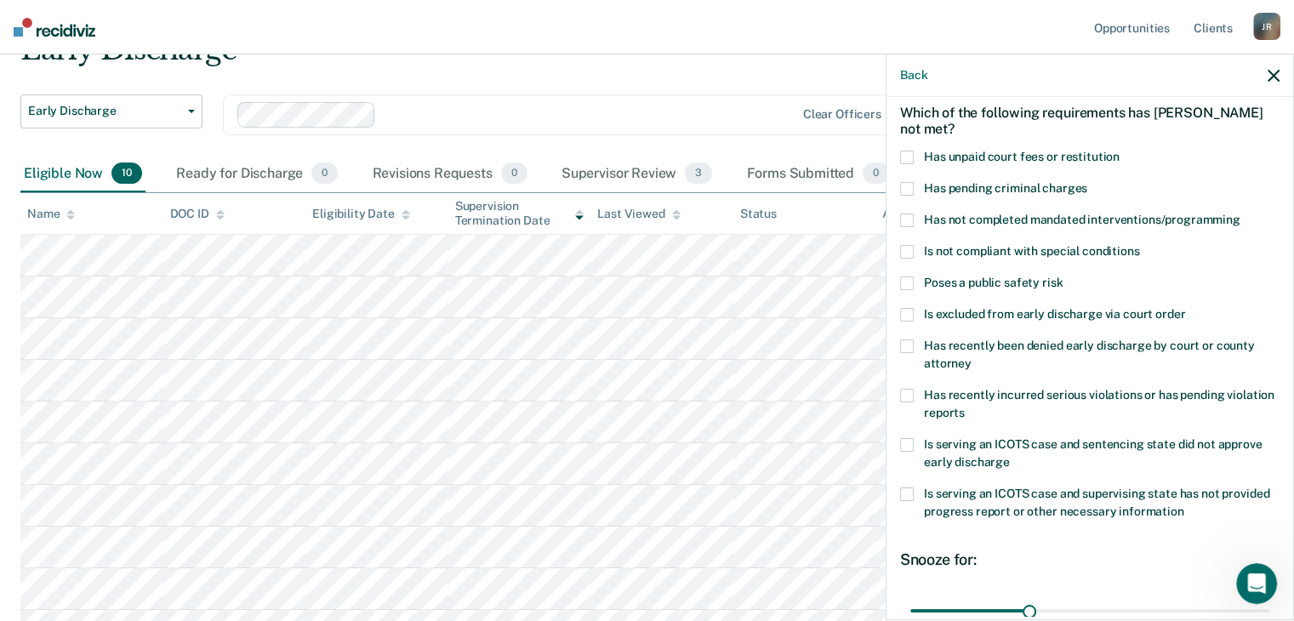
click at [905, 154] on span at bounding box center [907, 158] width 14 height 14
click at [904, 395] on span at bounding box center [907, 396] width 14 height 14
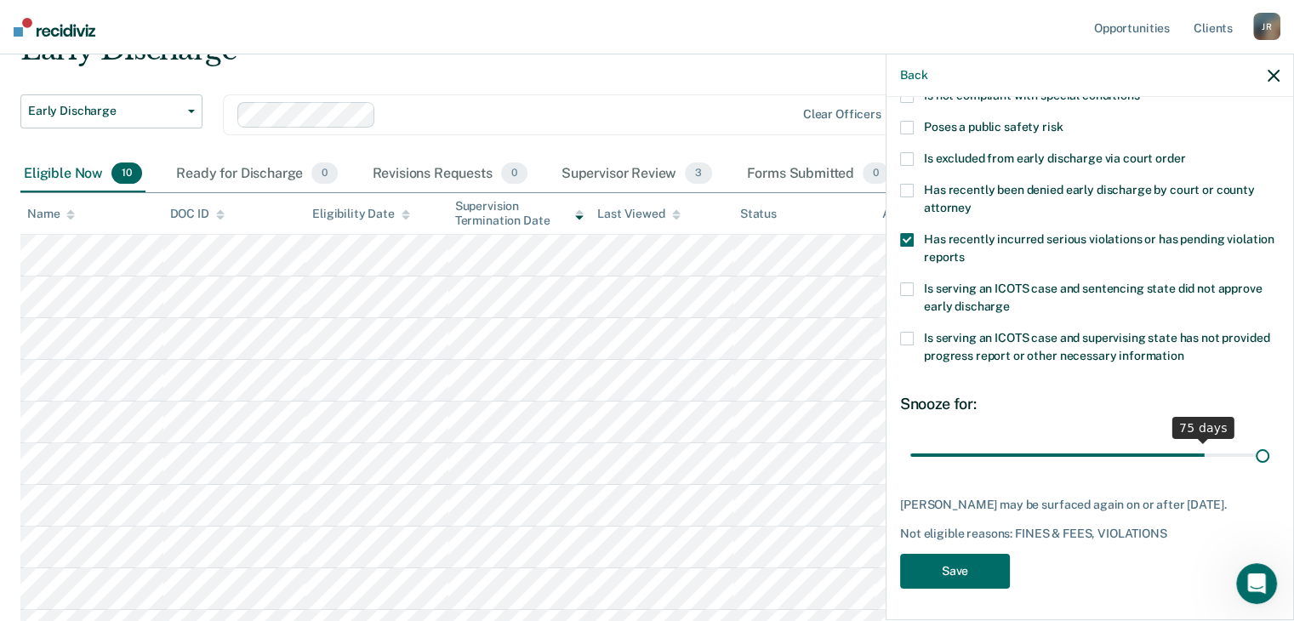
scroll to position [246, 0]
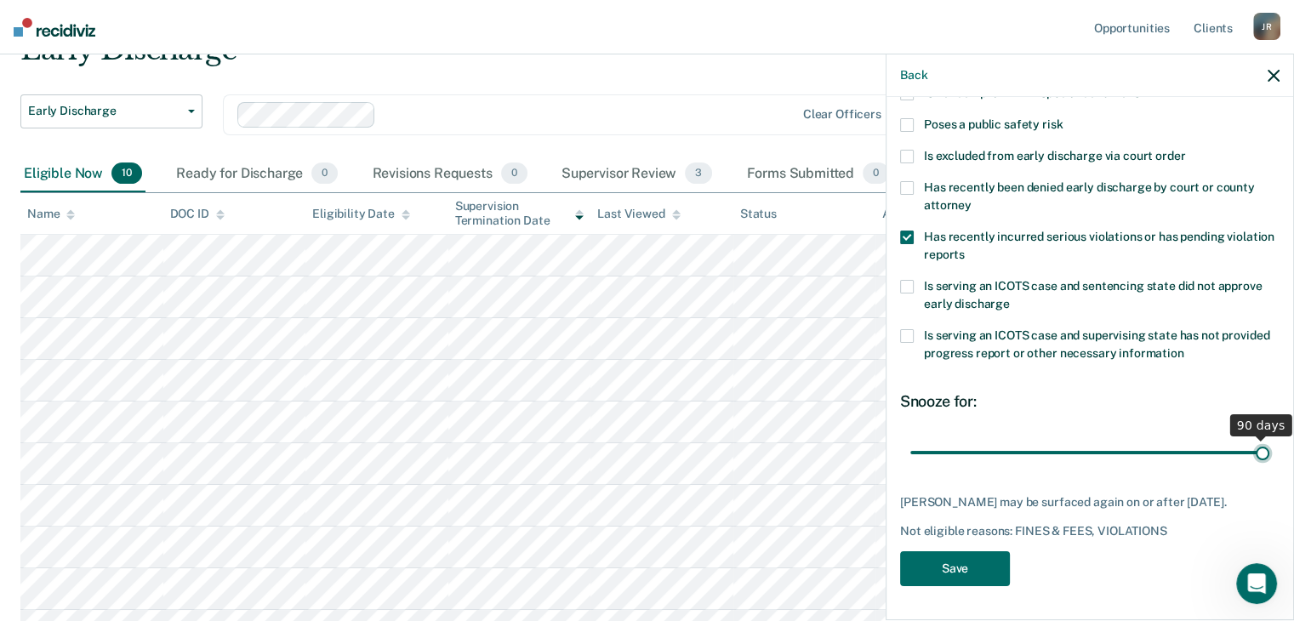
drag, startPoint x: 1027, startPoint y: 440, endPoint x: 1274, endPoint y: 437, distance: 246.7
type input "90"
click at [1269, 438] on input "range" at bounding box center [1089, 453] width 359 height 30
click at [950, 571] on button "Save" at bounding box center [955, 568] width 110 height 35
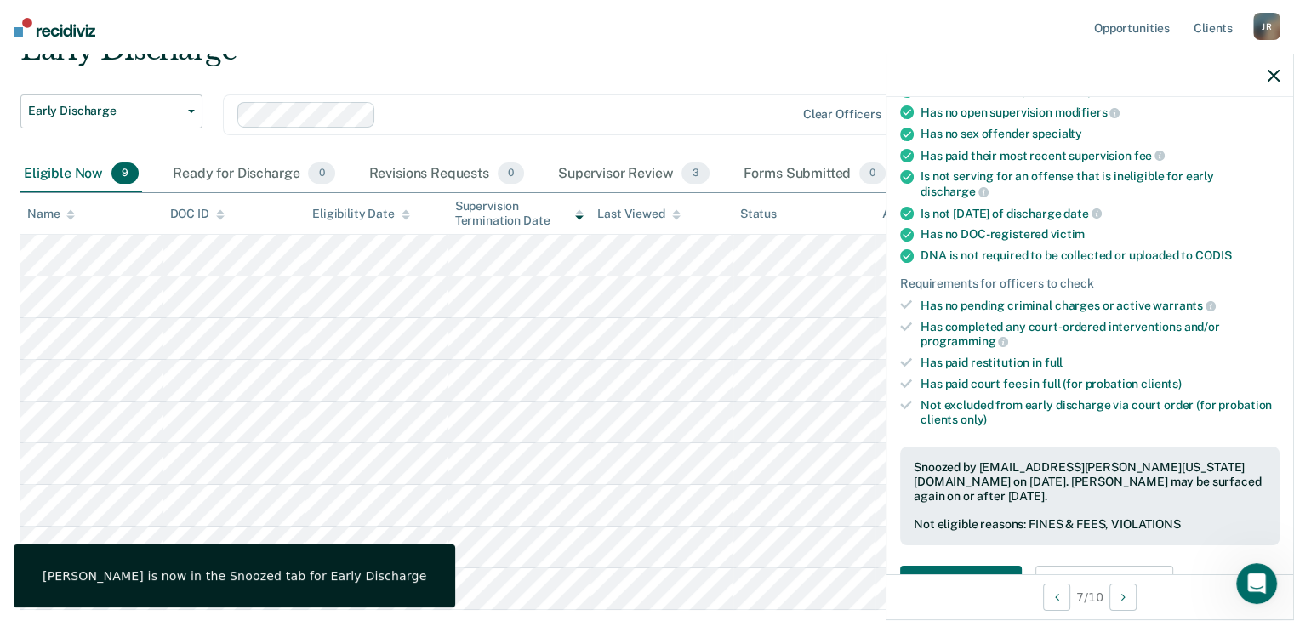
click at [1266, 73] on div at bounding box center [1089, 75] width 407 height 43
click at [1273, 79] on icon "button" at bounding box center [1274, 76] width 12 height 12
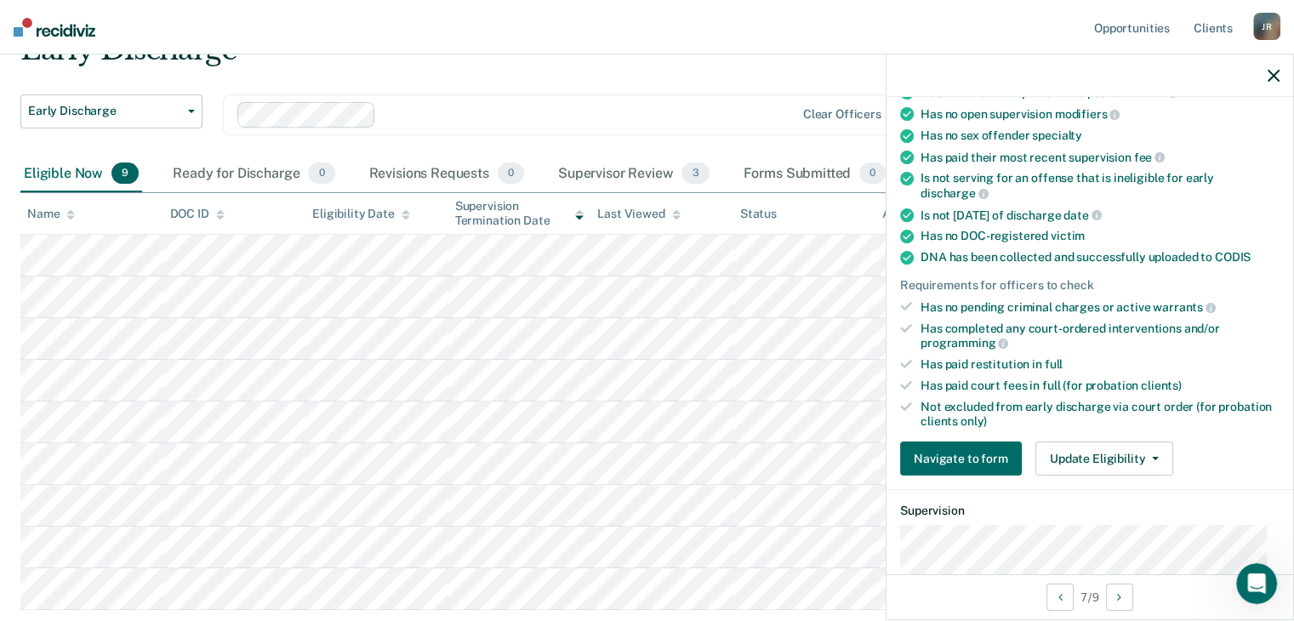
scroll to position [255, 0]
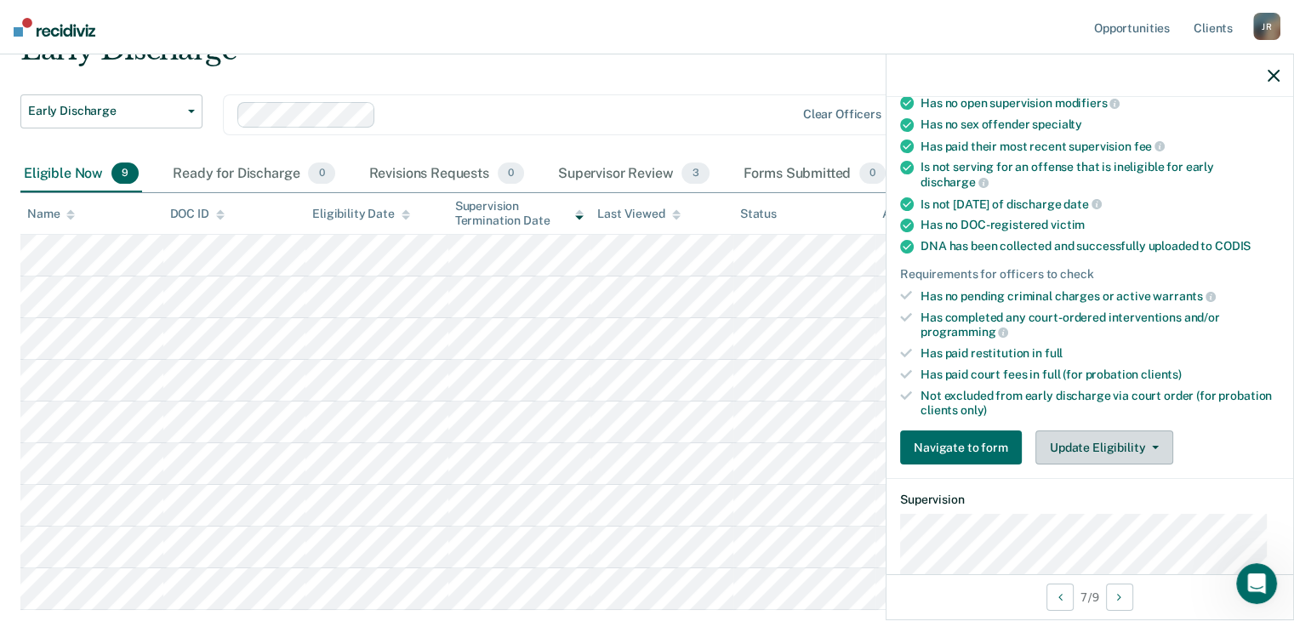
click at [1137, 438] on button "Update Eligibility" at bounding box center [1104, 447] width 138 height 34
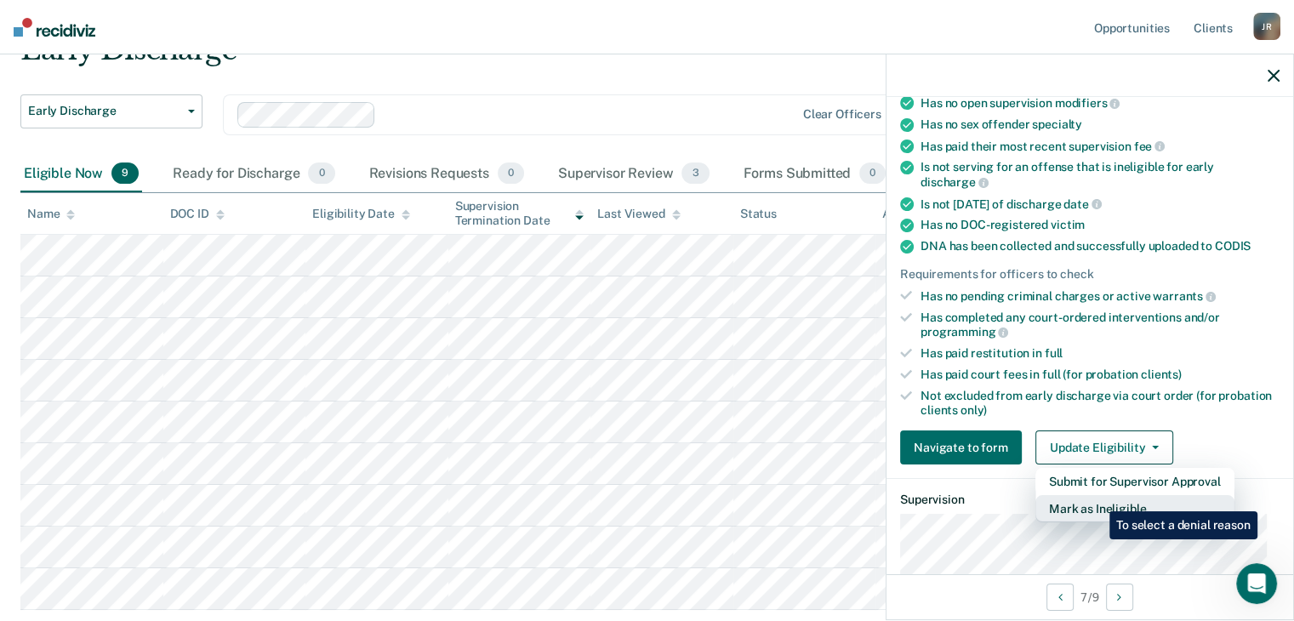
click at [1097, 499] on button "Mark as Ineligible" at bounding box center [1134, 508] width 199 height 27
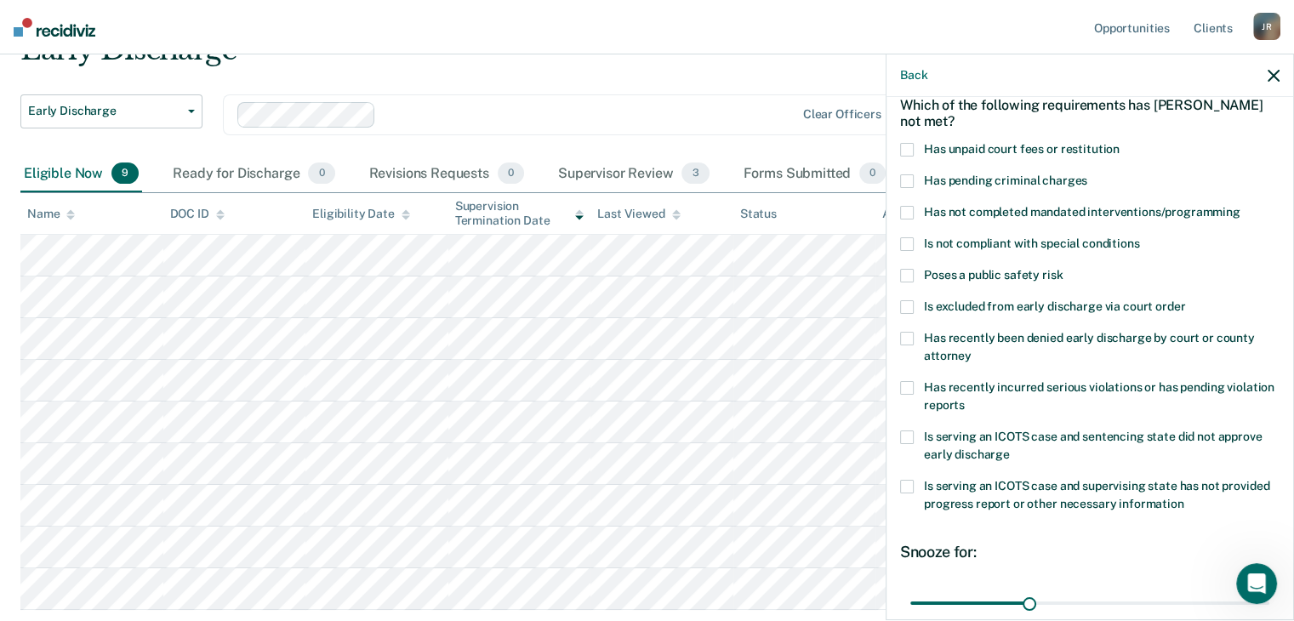
scroll to position [0, 0]
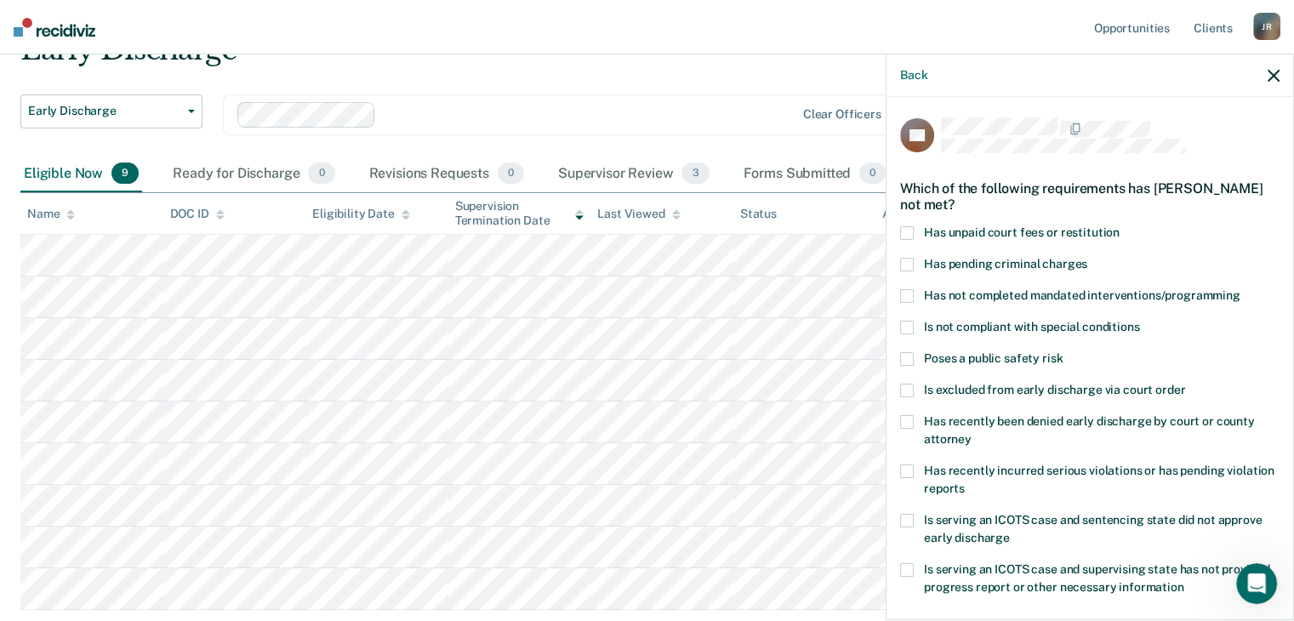
click at [911, 231] on span at bounding box center [907, 233] width 14 height 14
click at [904, 471] on span at bounding box center [907, 472] width 14 height 14
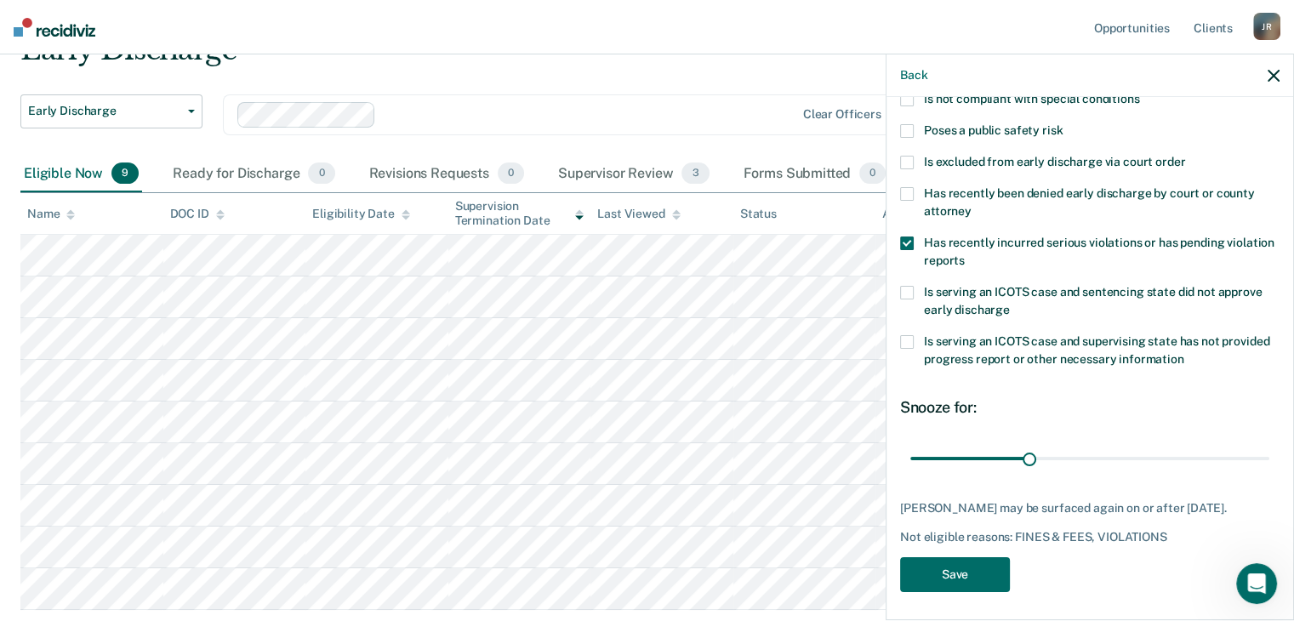
scroll to position [246, 0]
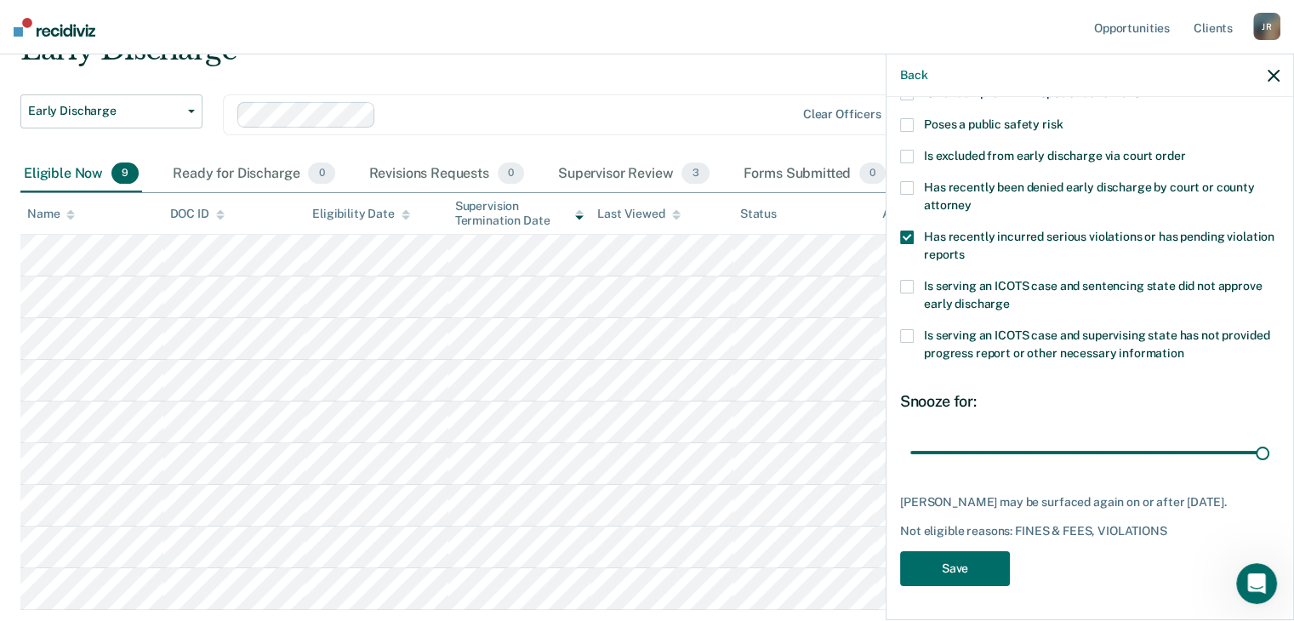
drag, startPoint x: 1024, startPoint y: 441, endPoint x: 1270, endPoint y: 433, distance: 246.0
type input "90"
click at [1269, 438] on input "range" at bounding box center [1089, 453] width 359 height 30
click at [972, 566] on button "Save" at bounding box center [955, 568] width 110 height 35
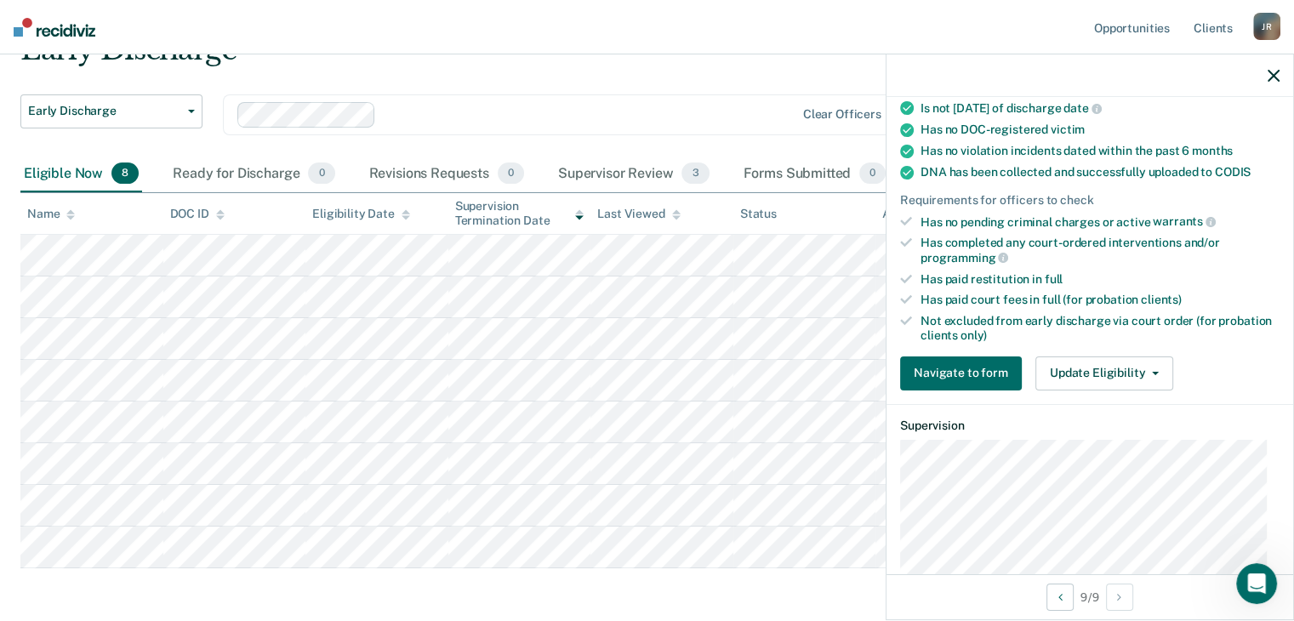
scroll to position [340, 0]
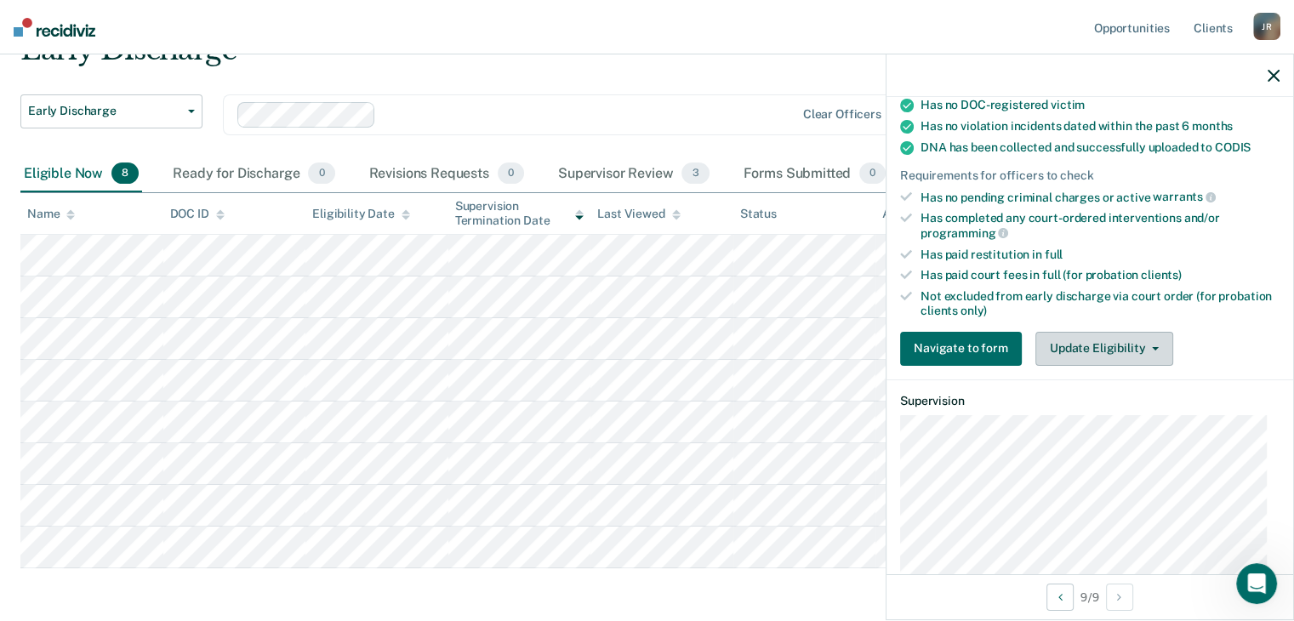
click at [1156, 345] on button "Update Eligibility" at bounding box center [1104, 349] width 138 height 34
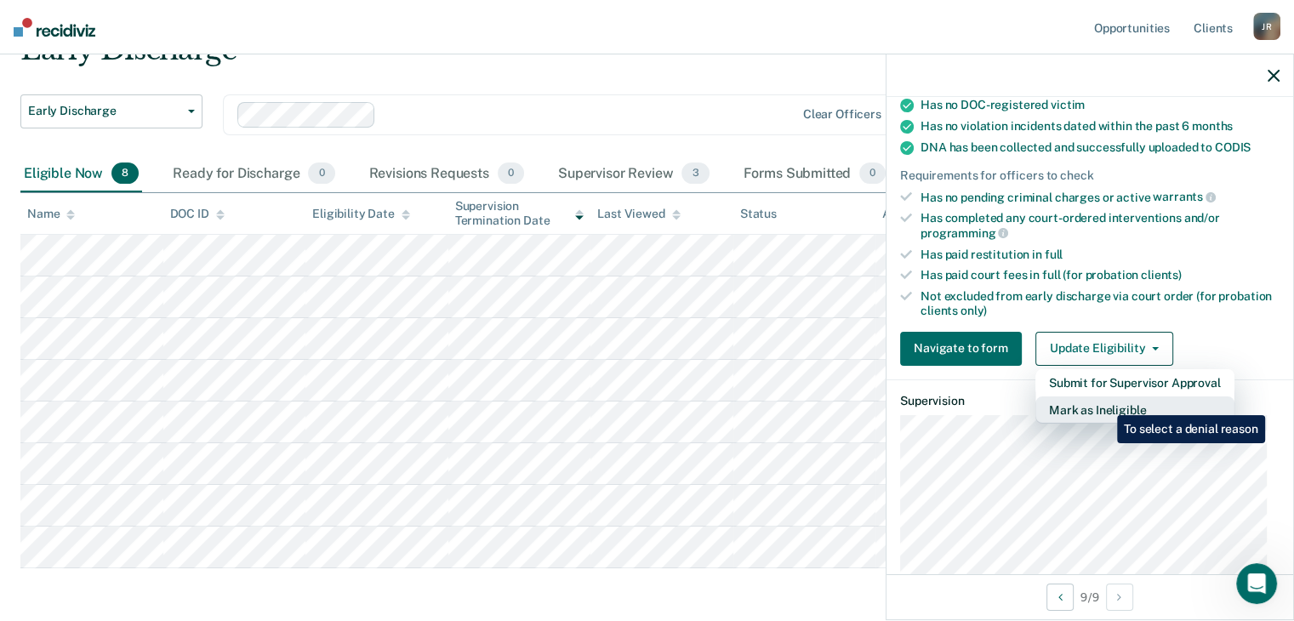
click at [1104, 402] on button "Mark as Ineligible" at bounding box center [1134, 409] width 199 height 27
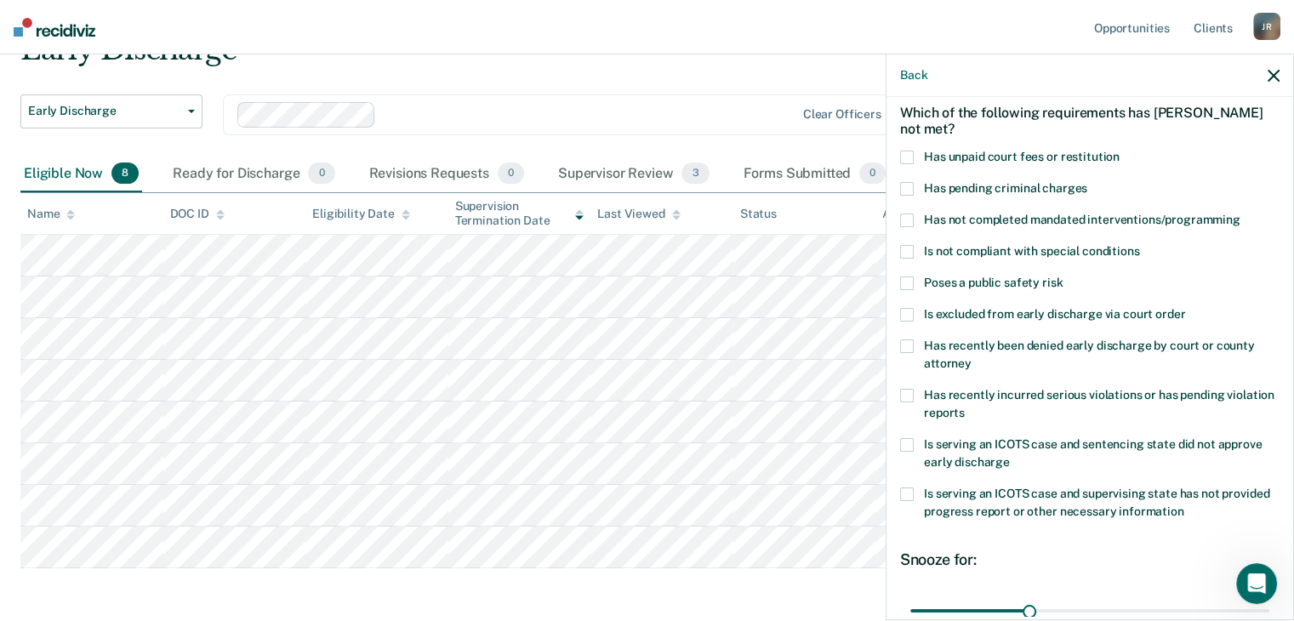
scroll to position [0, 0]
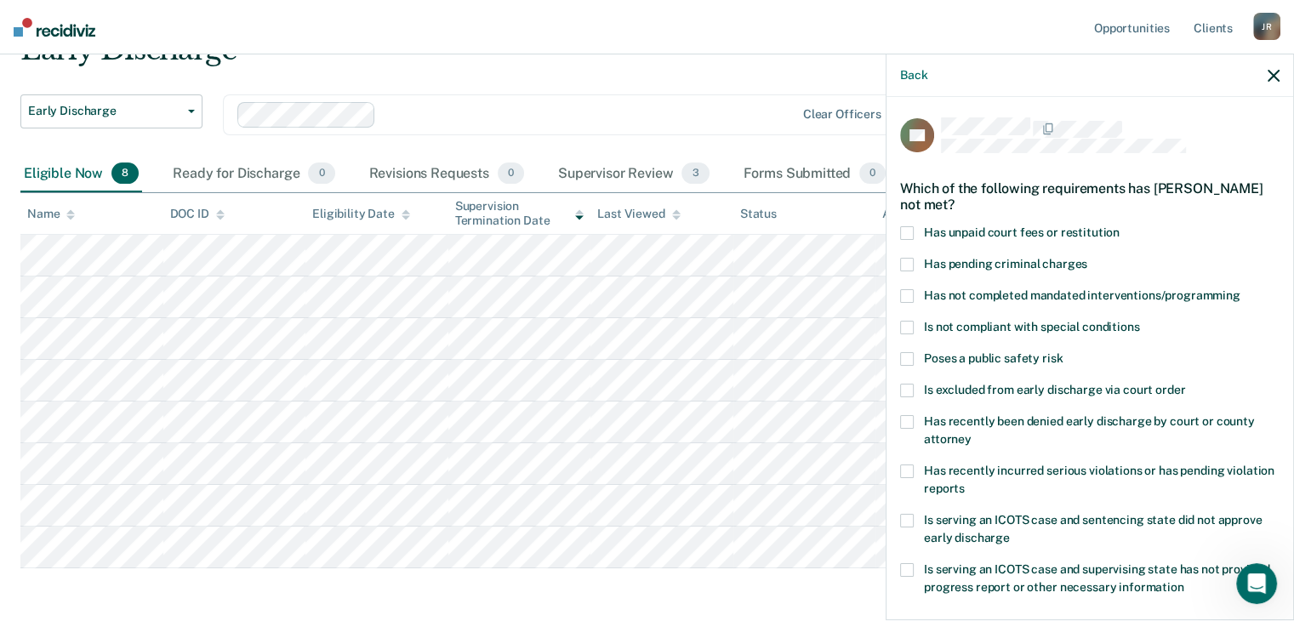
click at [902, 232] on span at bounding box center [907, 233] width 14 height 14
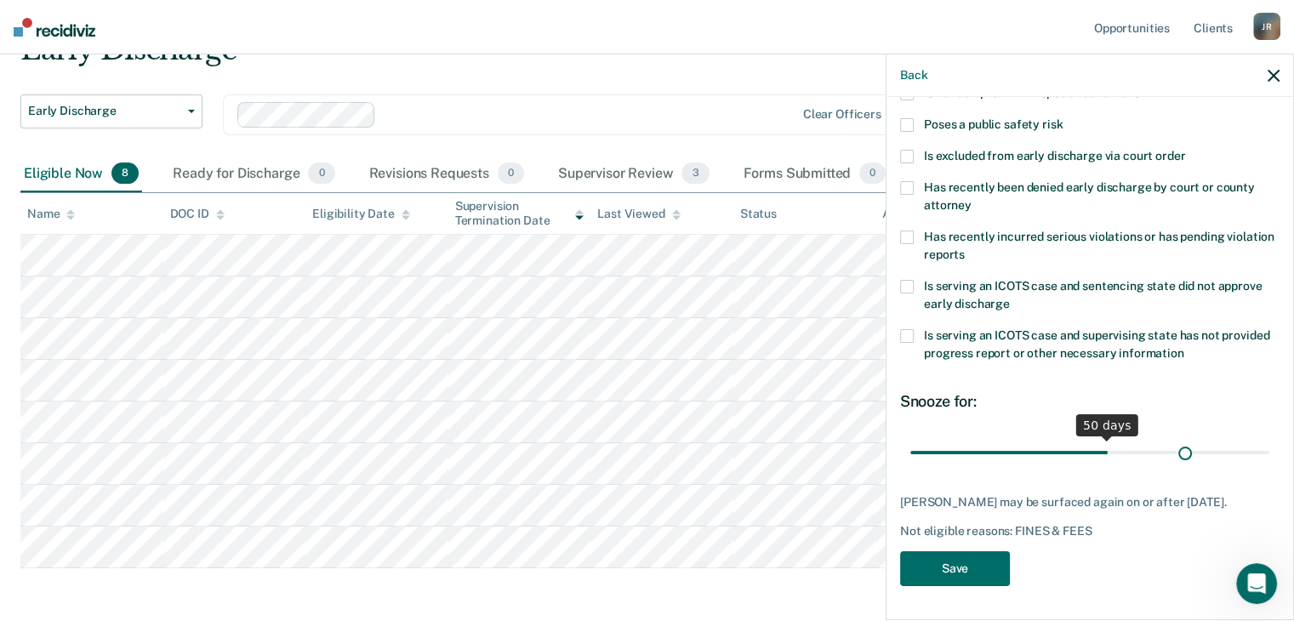
scroll to position [231, 0]
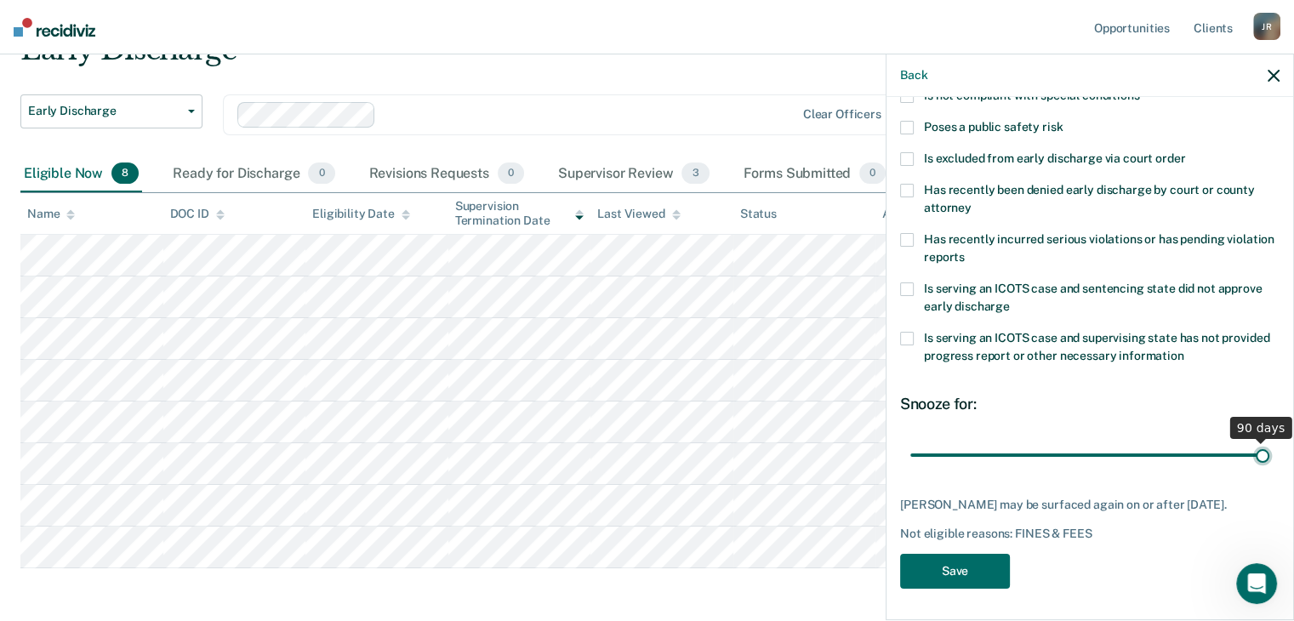
drag, startPoint x: 1022, startPoint y: 436, endPoint x: 1266, endPoint y: 434, distance: 244.2
type input "90"
click at [1266, 441] on input "range" at bounding box center [1089, 456] width 359 height 30
click at [970, 570] on button "Save" at bounding box center [955, 571] width 110 height 35
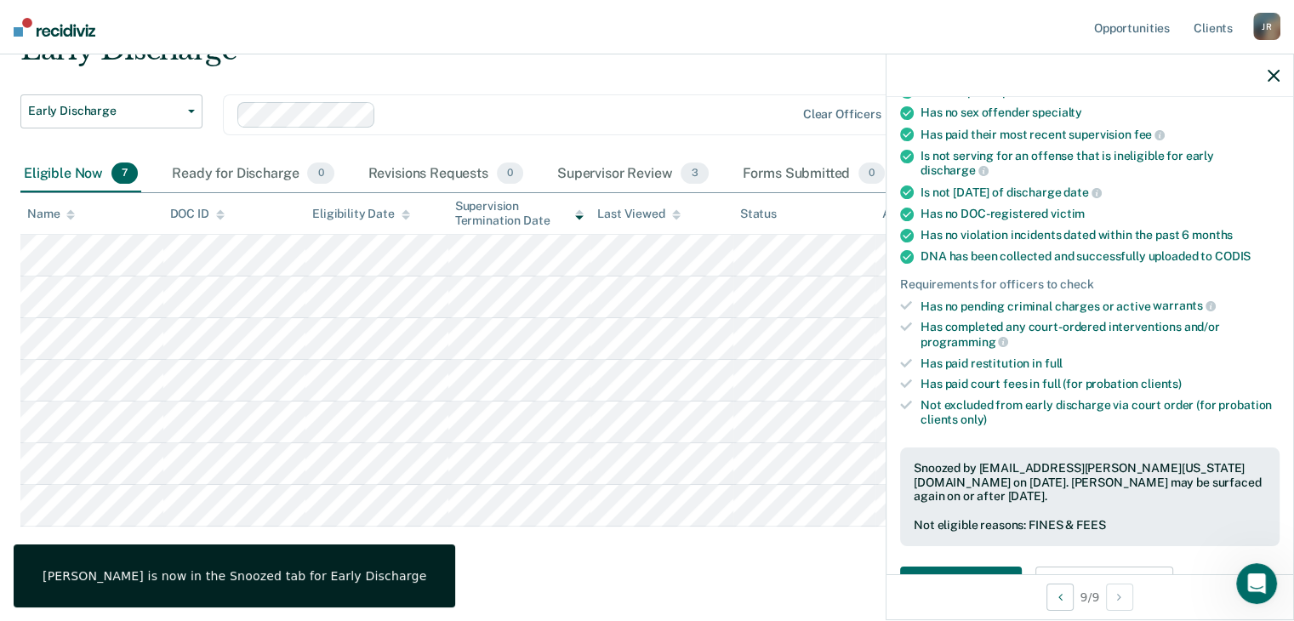
click at [1273, 79] on icon "button" at bounding box center [1274, 76] width 12 height 12
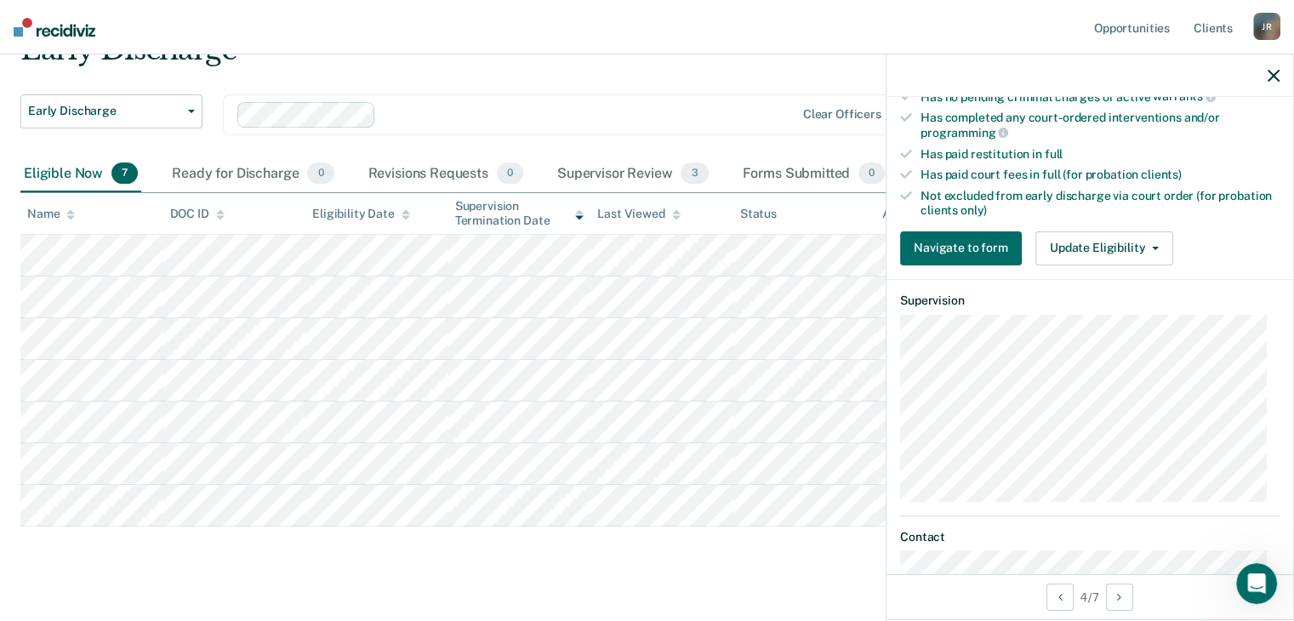
scroll to position [510, 0]
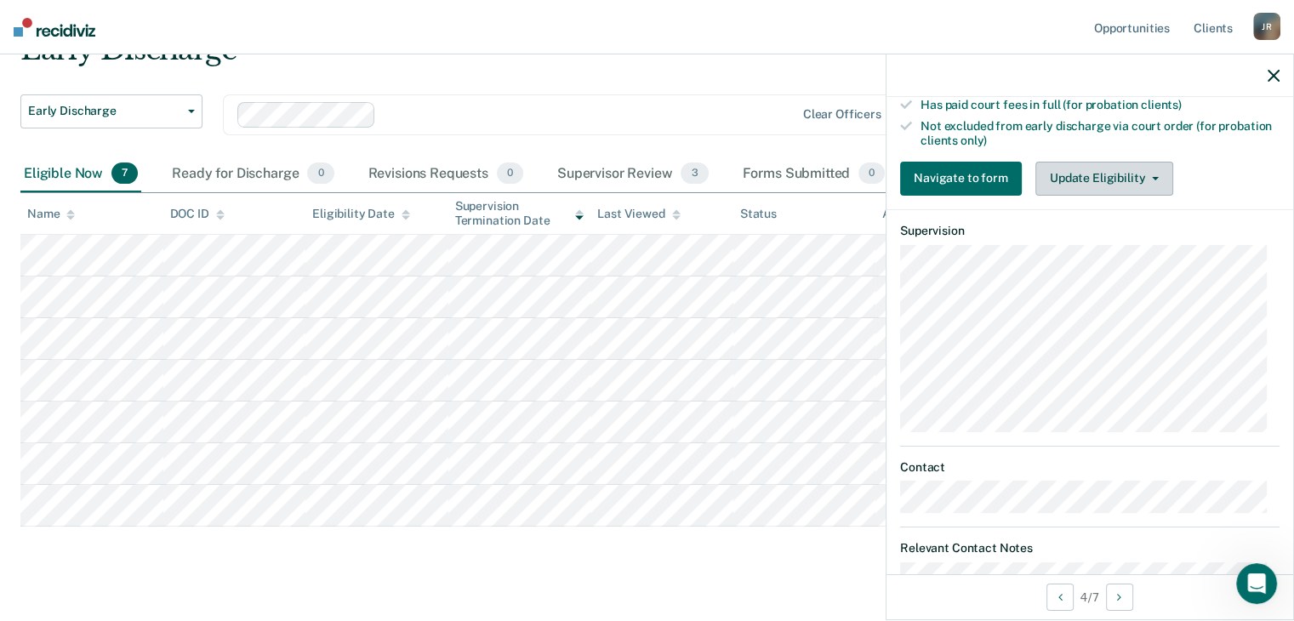
click at [1160, 173] on button "Update Eligibility" at bounding box center [1104, 179] width 138 height 34
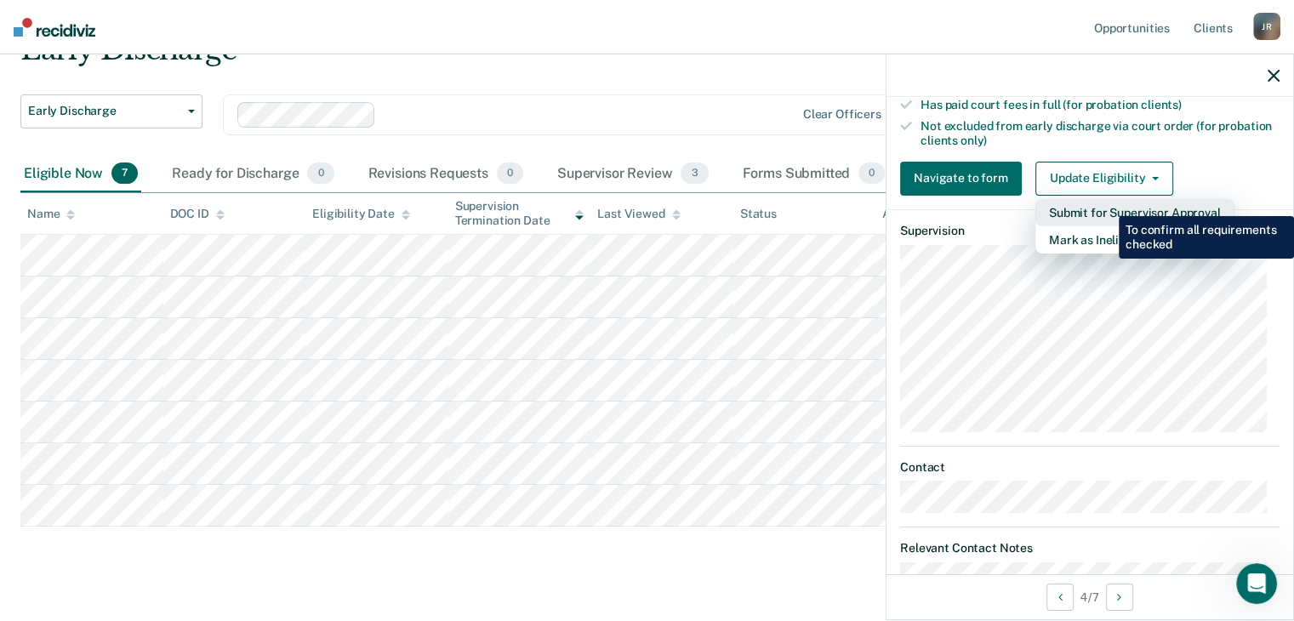
click at [1106, 203] on button "Submit for Supervisor Approval" at bounding box center [1134, 212] width 199 height 27
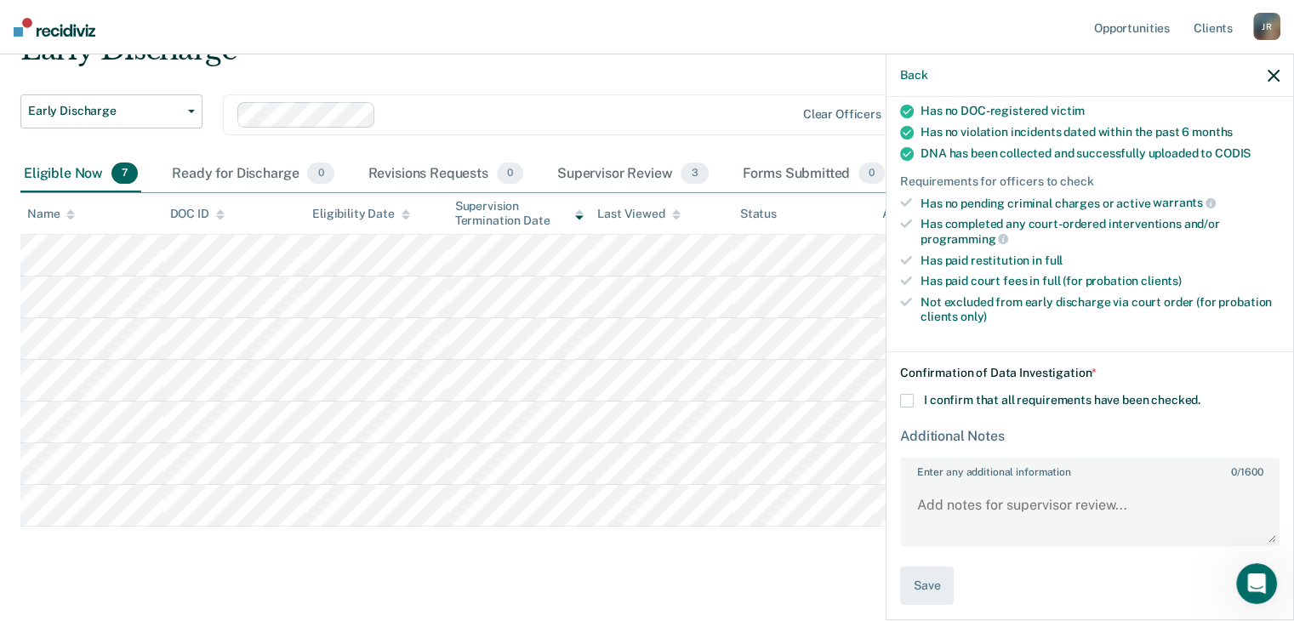
scroll to position [333, 0]
click at [905, 395] on span at bounding box center [907, 402] width 14 height 14
click at [1200, 395] on input "I confirm that all requirements have been checked." at bounding box center [1200, 395] width 0 height 0
click at [915, 576] on button "Save" at bounding box center [927, 586] width 54 height 38
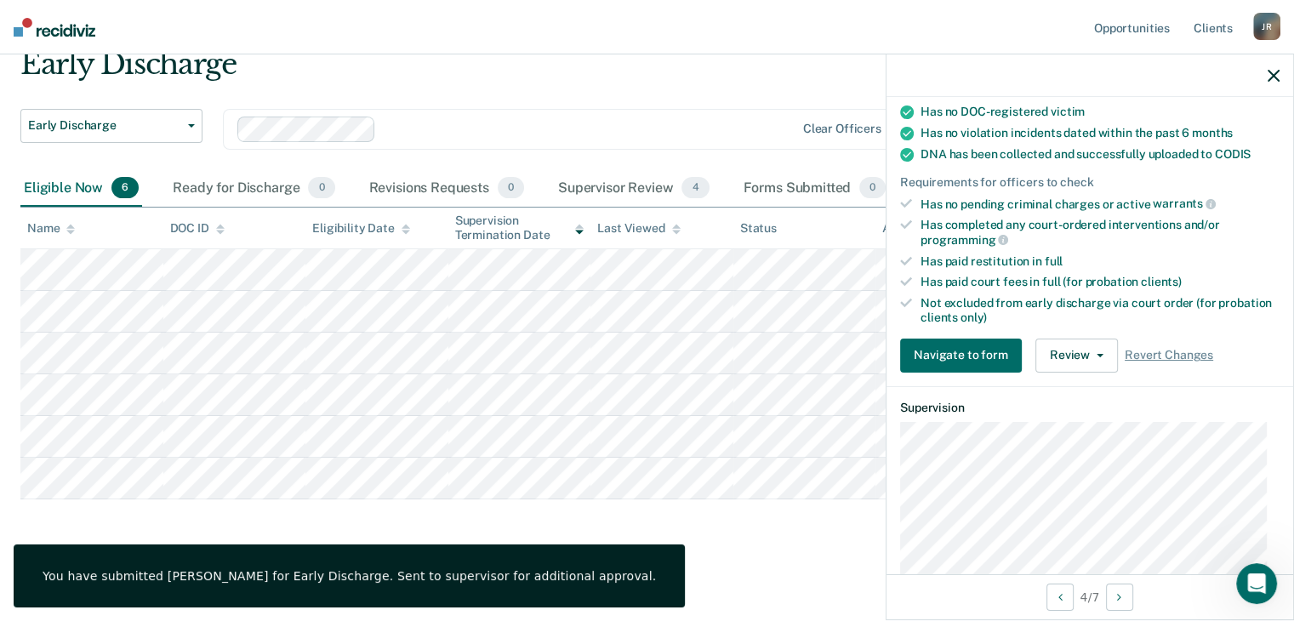
click at [1266, 74] on div at bounding box center [1089, 75] width 407 height 43
click at [1273, 77] on icon "button" at bounding box center [1274, 76] width 12 height 12
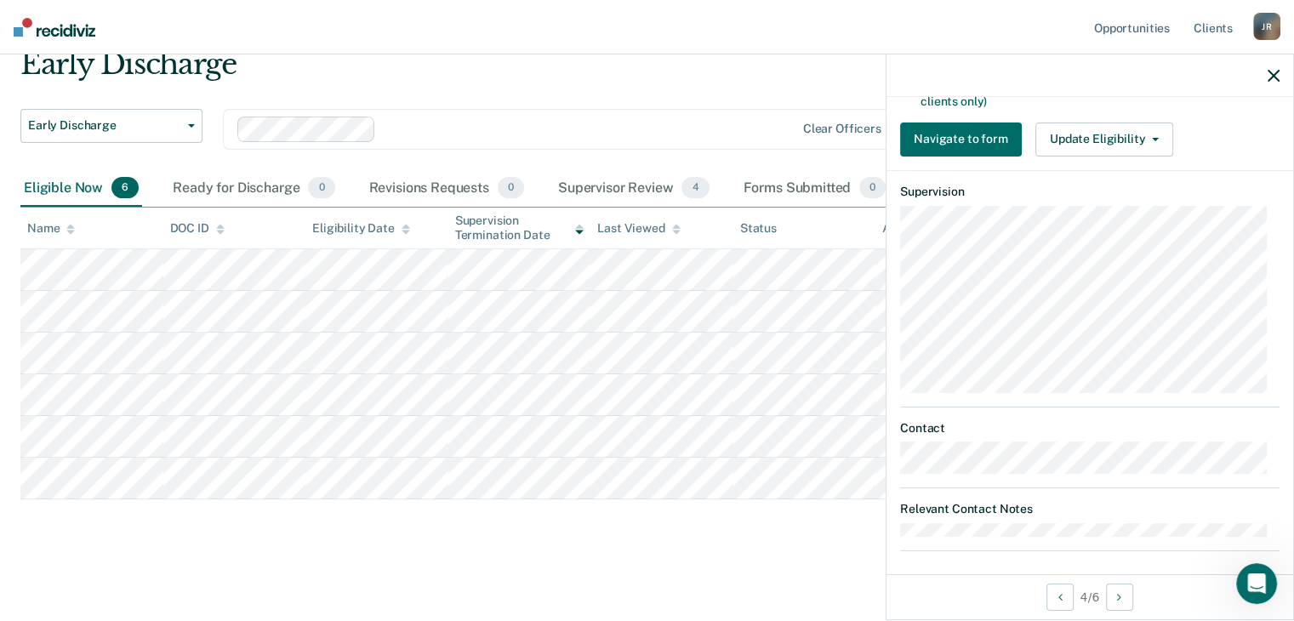
scroll to position [552, 0]
click at [1154, 128] on button "Update Eligibility" at bounding box center [1104, 137] width 138 height 34
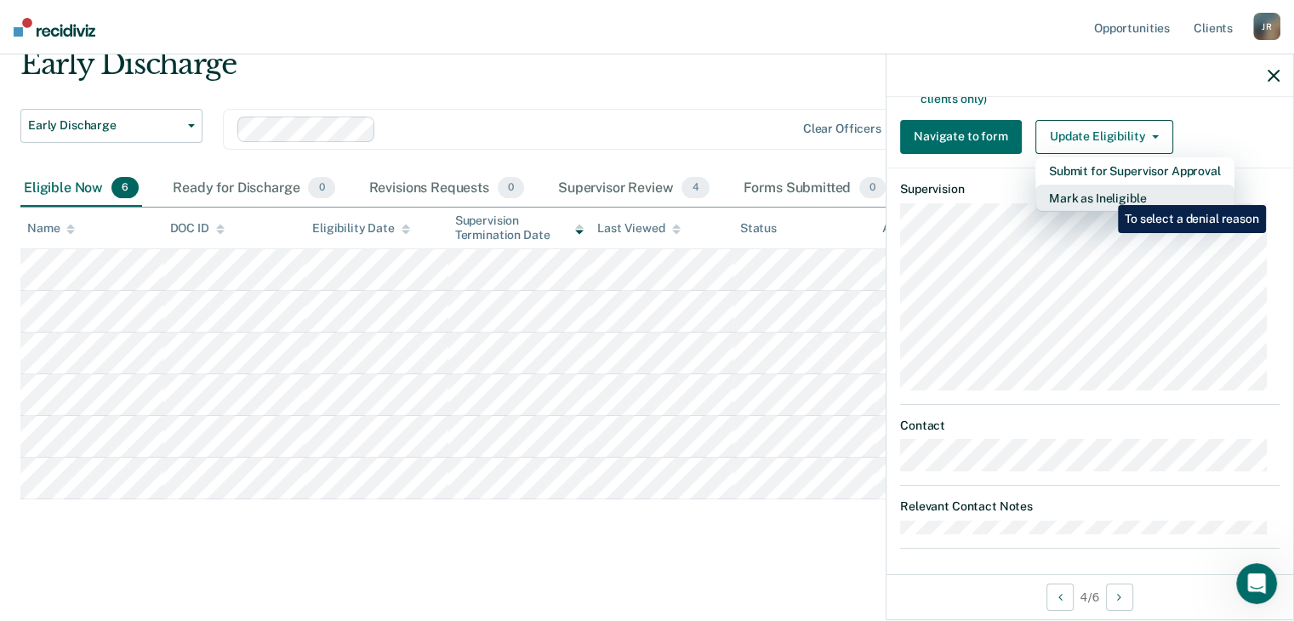
click at [1105, 192] on button "Mark as Ineligible" at bounding box center [1134, 198] width 199 height 27
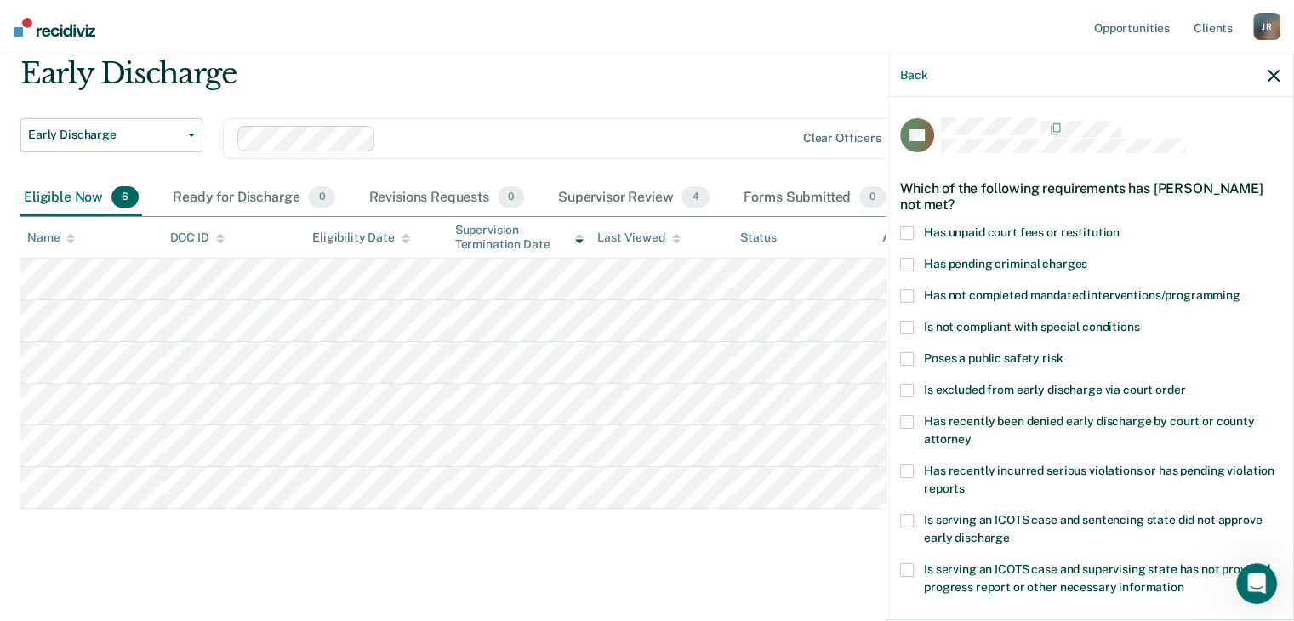
scroll to position [0, 0]
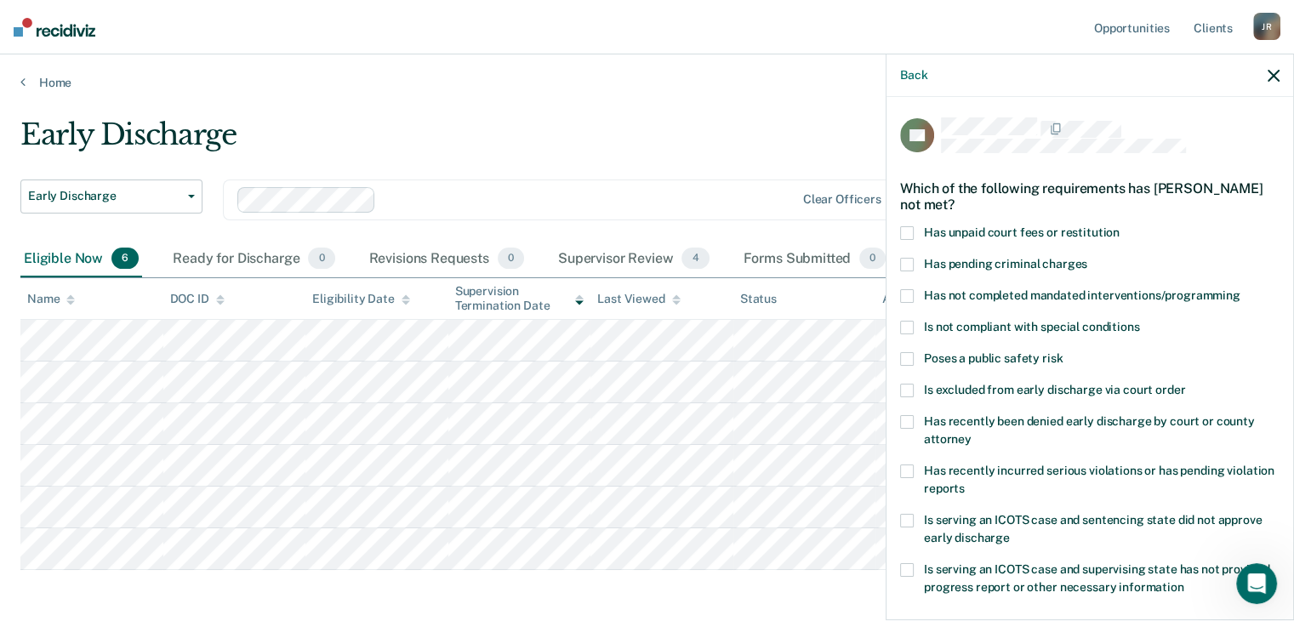
click at [904, 231] on span at bounding box center [907, 233] width 14 height 14
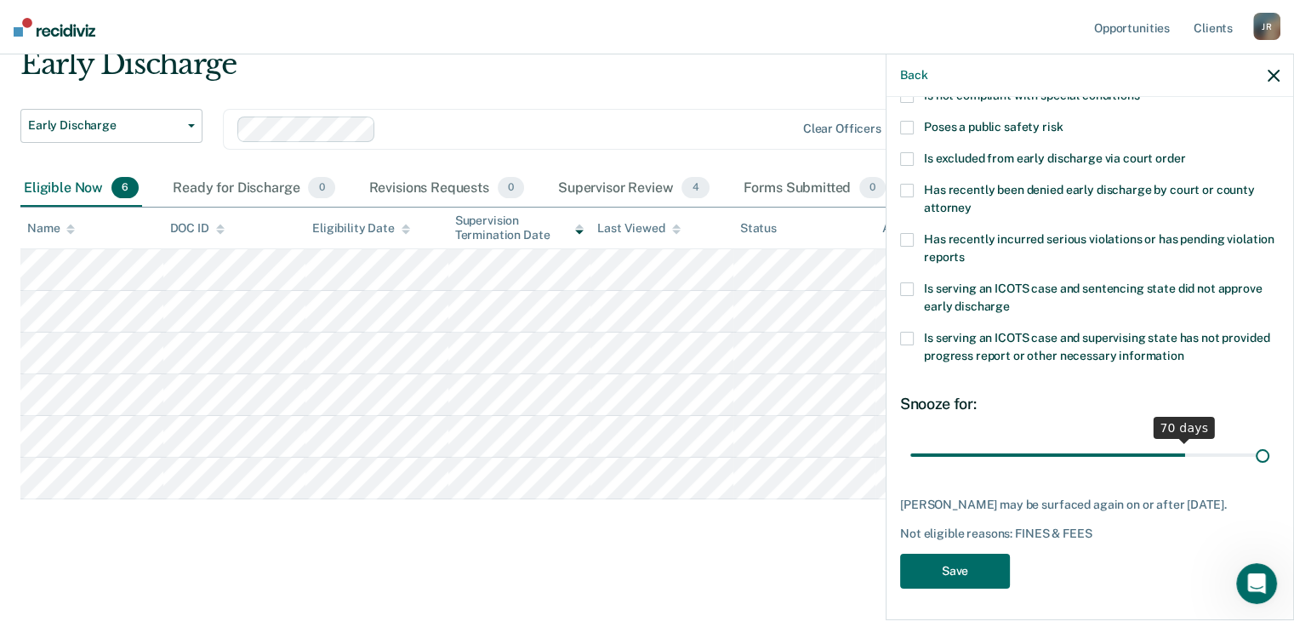
scroll to position [246, 0]
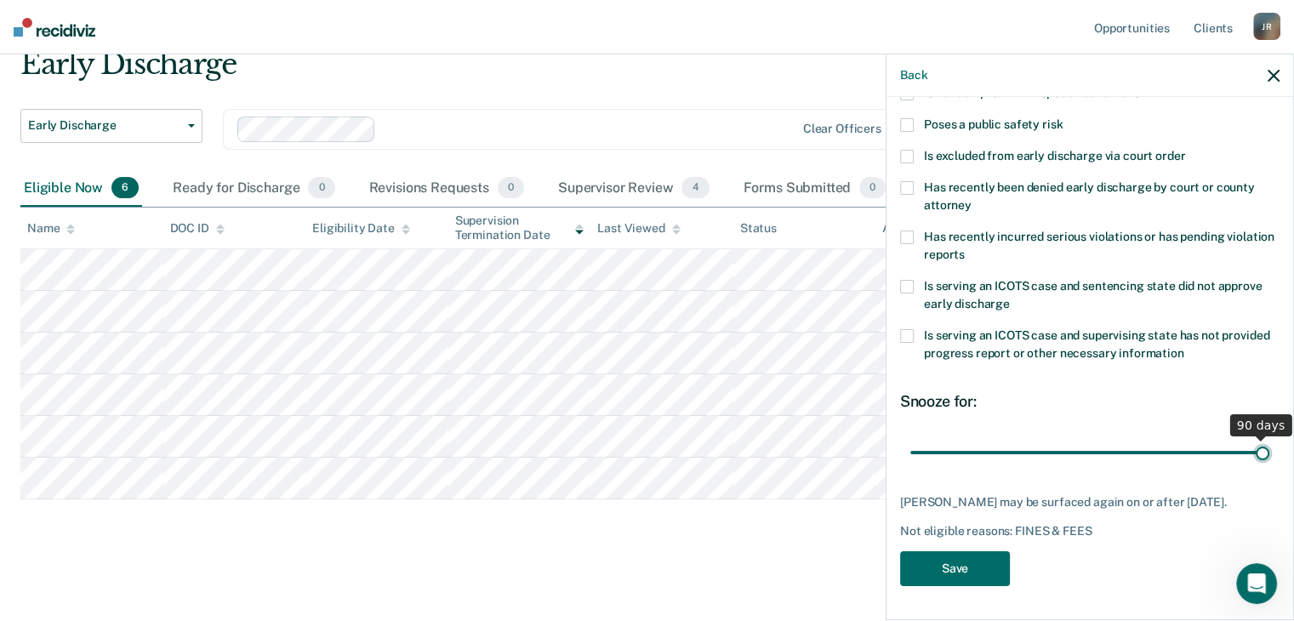
drag, startPoint x: 1017, startPoint y: 440, endPoint x: 1291, endPoint y: 437, distance: 274.8
type input "90"
click at [1269, 438] on input "range" at bounding box center [1089, 453] width 359 height 30
click at [961, 572] on button "Save" at bounding box center [955, 568] width 110 height 35
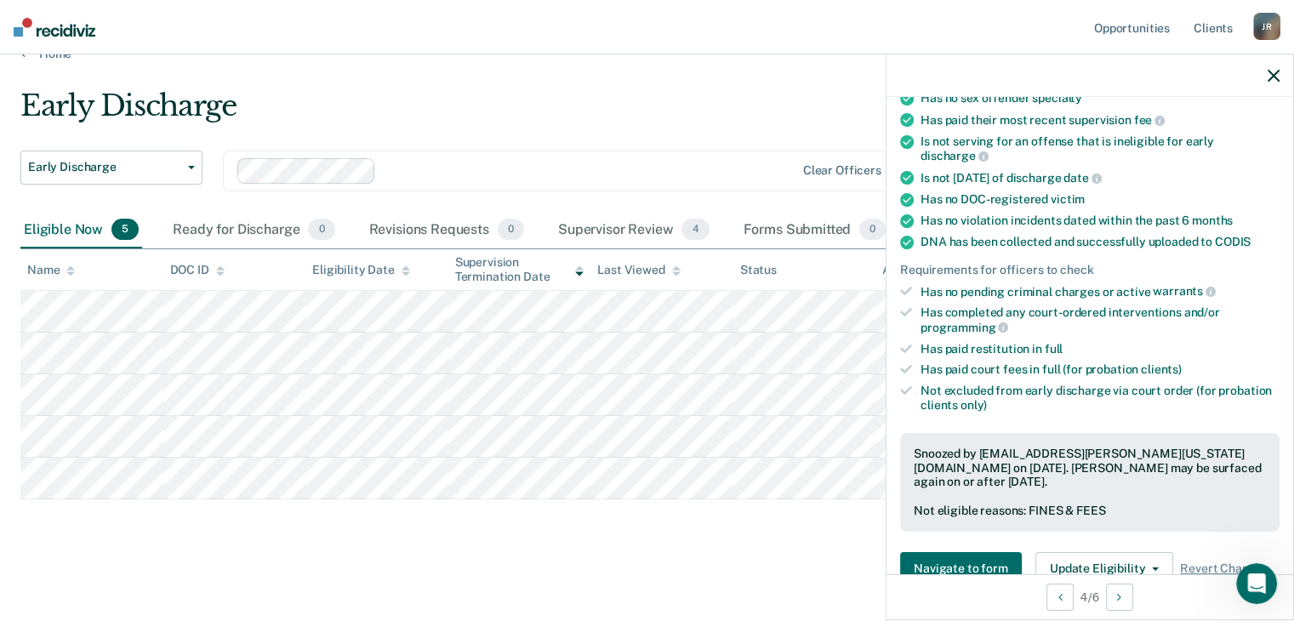
click at [1278, 79] on icon "button" at bounding box center [1274, 76] width 12 height 12
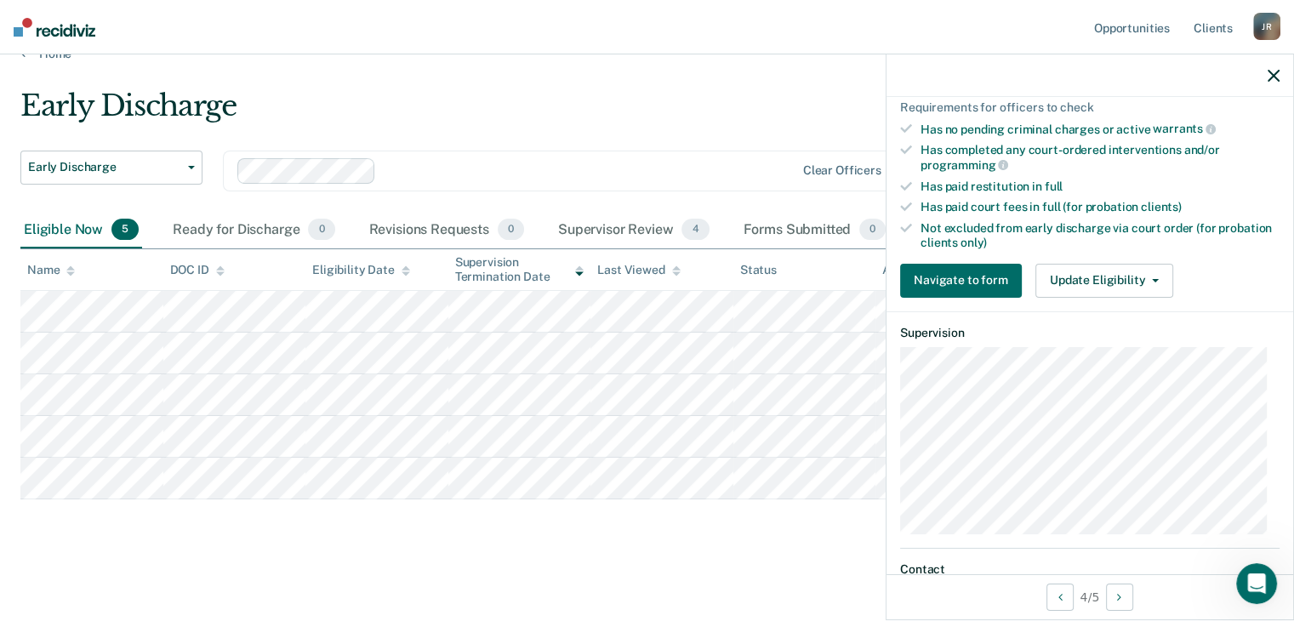
scroll to position [425, 0]
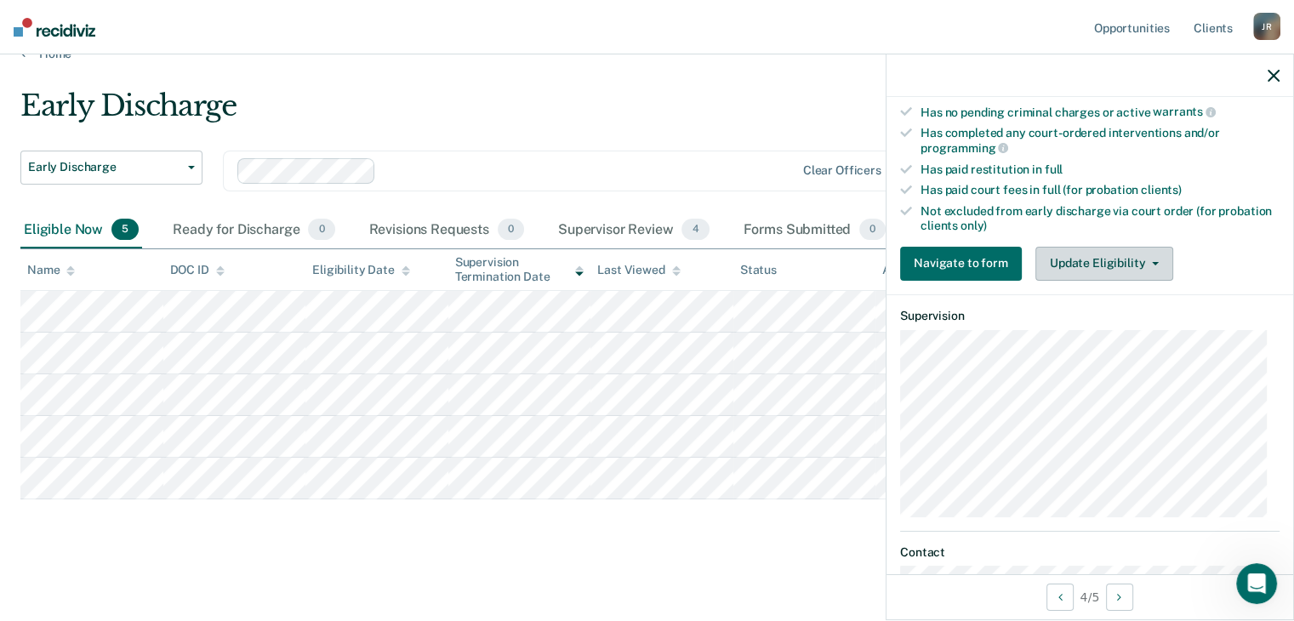
click at [1157, 260] on button "Update Eligibility" at bounding box center [1104, 264] width 138 height 34
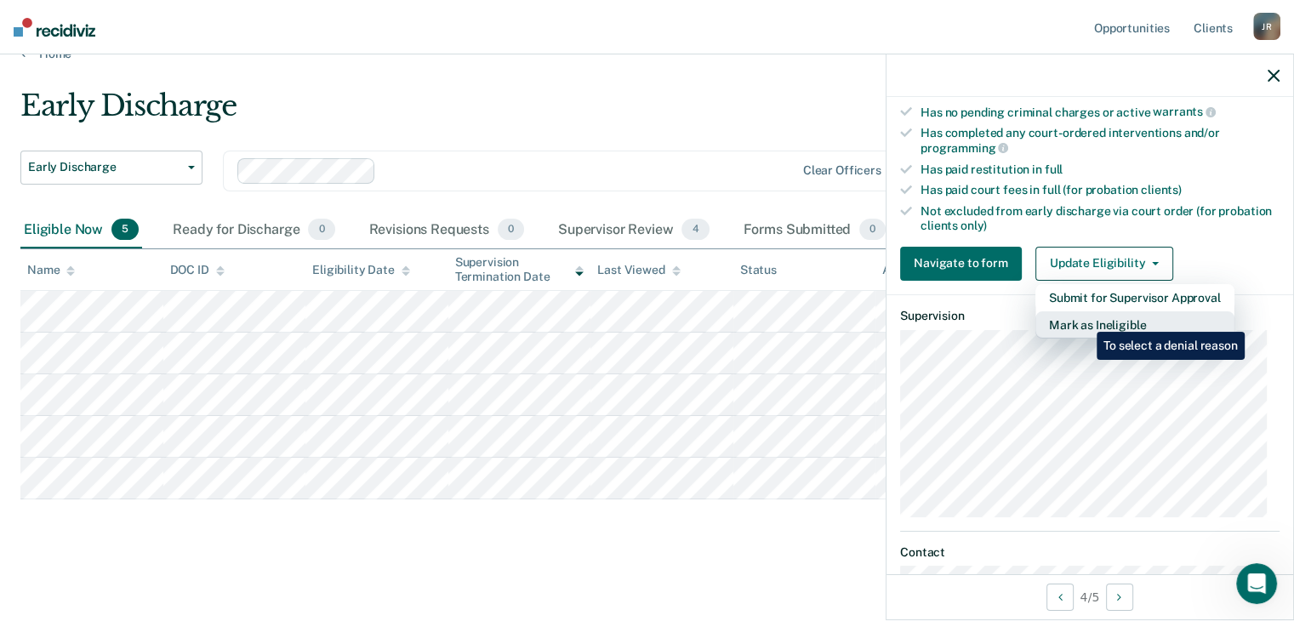
click at [1084, 319] on button "Mark as Ineligible" at bounding box center [1134, 324] width 199 height 27
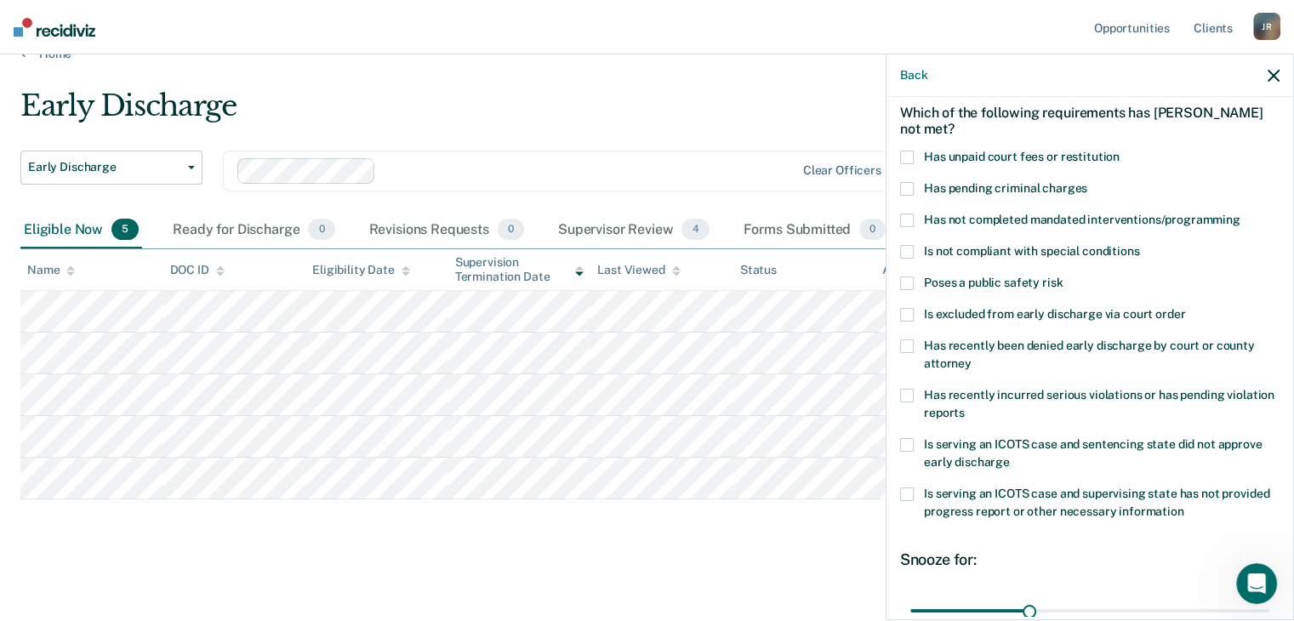
scroll to position [0, 0]
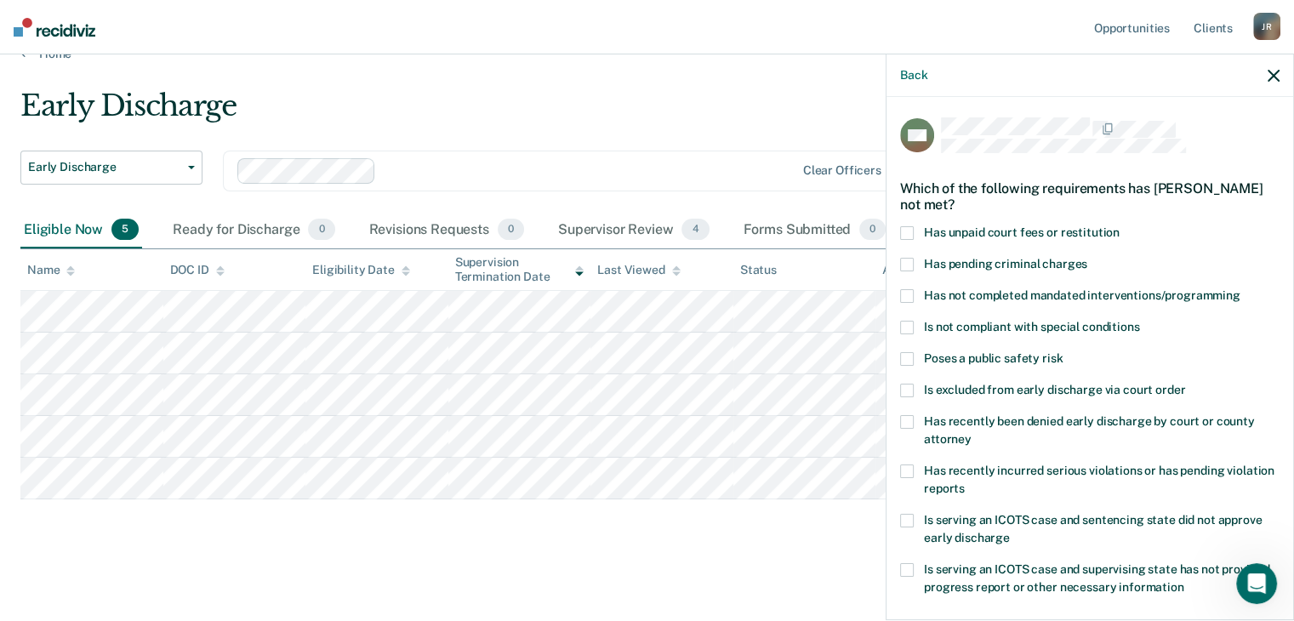
click at [909, 354] on span at bounding box center [907, 359] width 14 height 14
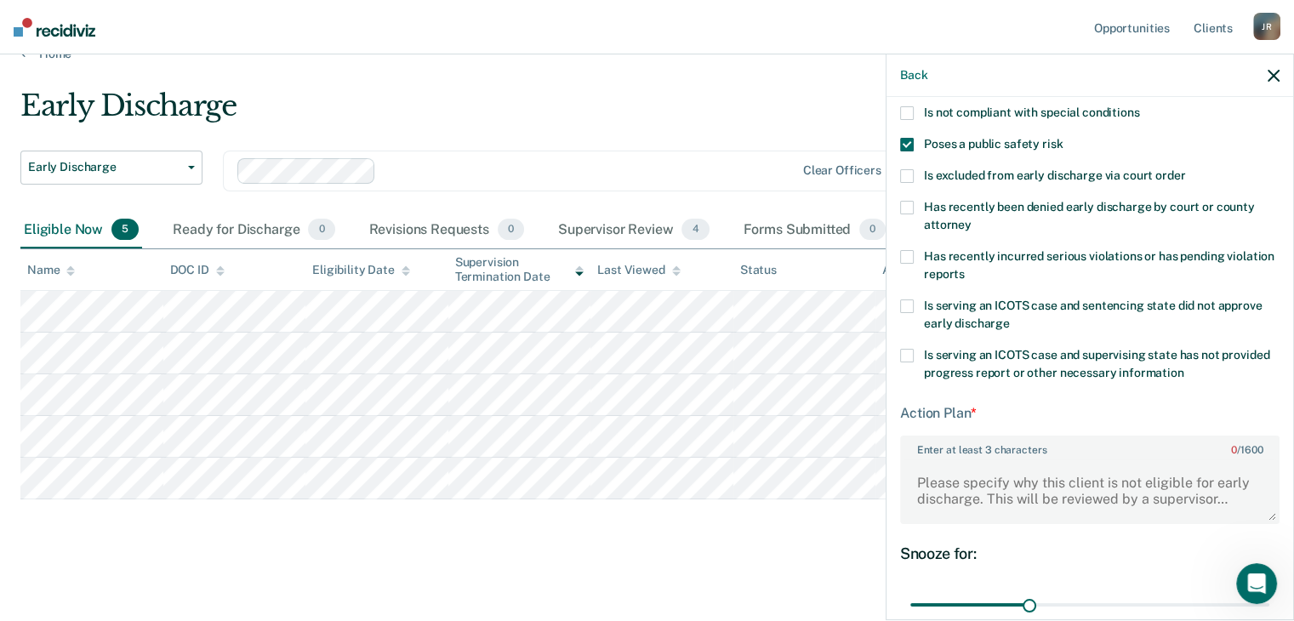
scroll to position [255, 0]
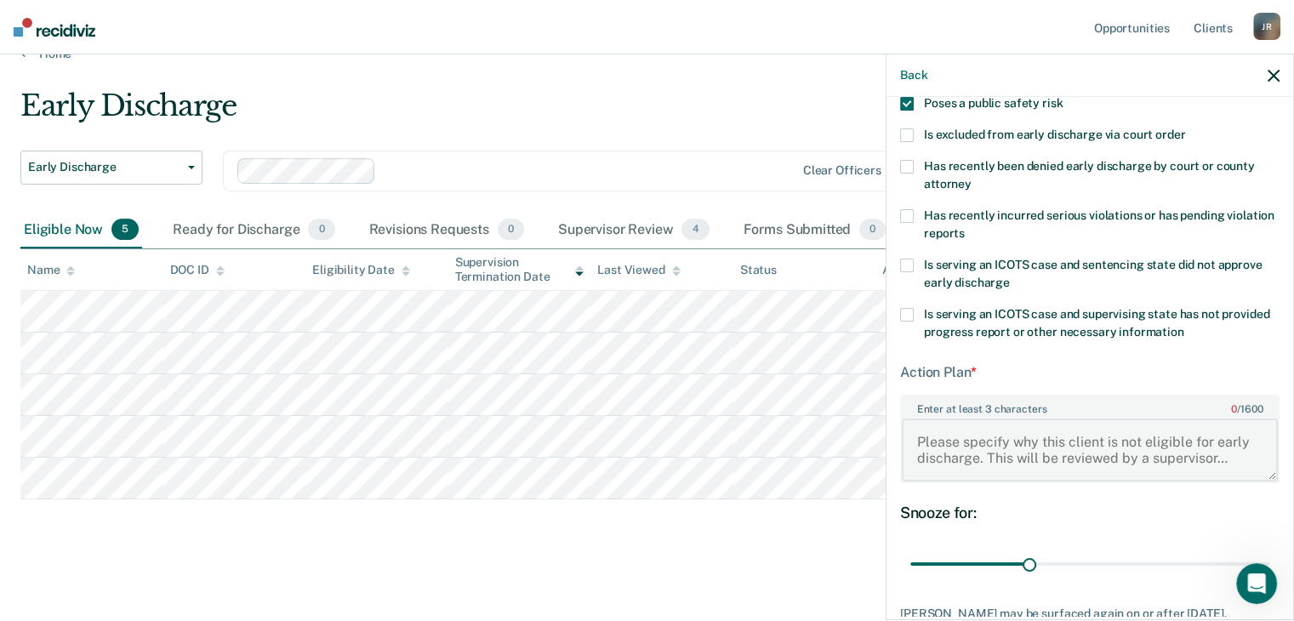
click at [1024, 450] on textarea "Enter at least 3 characters 0 / 1600" at bounding box center [1090, 450] width 376 height 63
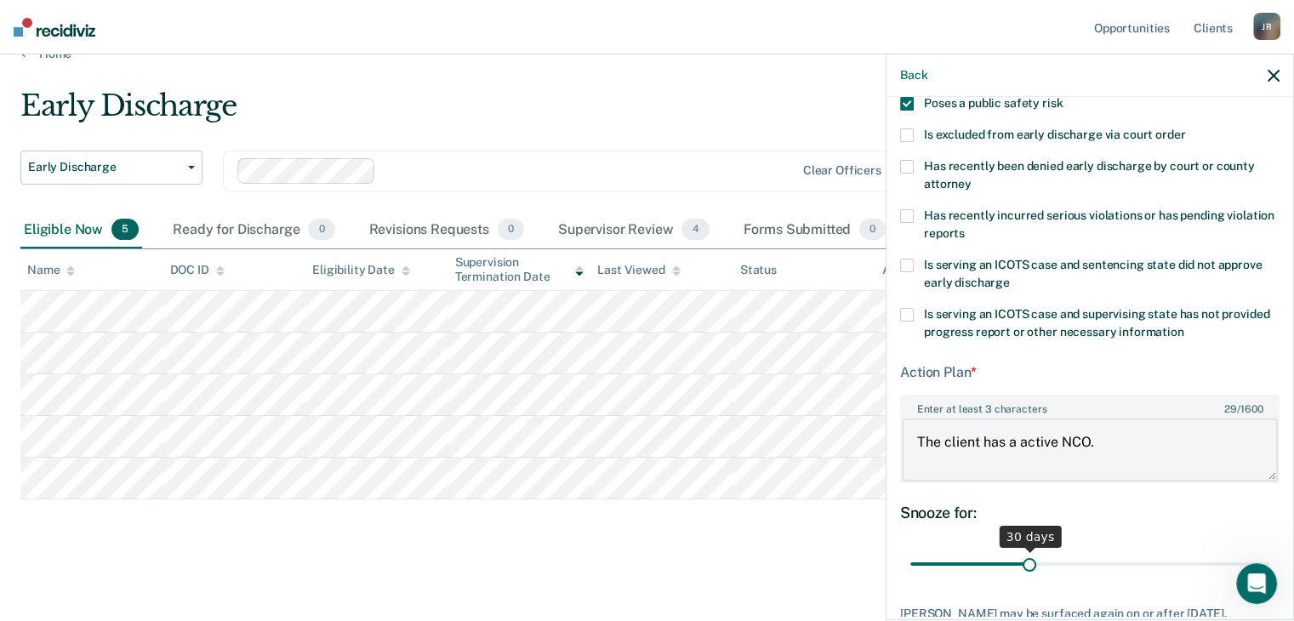
type textarea "The client has a active NCO."
drag, startPoint x: 1021, startPoint y: 557, endPoint x: 1276, endPoint y: 542, distance: 255.7
type input "90"
click at [1269, 550] on input "range" at bounding box center [1089, 565] width 359 height 30
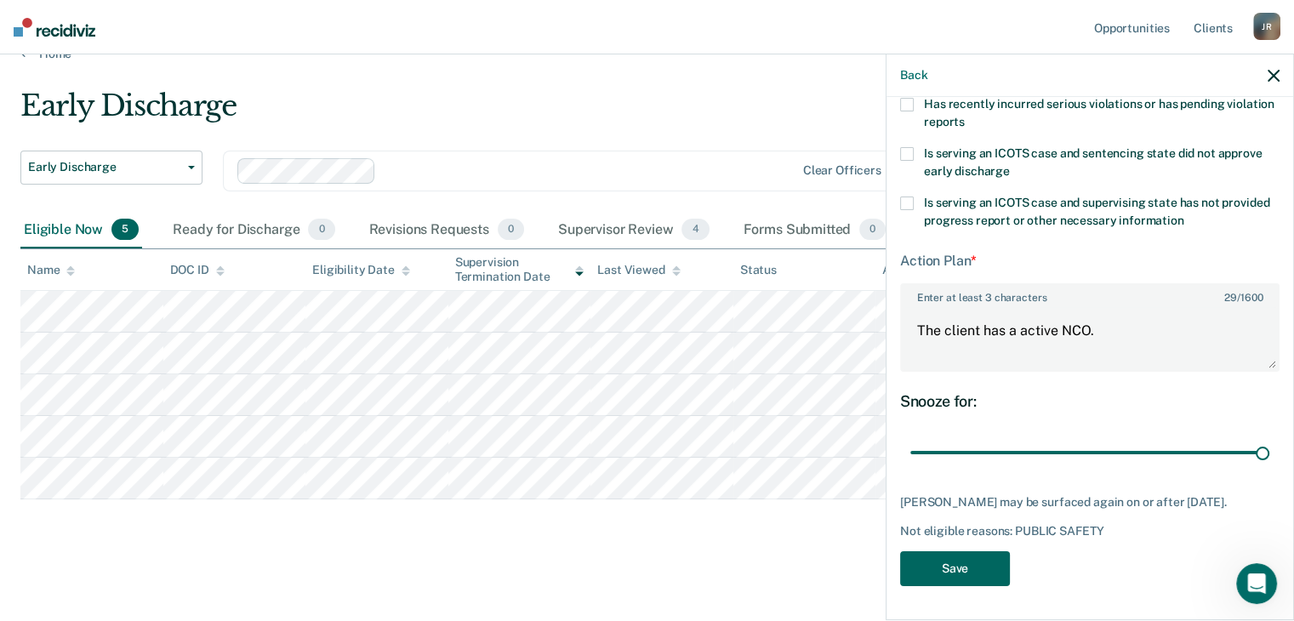
click at [971, 571] on button "Save" at bounding box center [955, 568] width 110 height 35
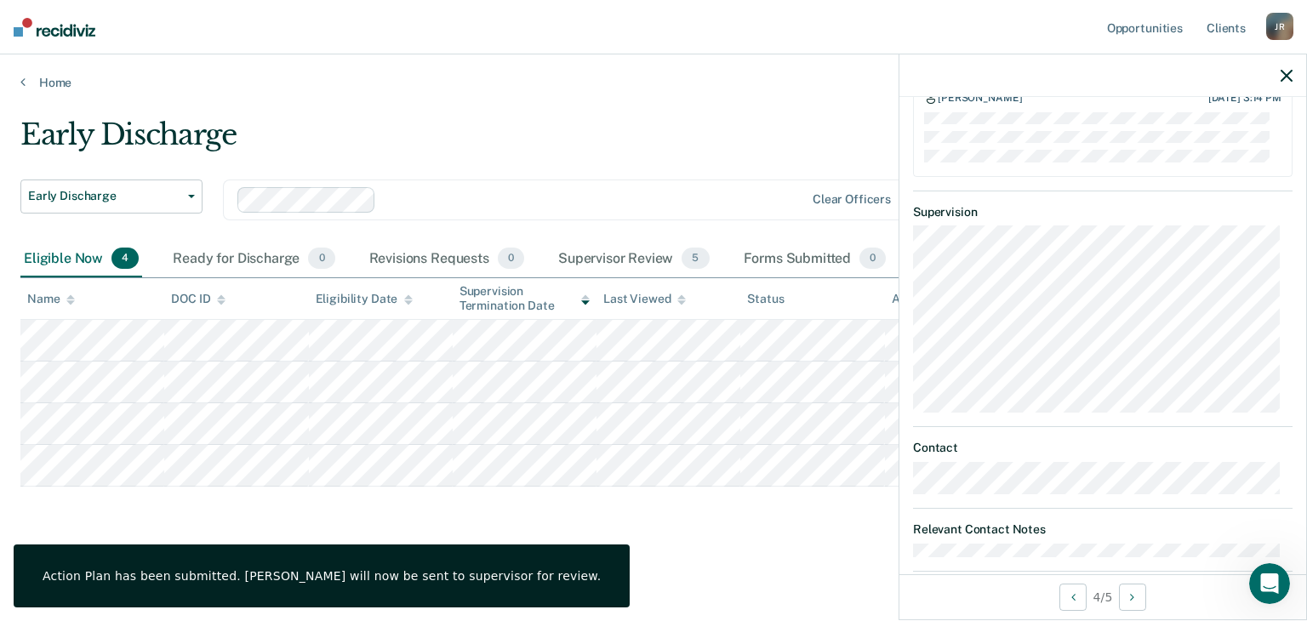
scroll to position [708, 0]
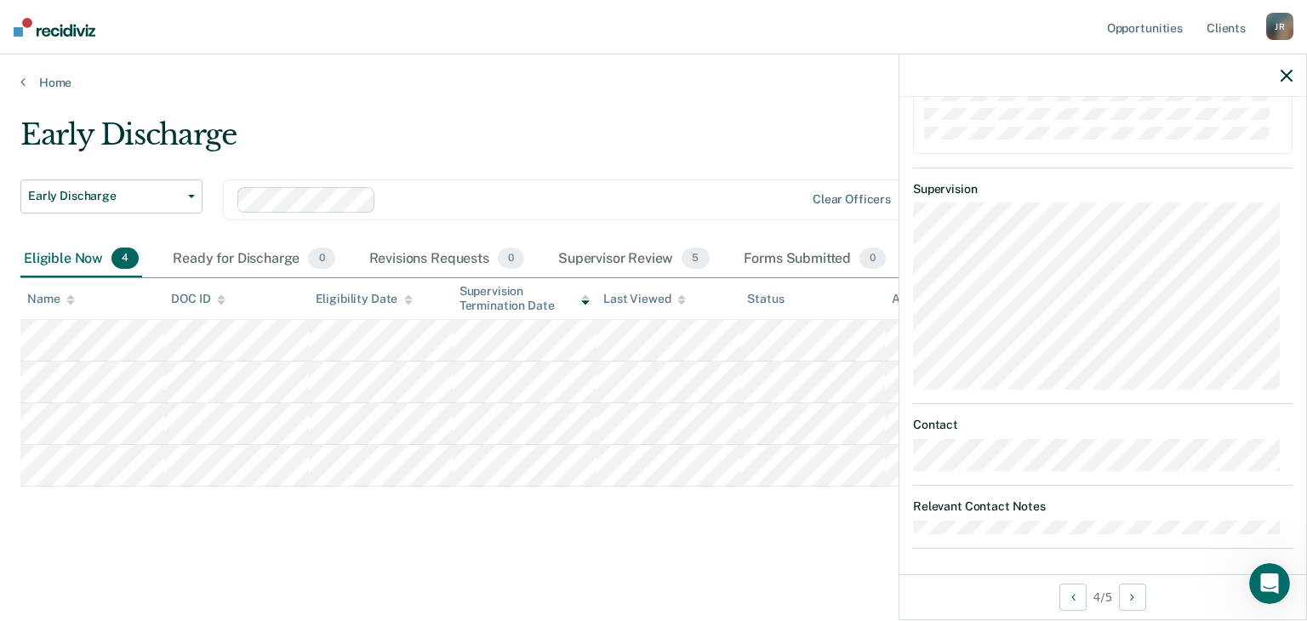
click at [1285, 76] on icon "button" at bounding box center [1286, 76] width 12 height 12
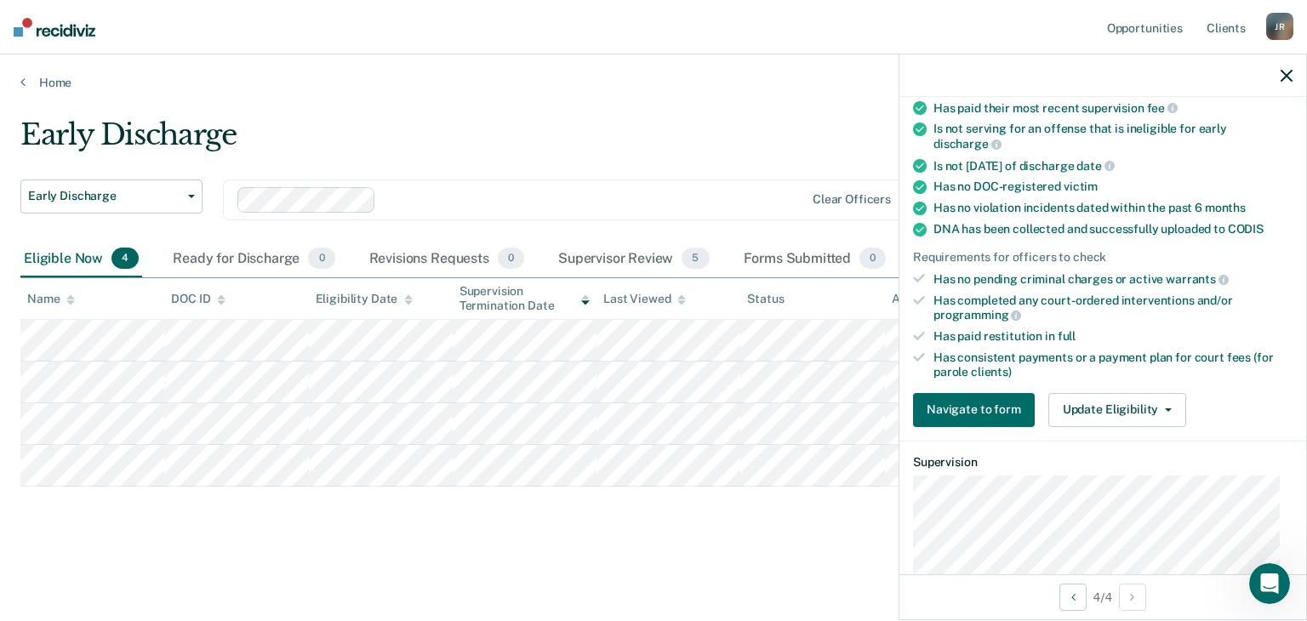
scroll to position [340, 0]
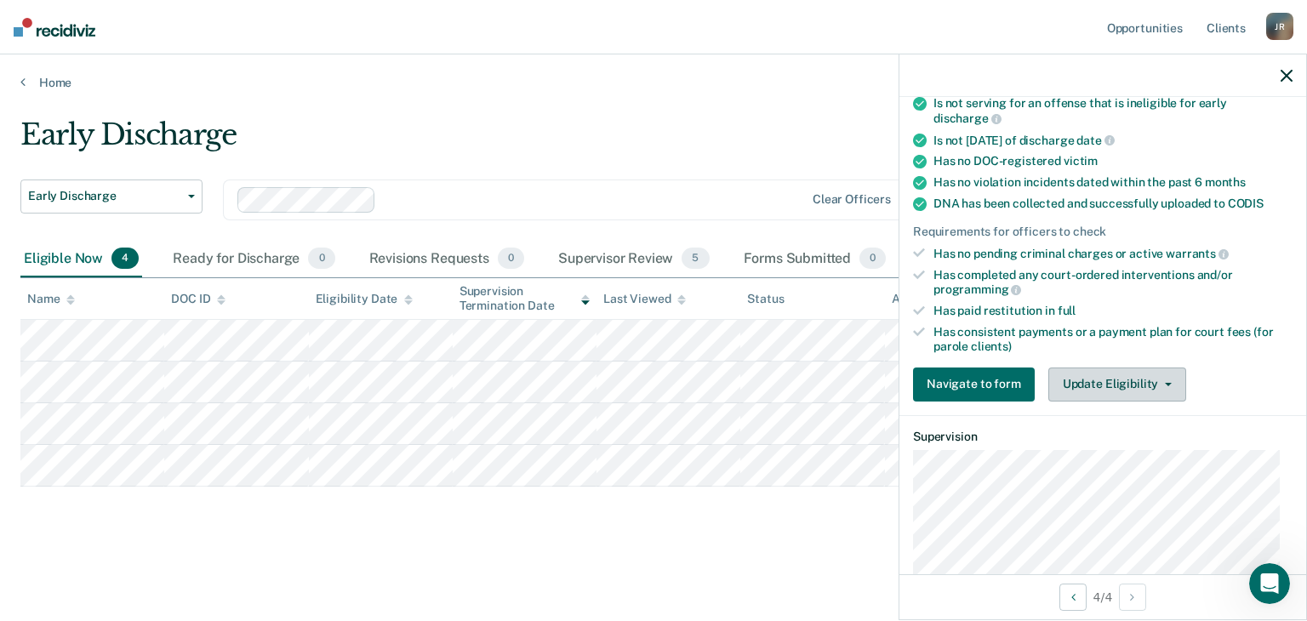
click at [1161, 379] on button "Update Eligibility" at bounding box center [1117, 385] width 138 height 34
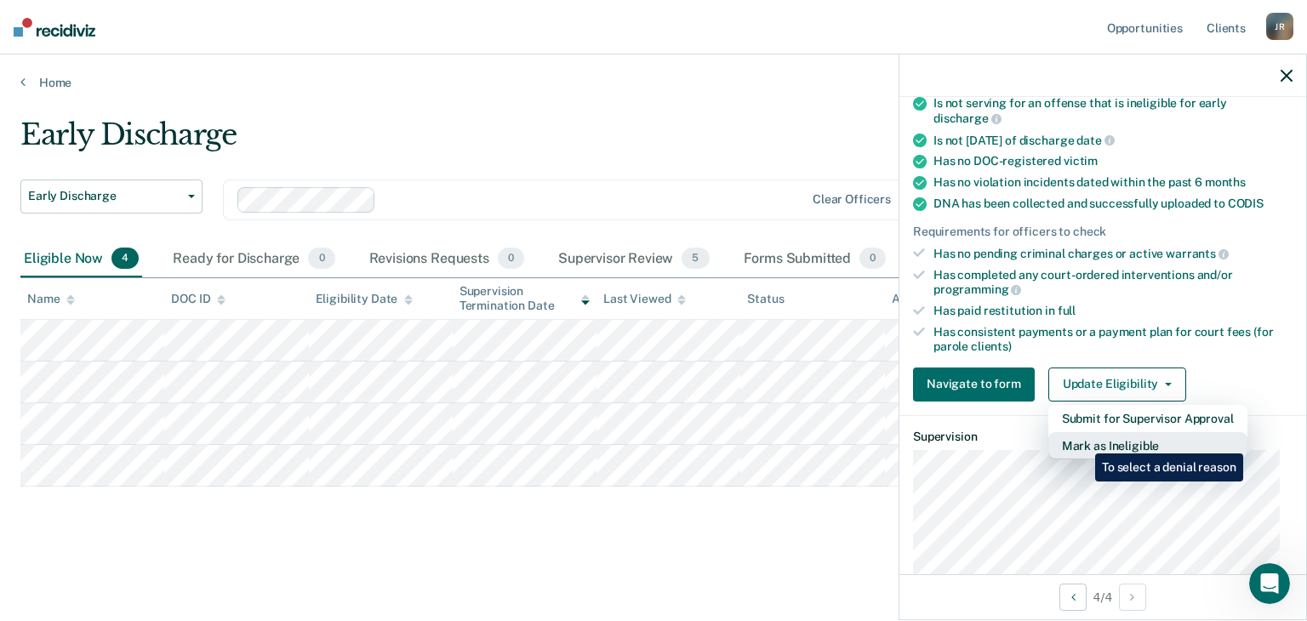
click at [1082, 441] on button "Mark as Ineligible" at bounding box center [1147, 445] width 199 height 27
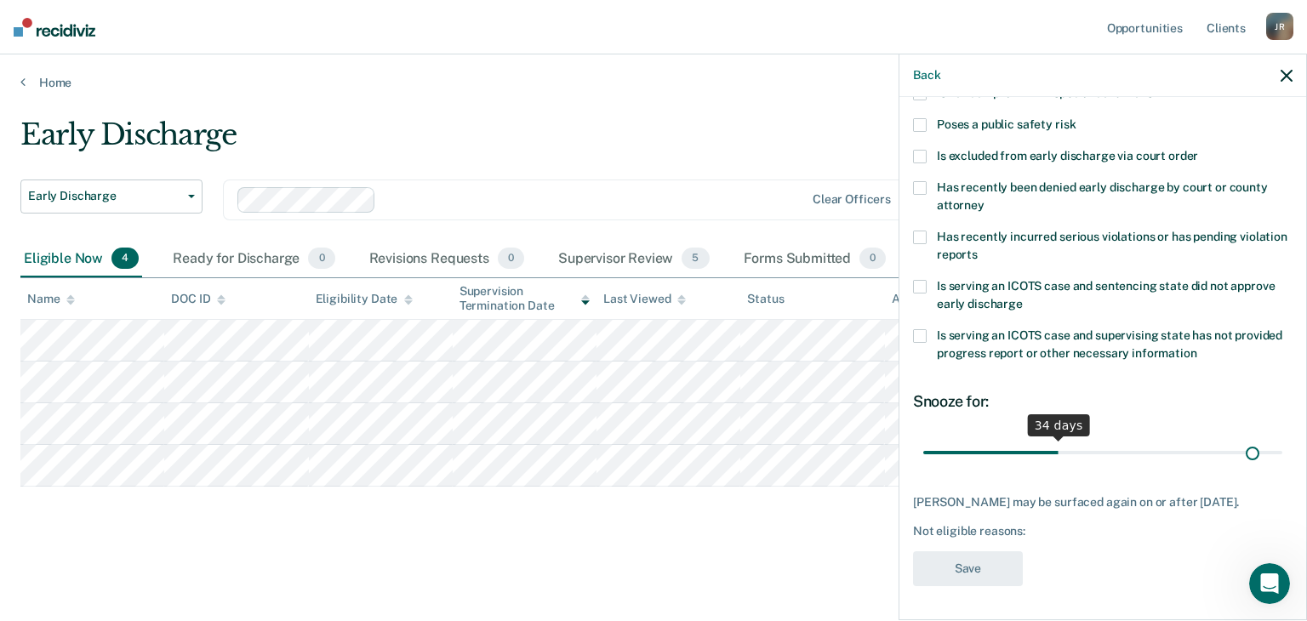
scroll to position [246, 0]
drag, startPoint x: 1035, startPoint y: 443, endPoint x: 1273, endPoint y: 429, distance: 238.7
type input "90"
click at [1273, 438] on input "range" at bounding box center [1102, 453] width 359 height 30
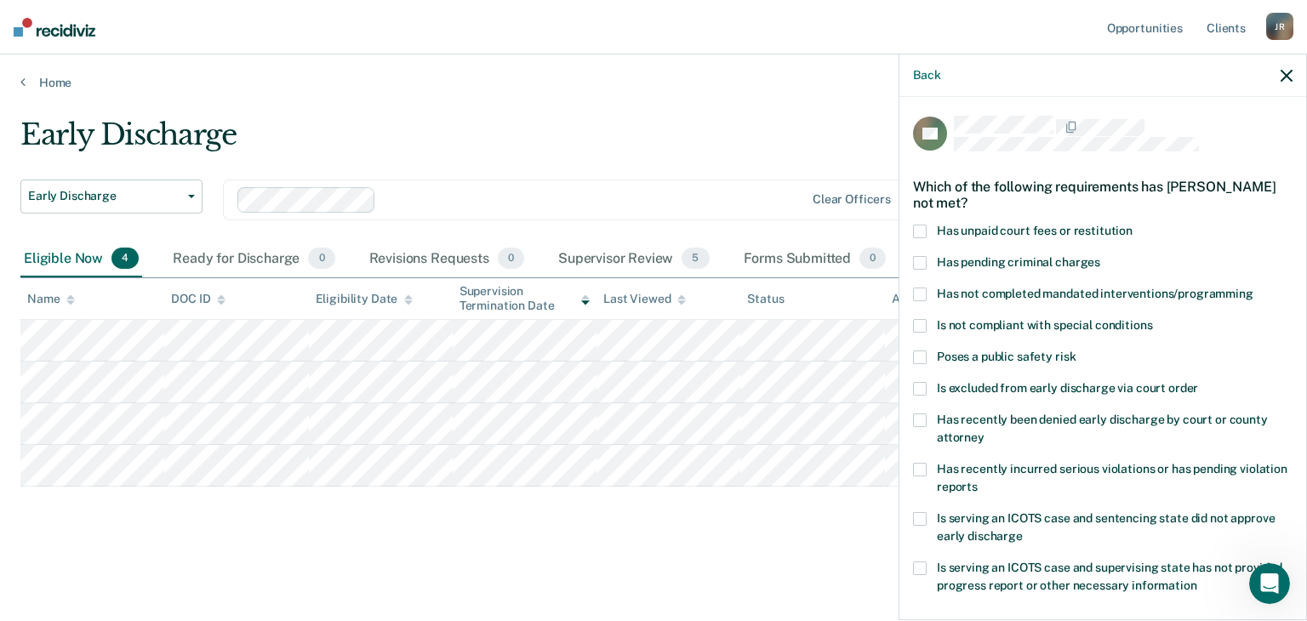
scroll to position [0, 0]
click at [918, 236] on span at bounding box center [920, 233] width 14 height 14
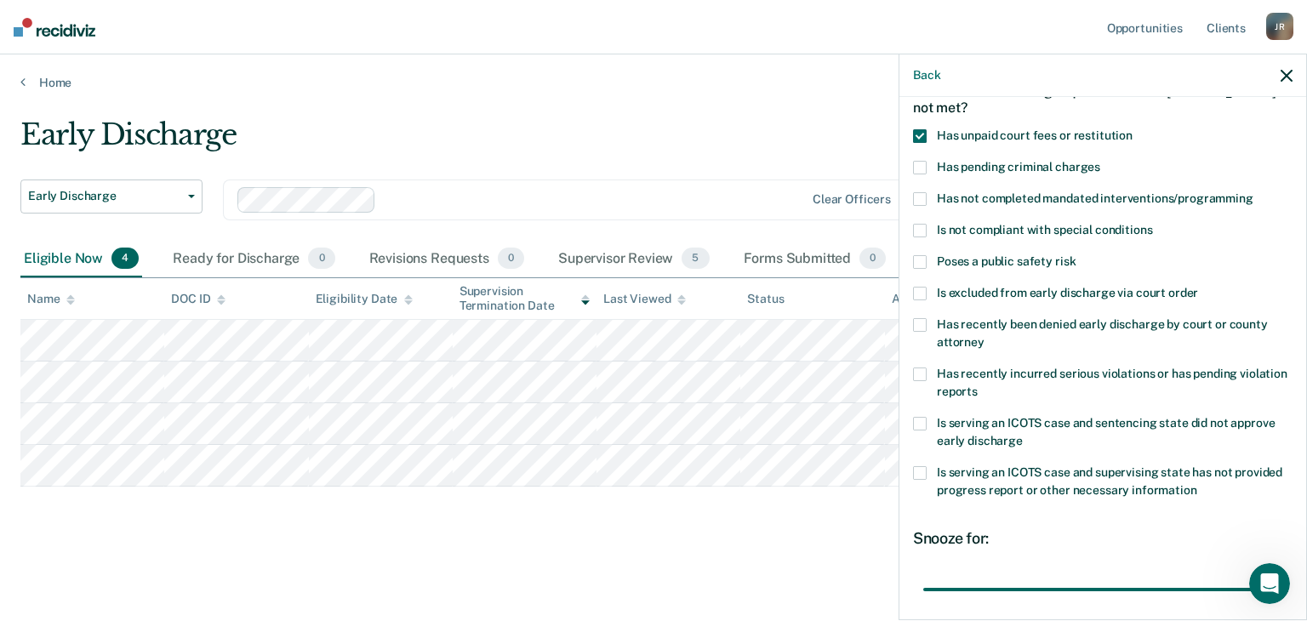
scroll to position [246, 0]
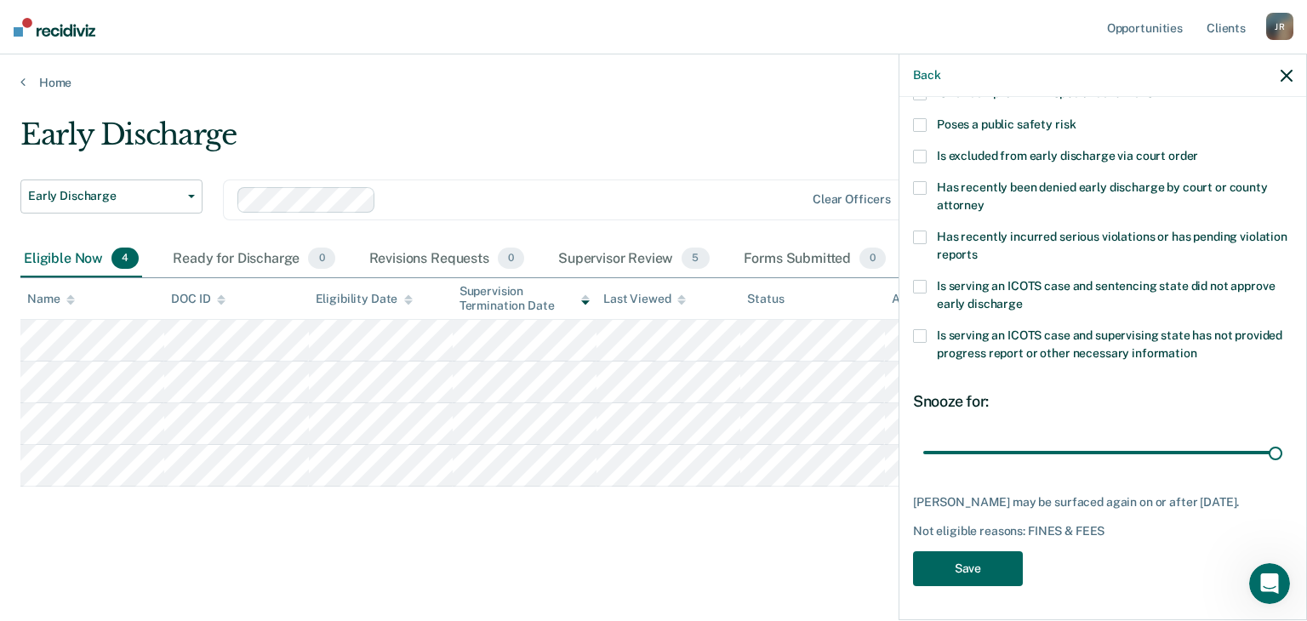
click at [988, 565] on button "Save" at bounding box center [968, 568] width 110 height 35
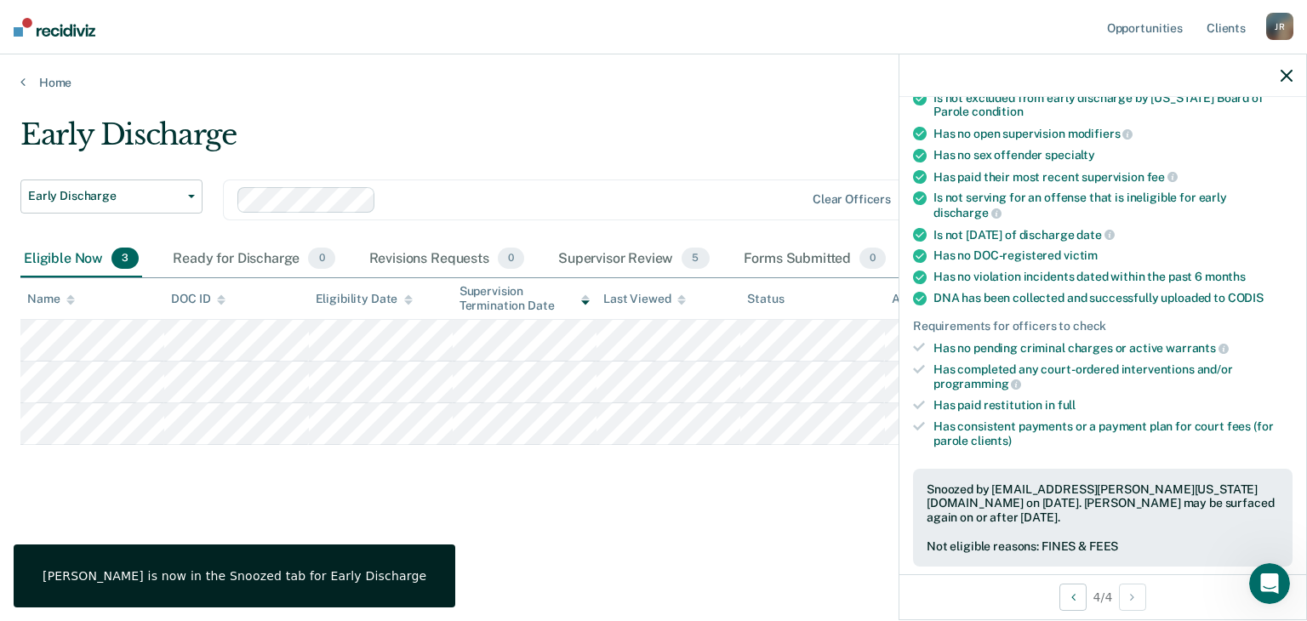
click at [1285, 73] on icon "button" at bounding box center [1286, 76] width 12 height 12
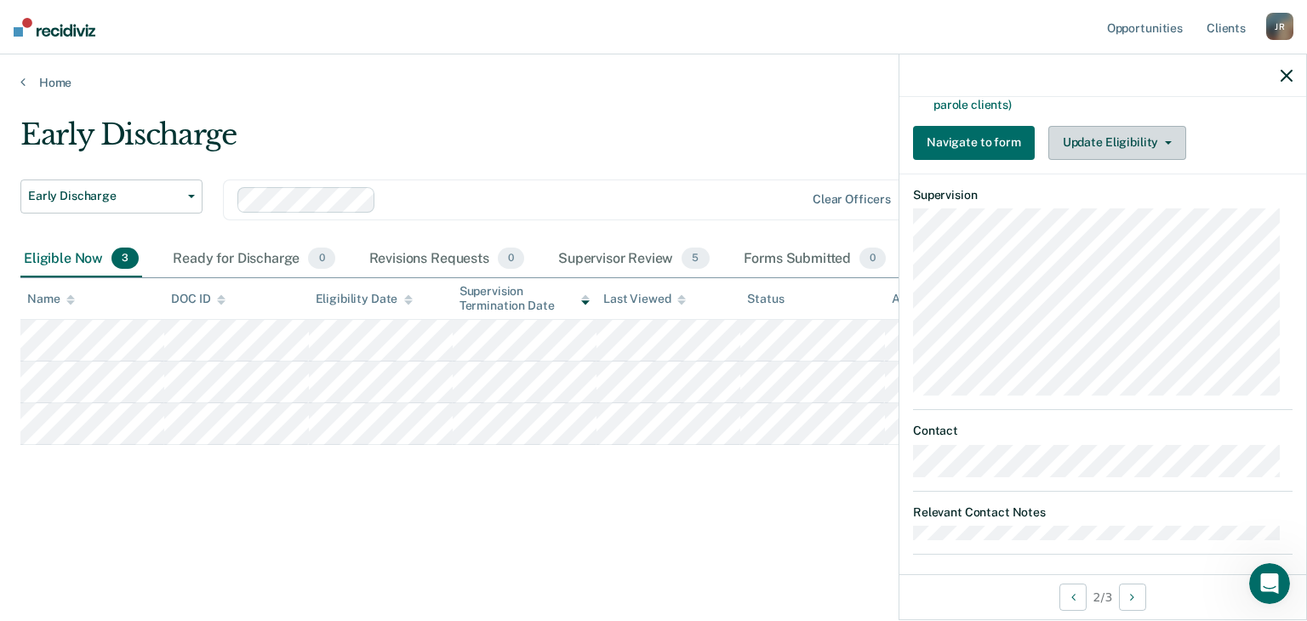
scroll to position [589, 0]
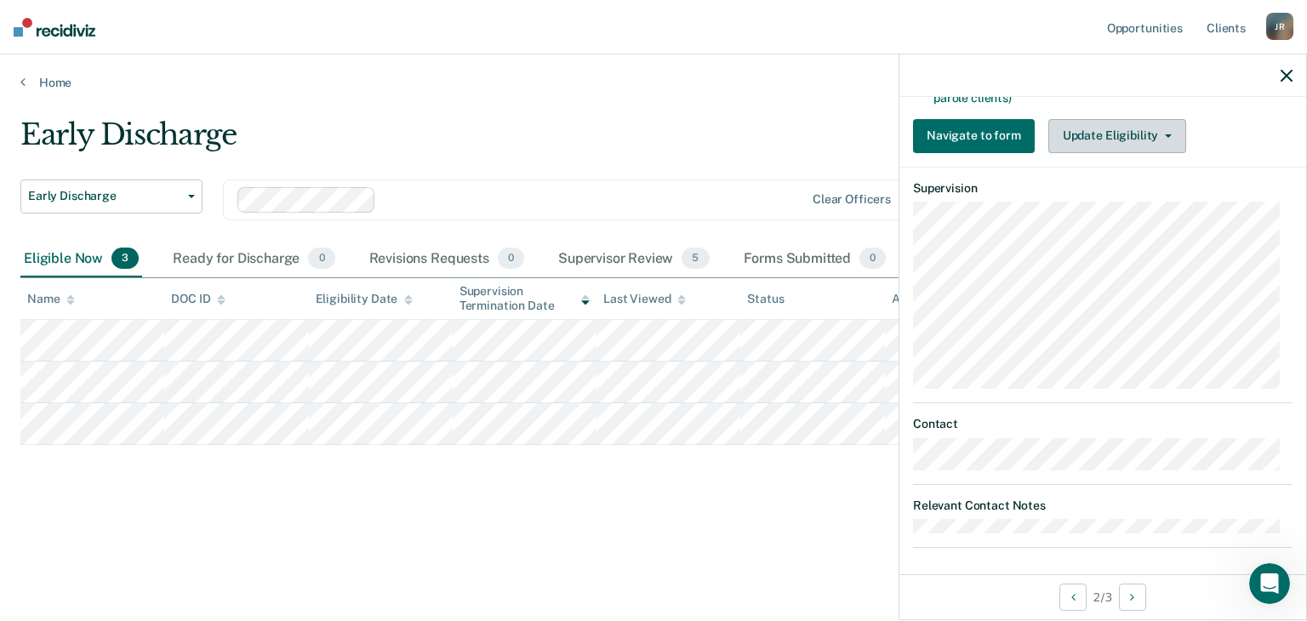
click at [1149, 136] on button "Update Eligibility" at bounding box center [1117, 136] width 138 height 34
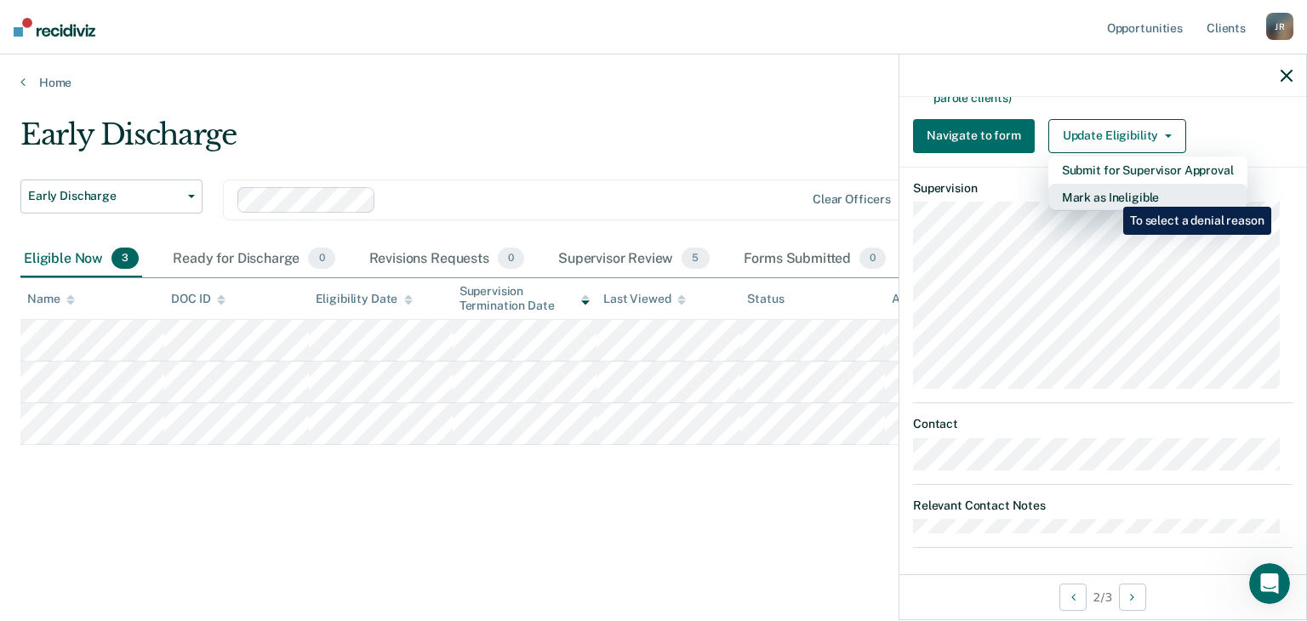
click at [1110, 194] on button "Mark as Ineligible" at bounding box center [1147, 197] width 199 height 27
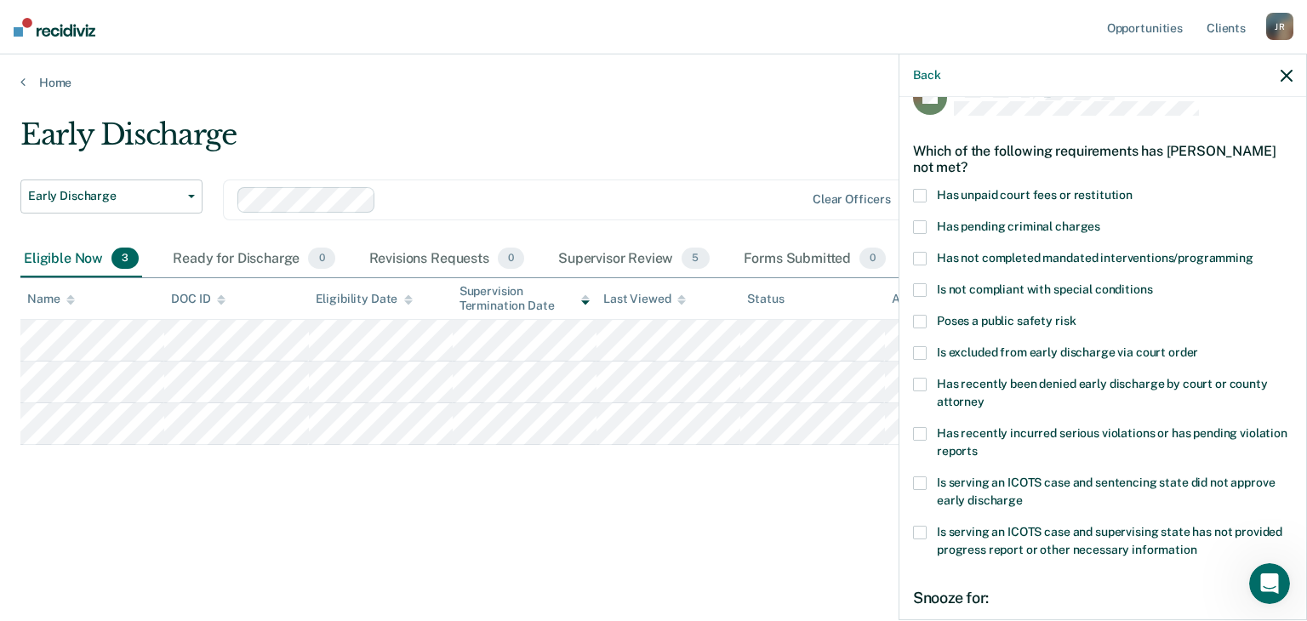
scroll to position [0, 0]
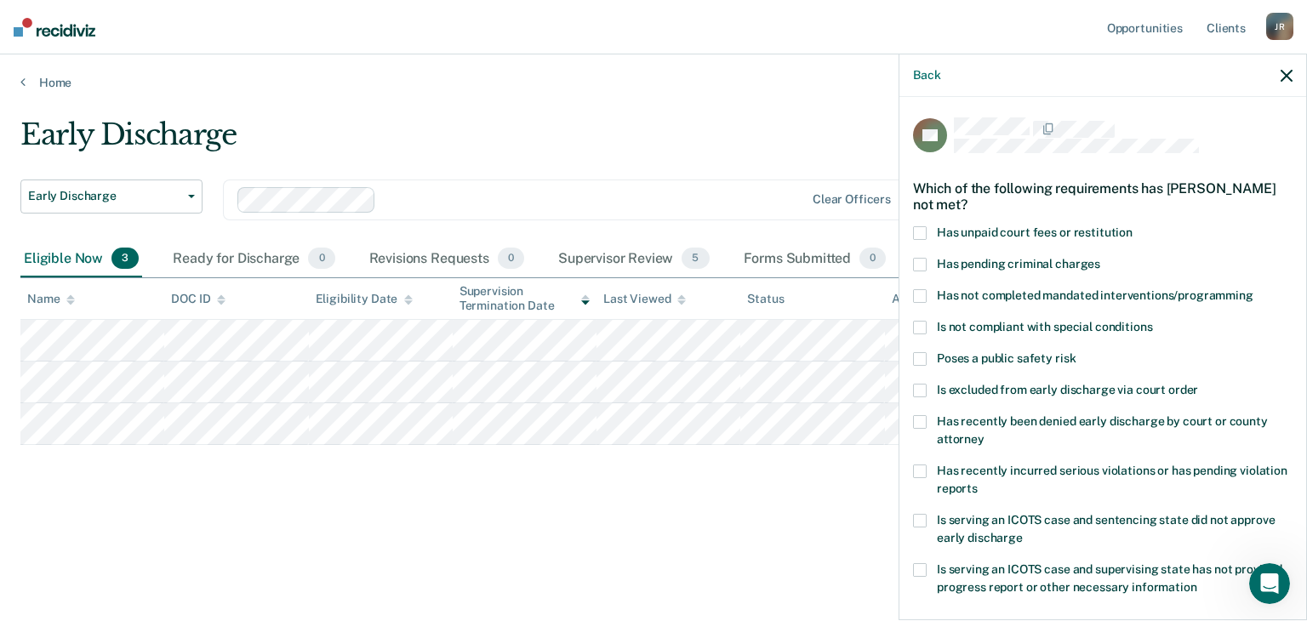
click at [921, 230] on span at bounding box center [920, 233] width 14 height 14
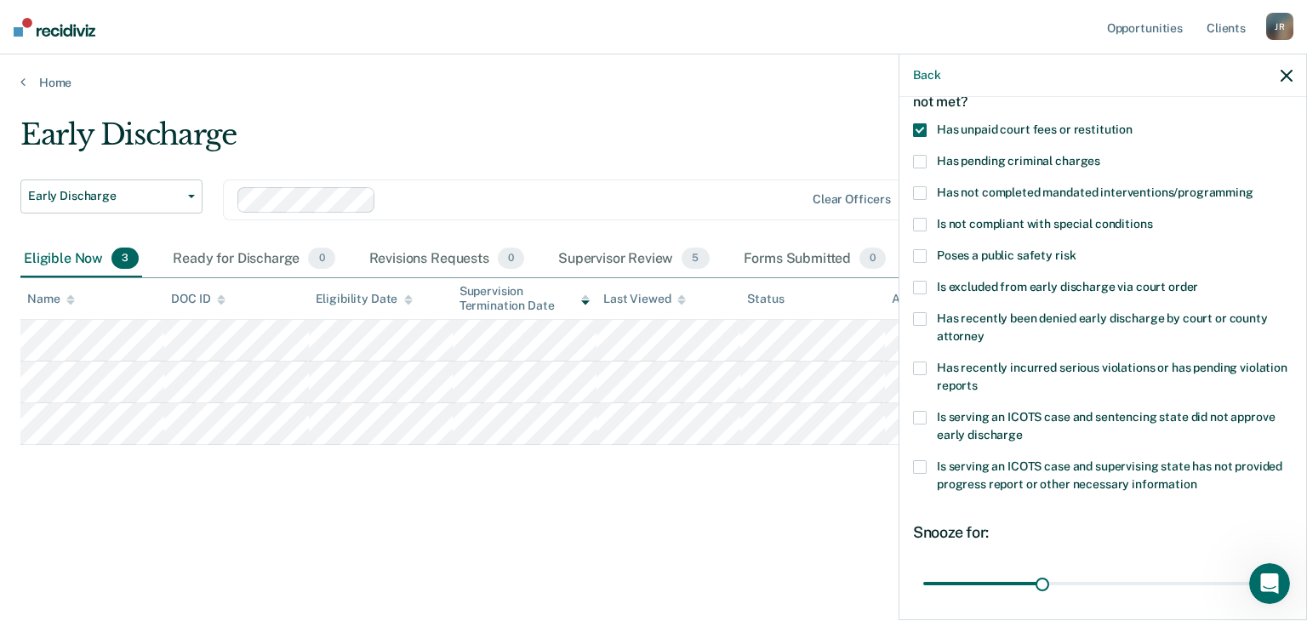
scroll to position [231, 0]
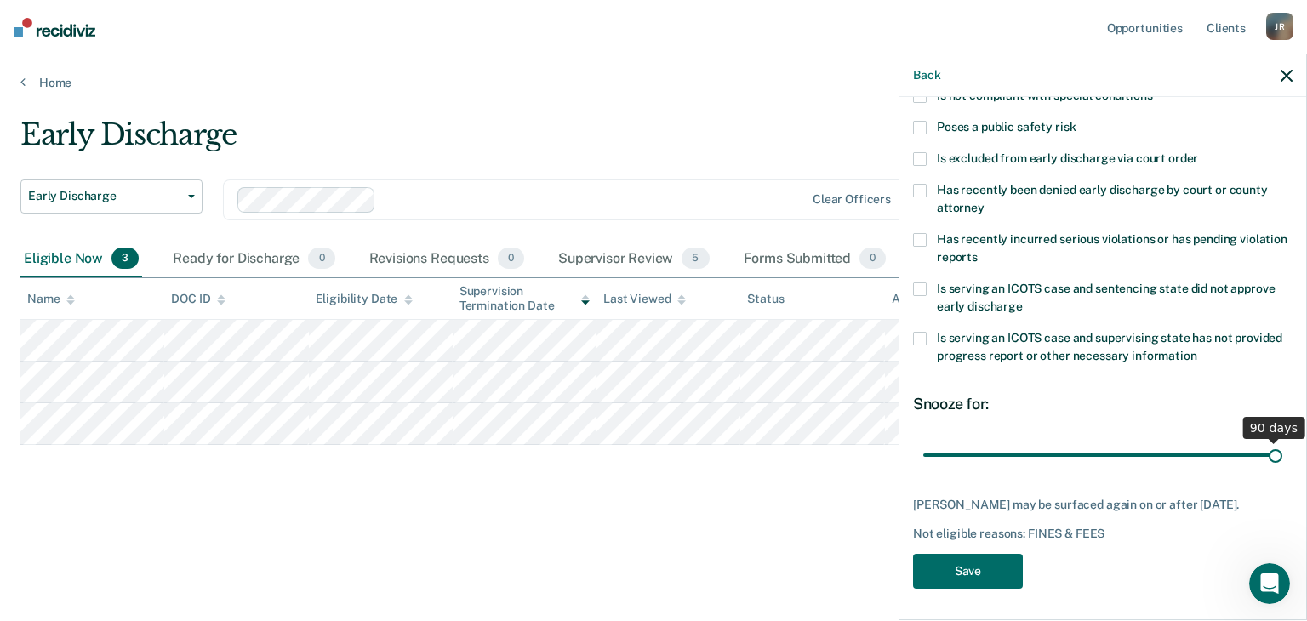
drag, startPoint x: 1036, startPoint y: 460, endPoint x: 1293, endPoint y: 445, distance: 257.4
type input "90"
click at [1282, 445] on input "range" at bounding box center [1102, 456] width 359 height 30
click at [975, 570] on button "Save" at bounding box center [968, 571] width 110 height 35
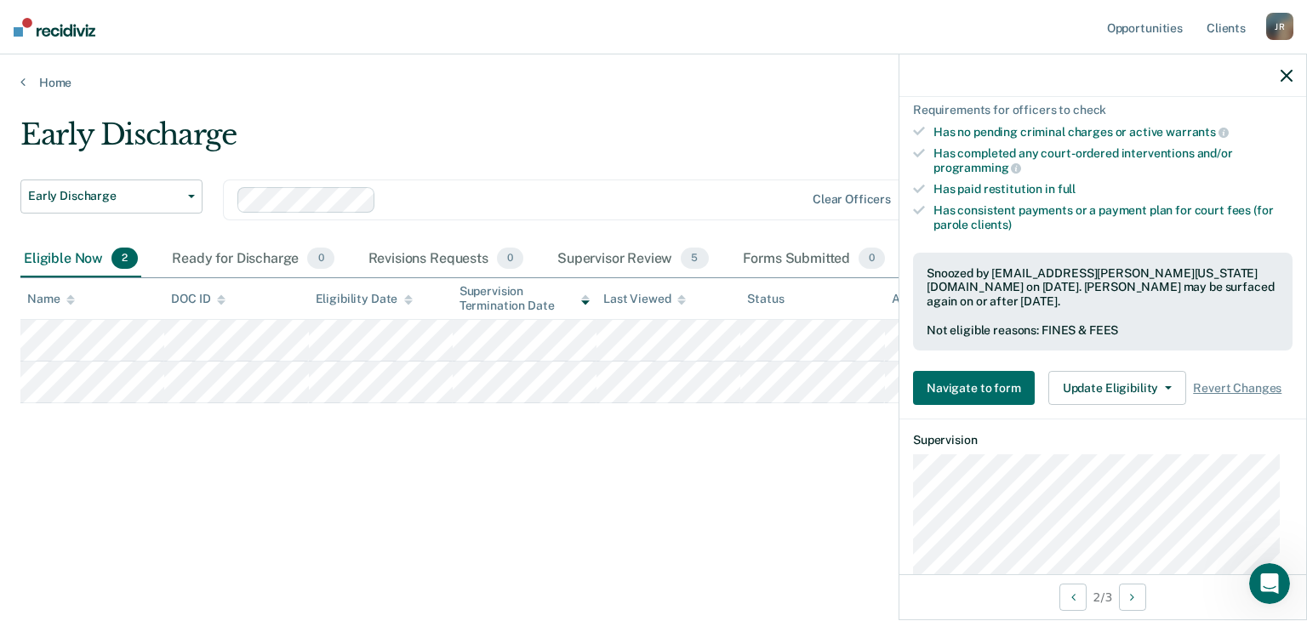
scroll to position [572, 0]
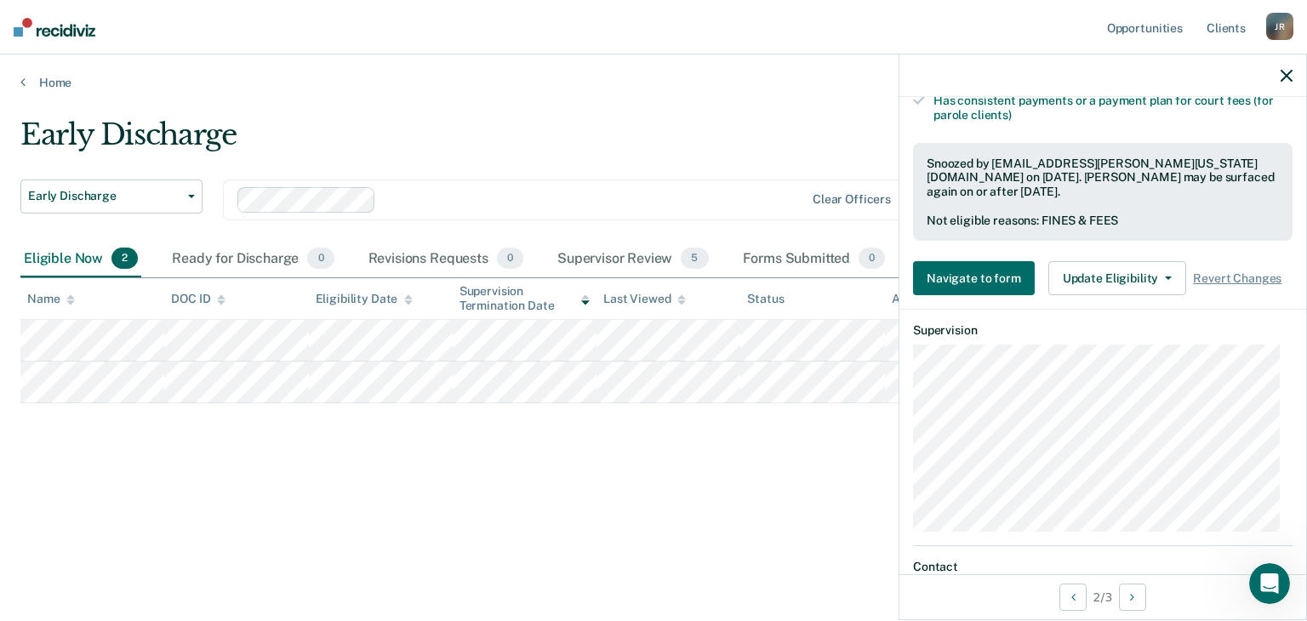
click at [1289, 72] on icon "button" at bounding box center [1286, 76] width 12 height 12
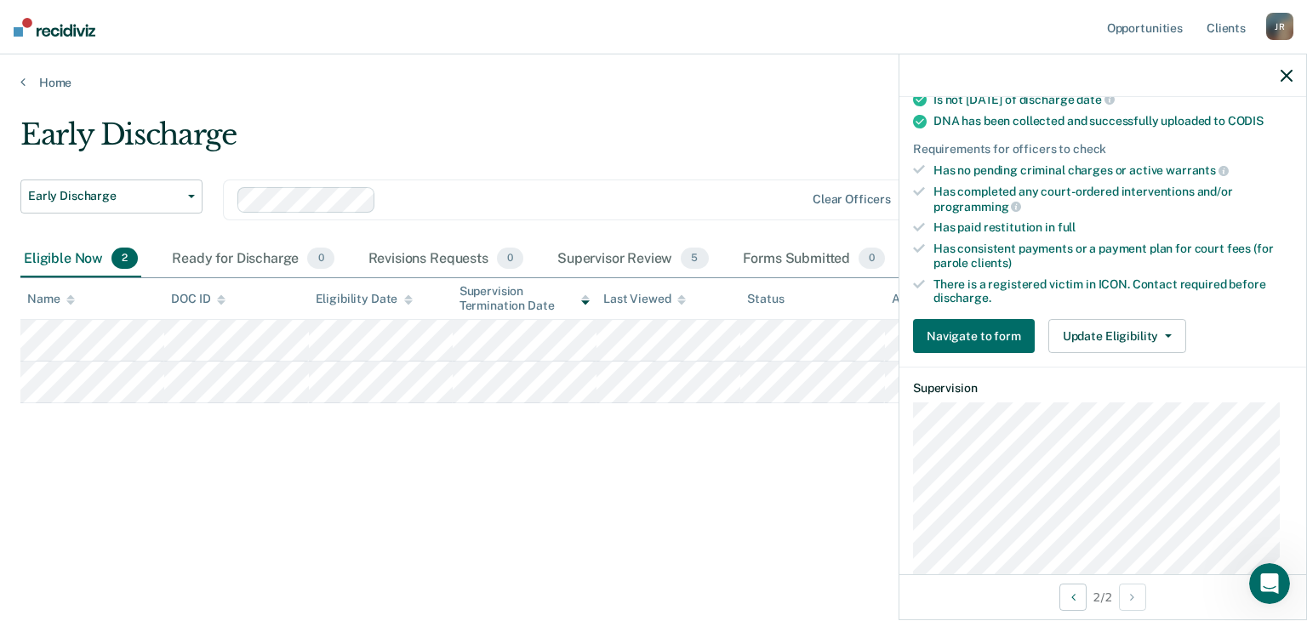
scroll to position [510, 0]
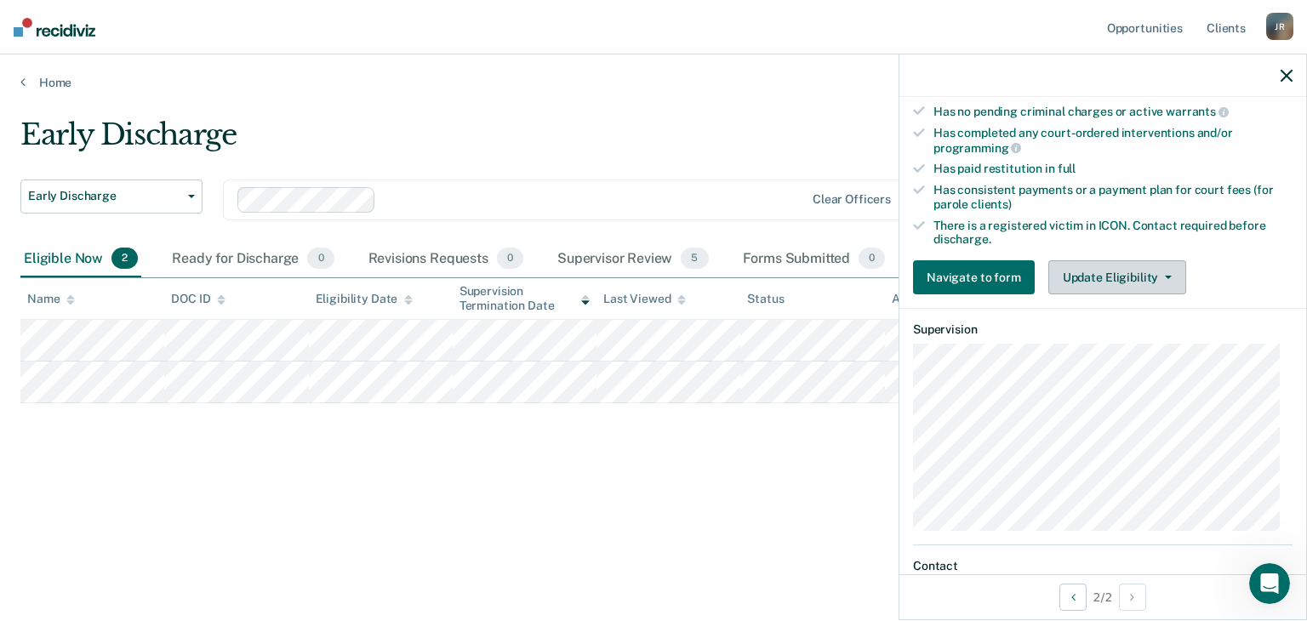
click at [1171, 274] on button "Update Eligibility" at bounding box center [1117, 277] width 138 height 34
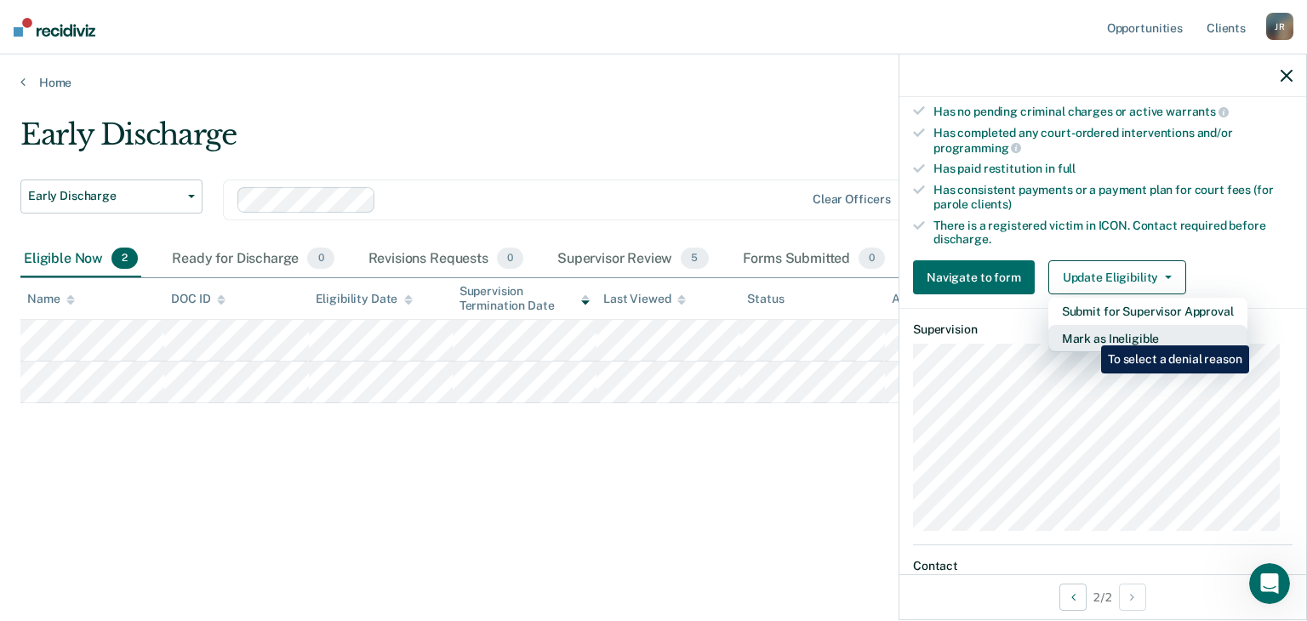
click at [1088, 333] on button "Mark as Ineligible" at bounding box center [1147, 338] width 199 height 27
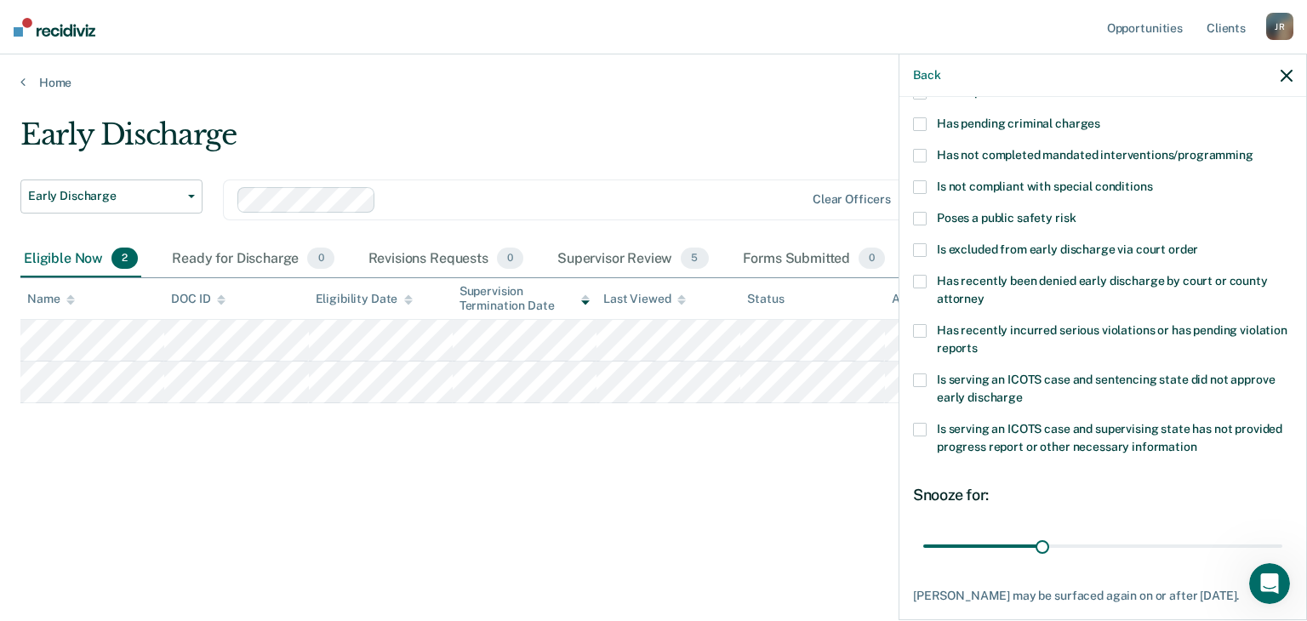
scroll to position [0, 0]
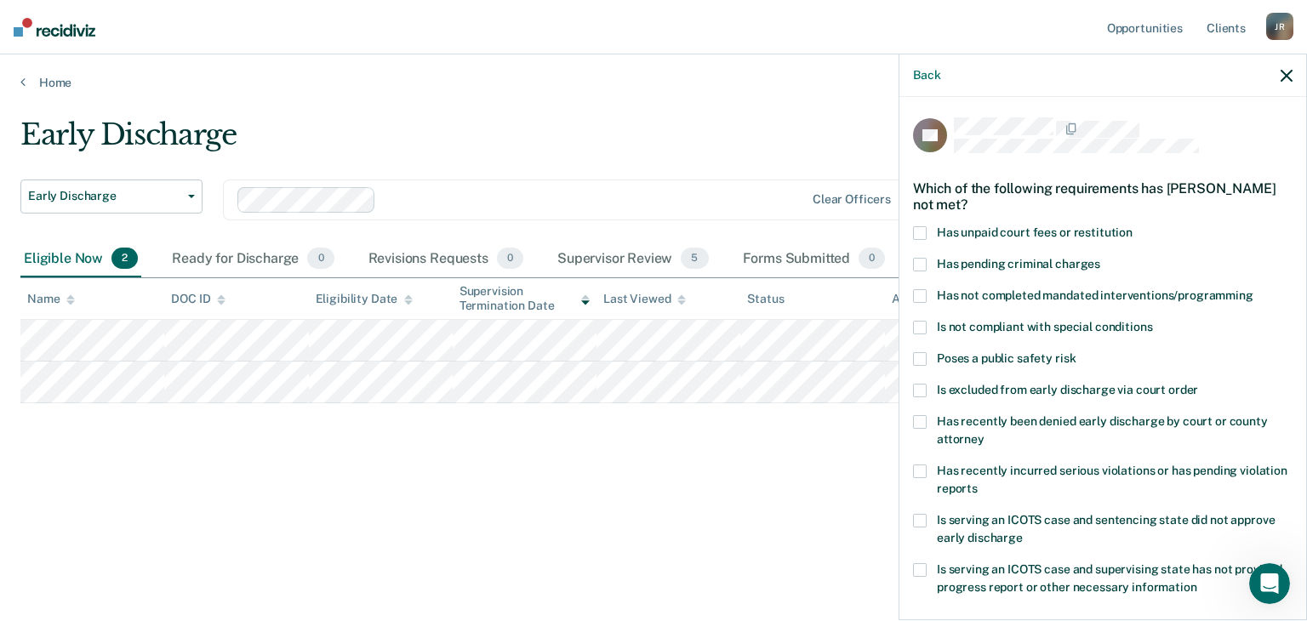
click at [926, 473] on label "Has recently incurred serious violations or has pending violation reports" at bounding box center [1102, 483] width 379 height 36
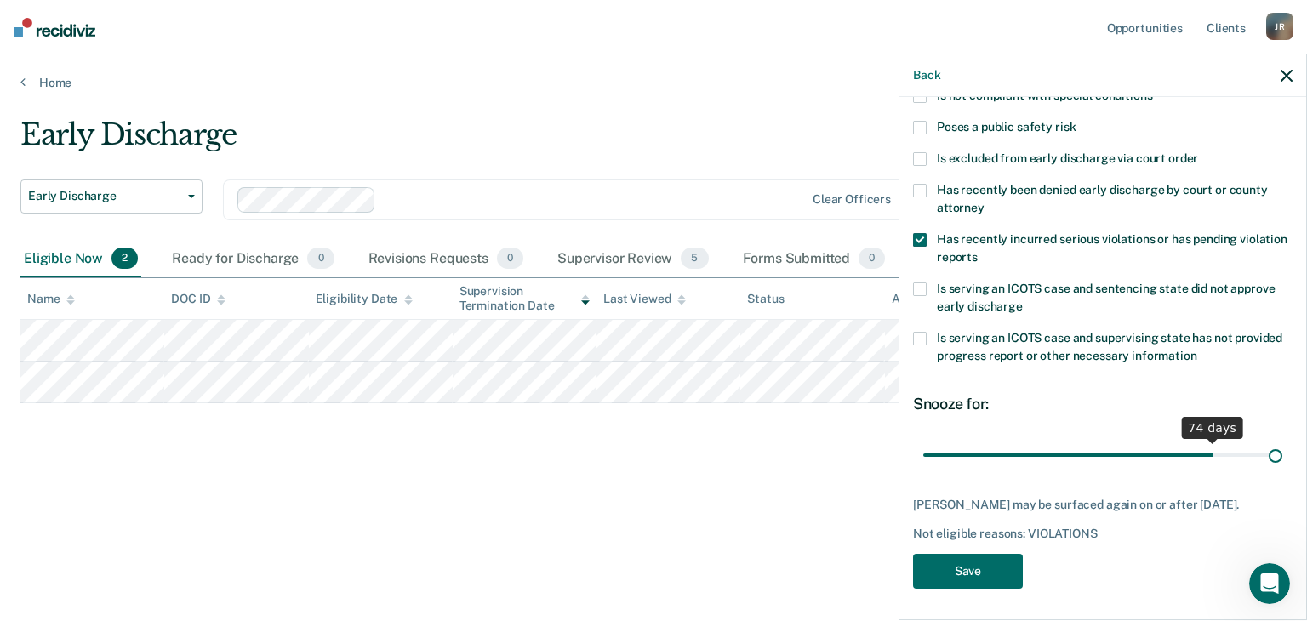
scroll to position [246, 0]
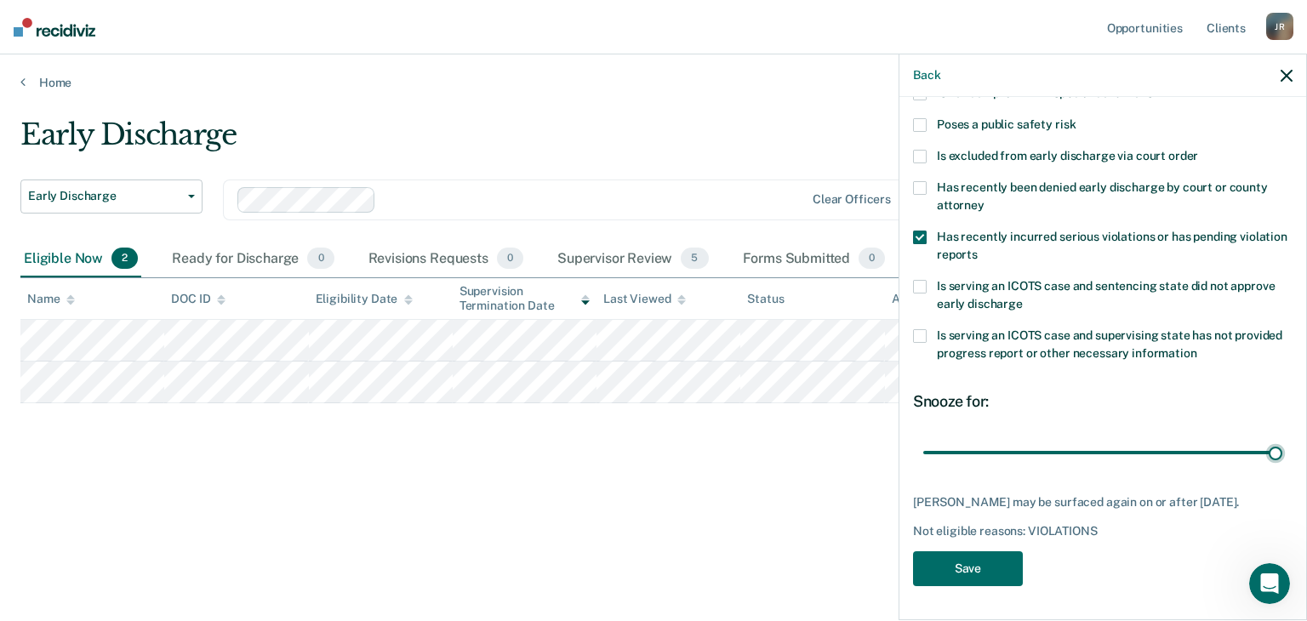
drag, startPoint x: 1038, startPoint y: 444, endPoint x: 1290, endPoint y: 481, distance: 254.5
type input "90"
click at [1282, 468] on input "range" at bounding box center [1102, 453] width 359 height 30
click at [978, 569] on button "Save" at bounding box center [968, 568] width 110 height 35
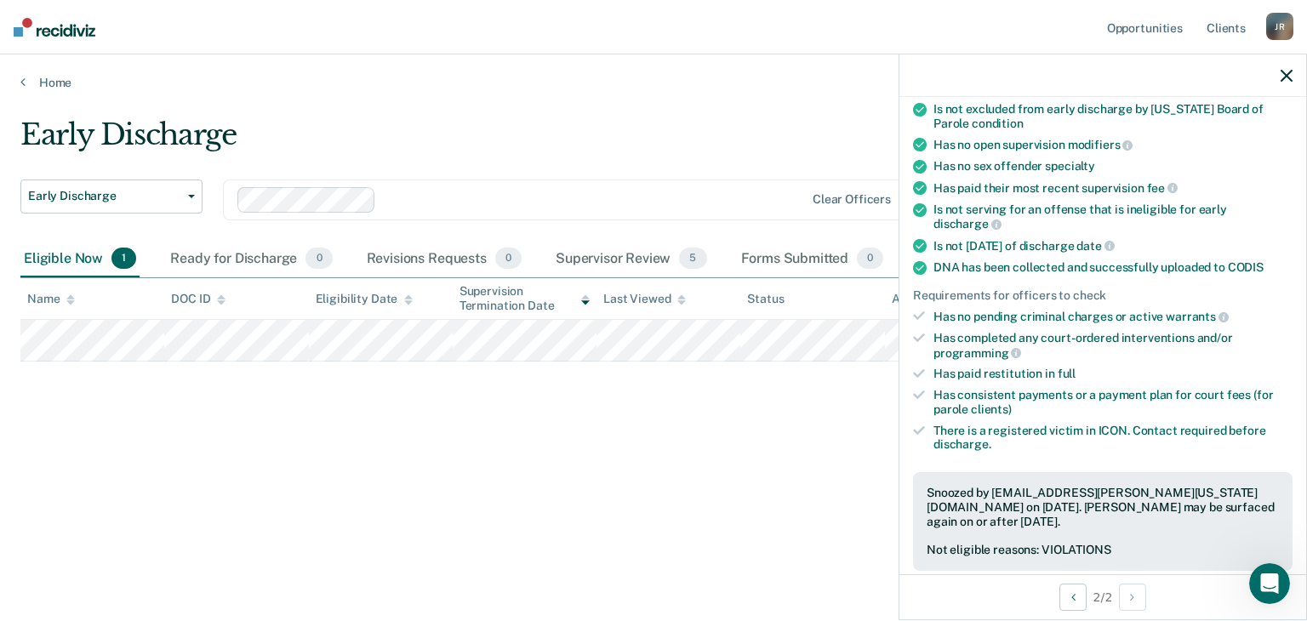
scroll to position [331, 0]
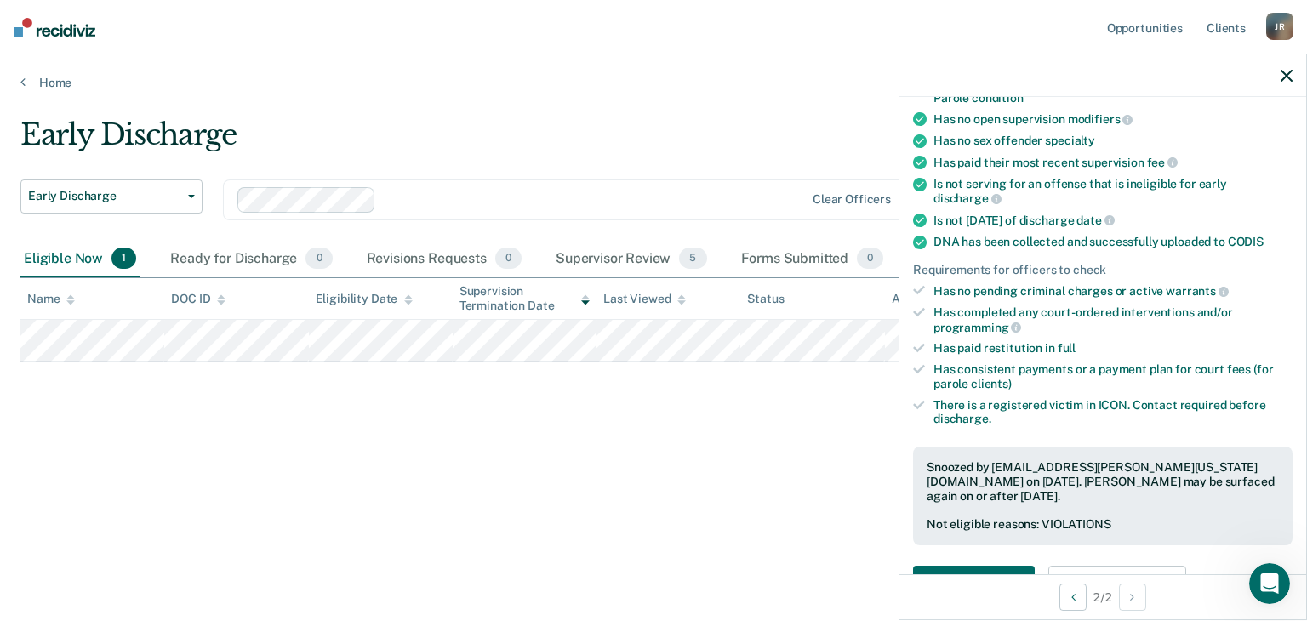
click at [1285, 76] on icon "button" at bounding box center [1286, 76] width 12 height 12
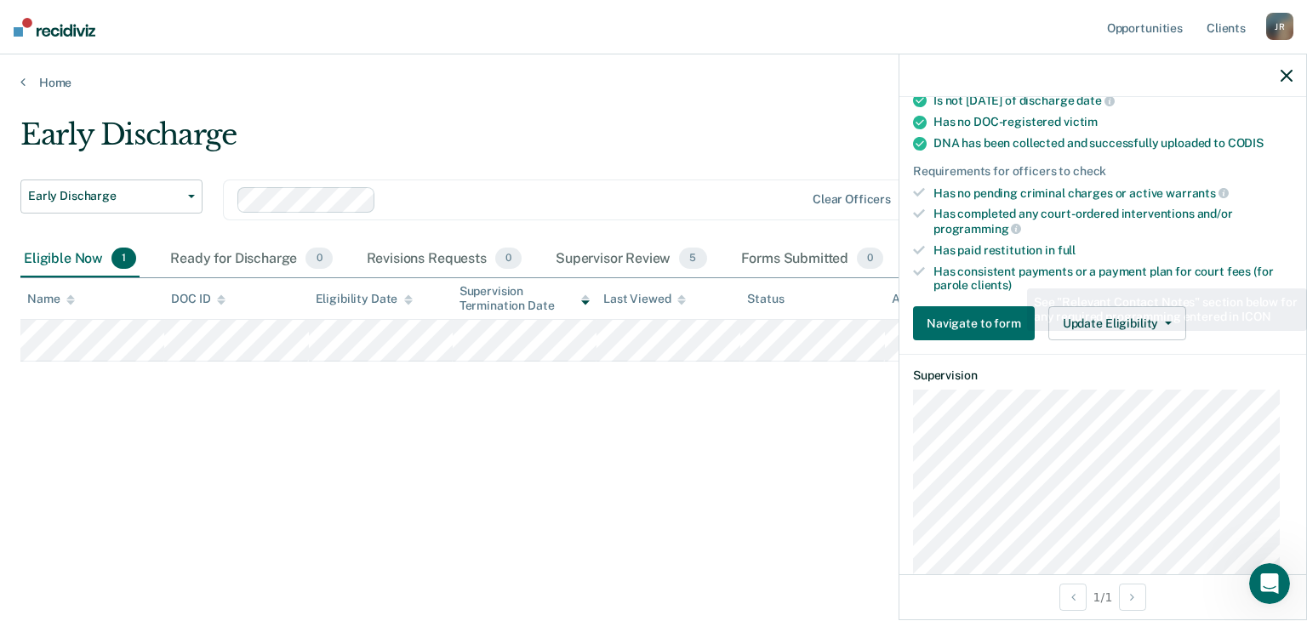
scroll to position [425, 0]
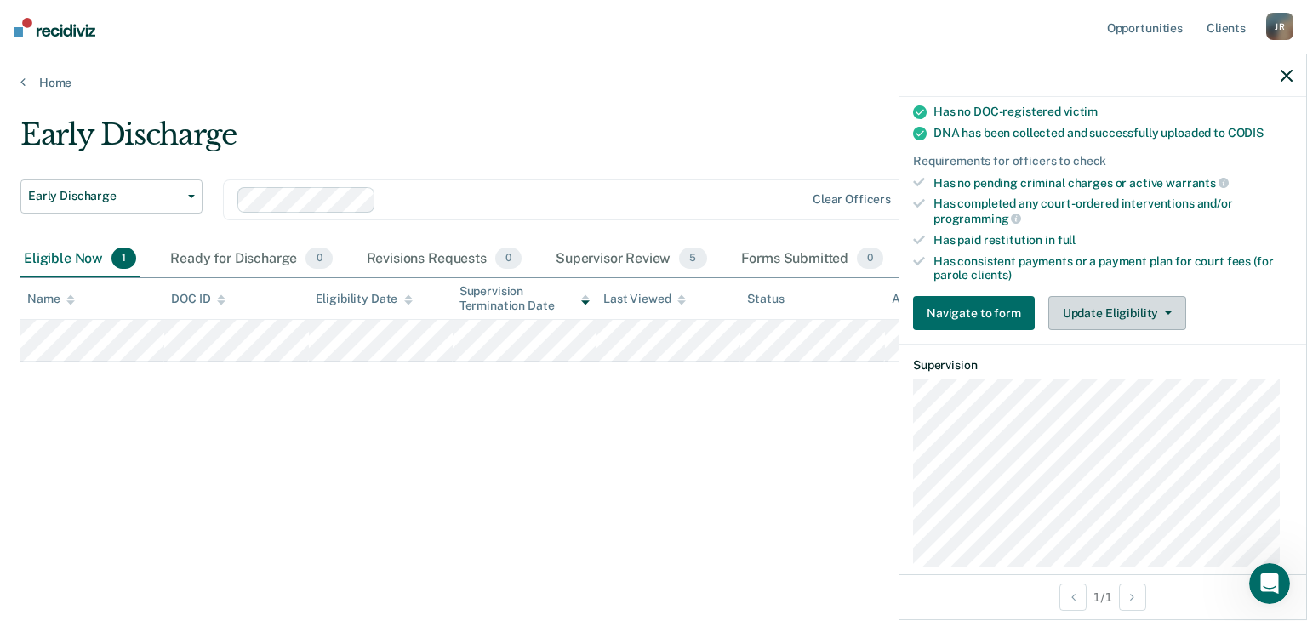
click at [1166, 311] on icon "button" at bounding box center [1168, 312] width 7 height 3
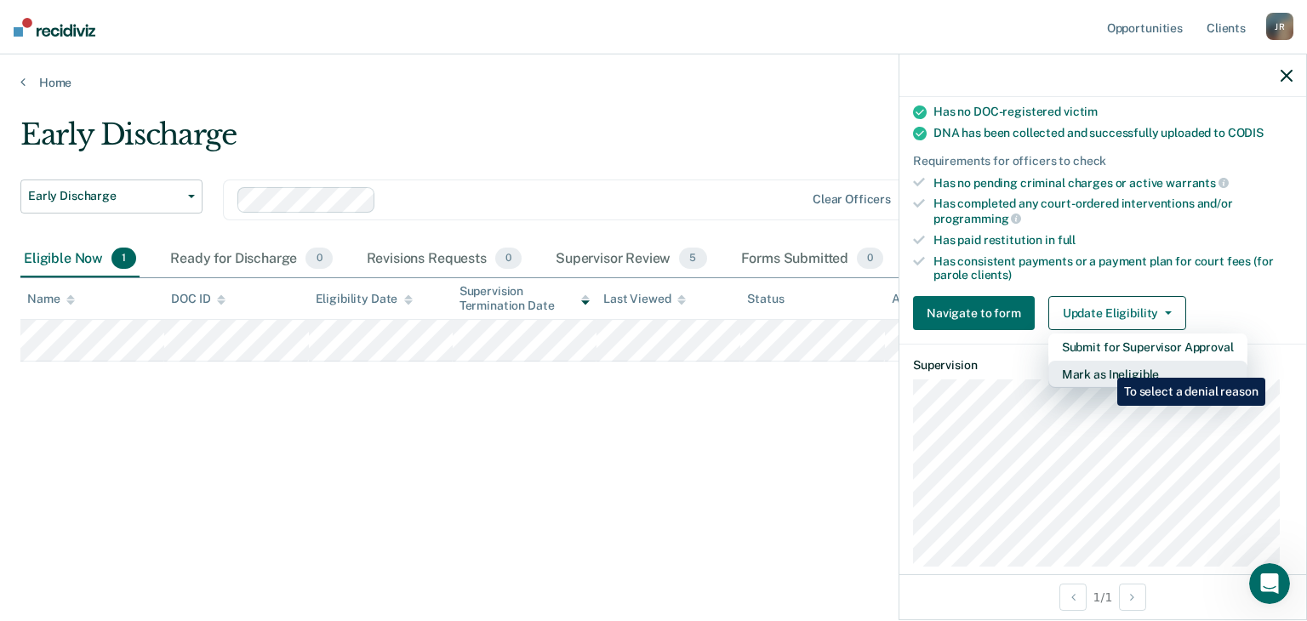
click at [1104, 365] on button "Mark as Ineligible" at bounding box center [1147, 374] width 199 height 27
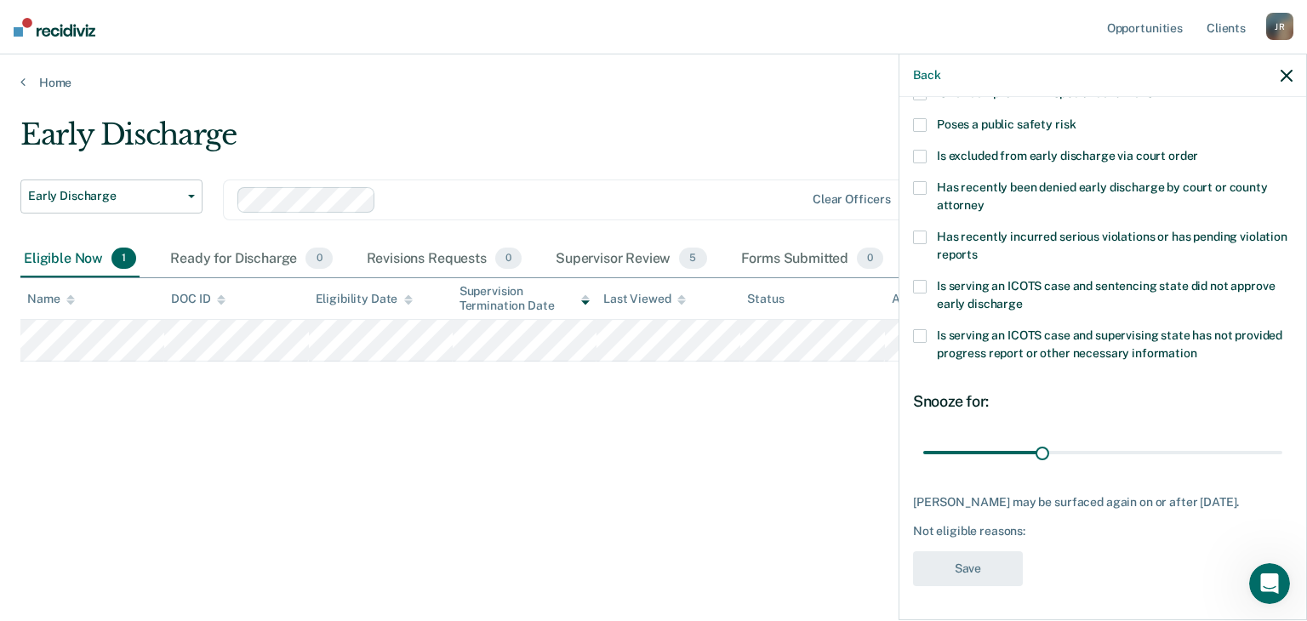
scroll to position [76, 0]
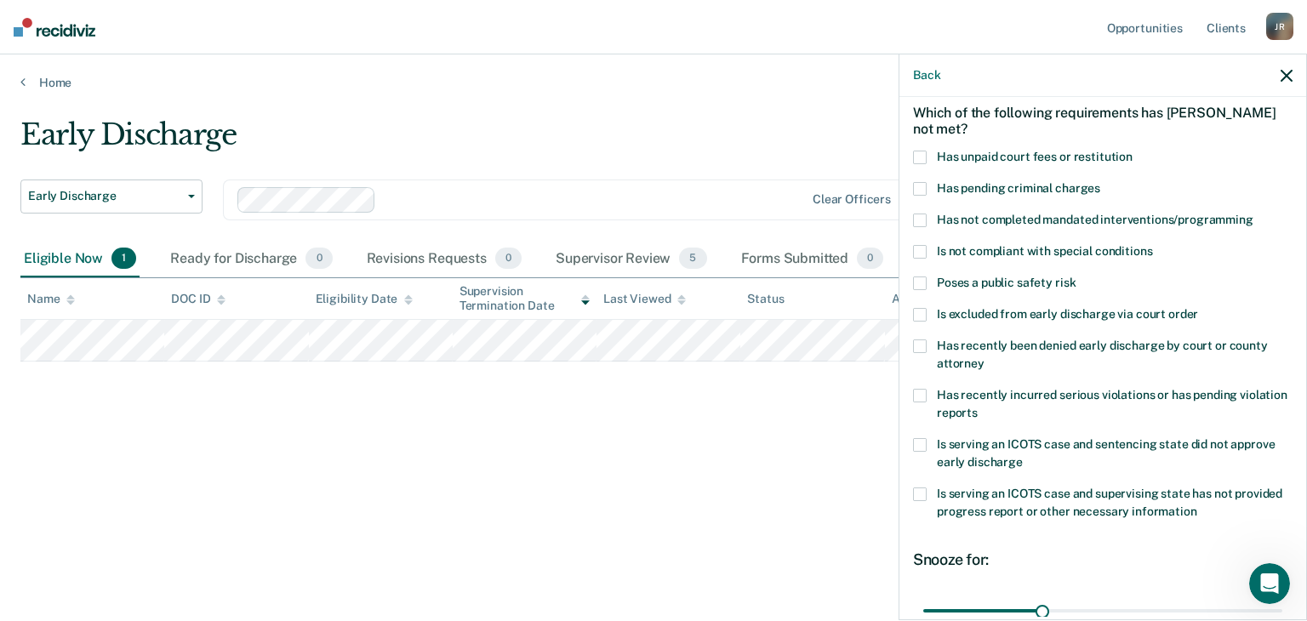
click at [914, 396] on span at bounding box center [920, 396] width 14 height 14
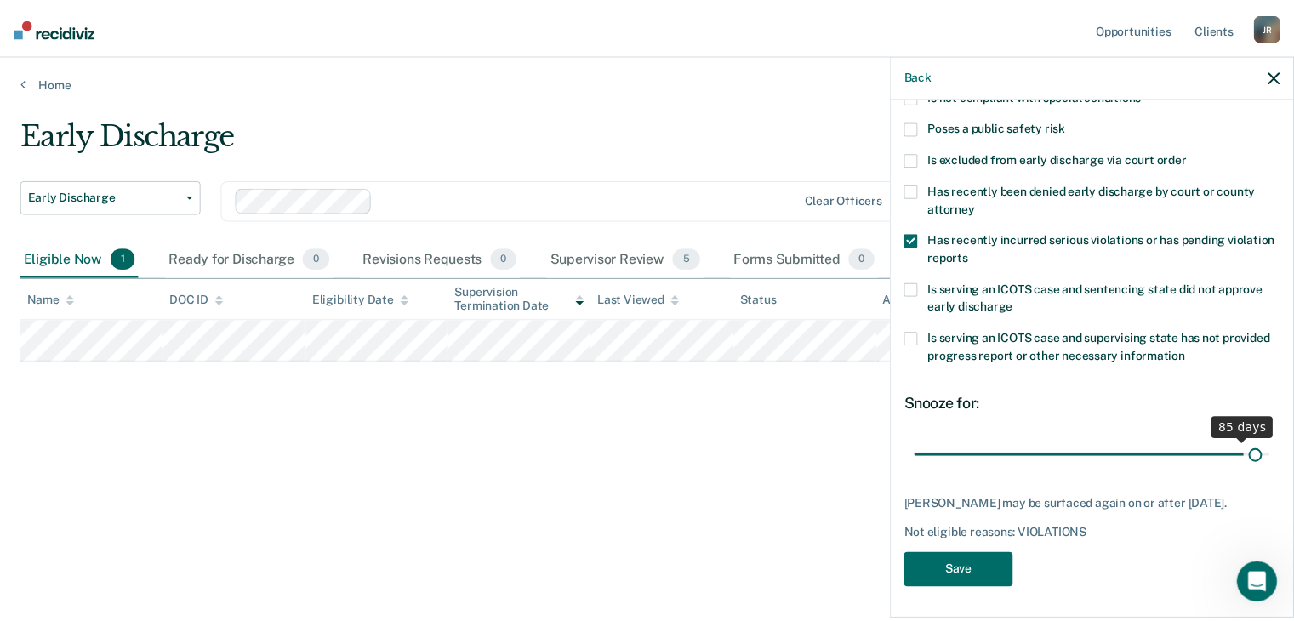
scroll to position [246, 0]
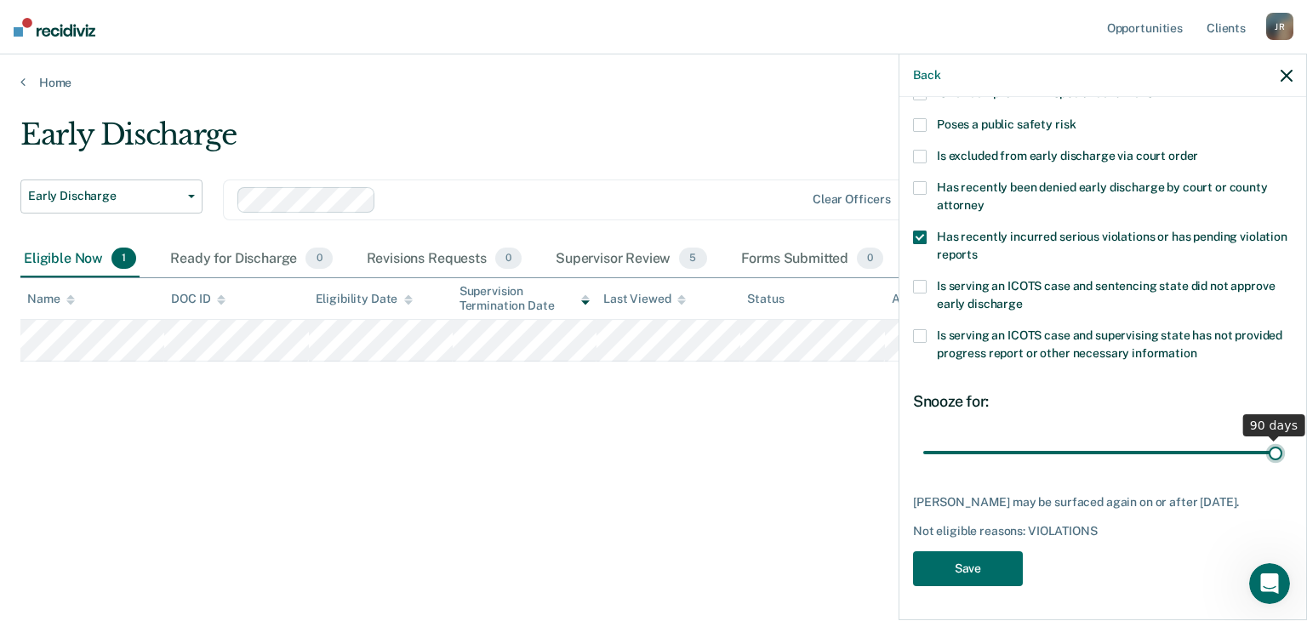
drag, startPoint x: 1041, startPoint y: 436, endPoint x: 1313, endPoint y: 413, distance: 272.4
type input "90"
click at [1282, 438] on input "range" at bounding box center [1102, 453] width 359 height 30
click at [985, 573] on button "Save" at bounding box center [968, 568] width 110 height 35
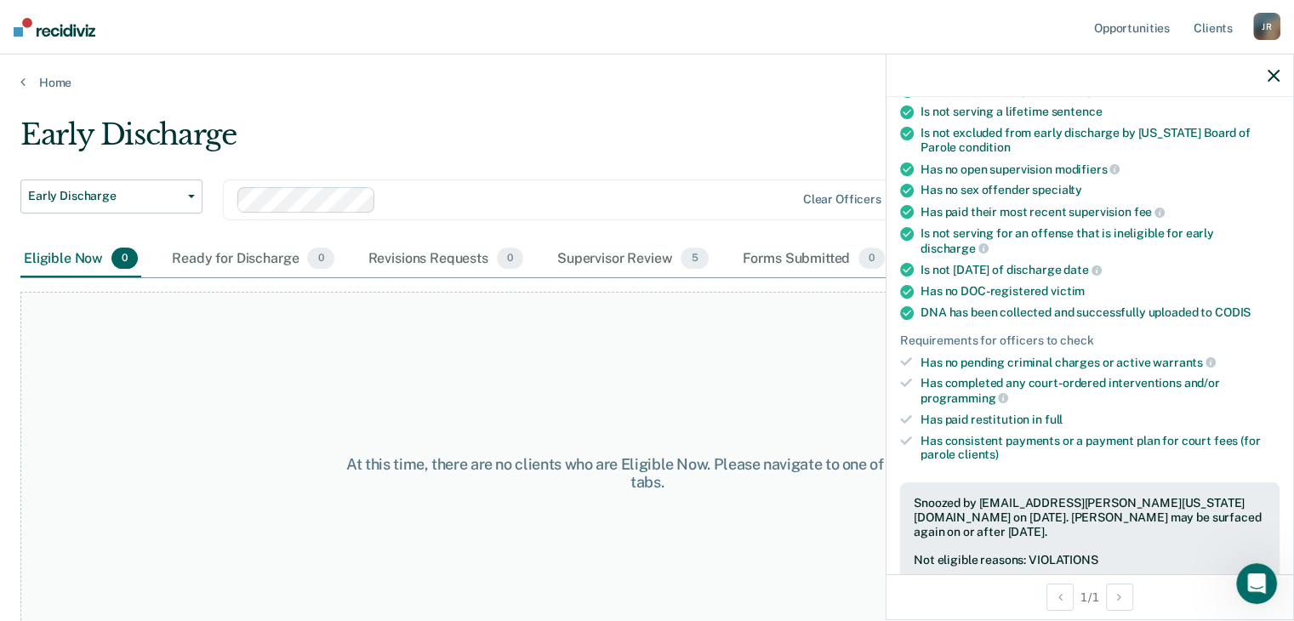
click at [1274, 79] on icon "button" at bounding box center [1274, 76] width 12 height 12
